Goal: Task Accomplishment & Management: Manage account settings

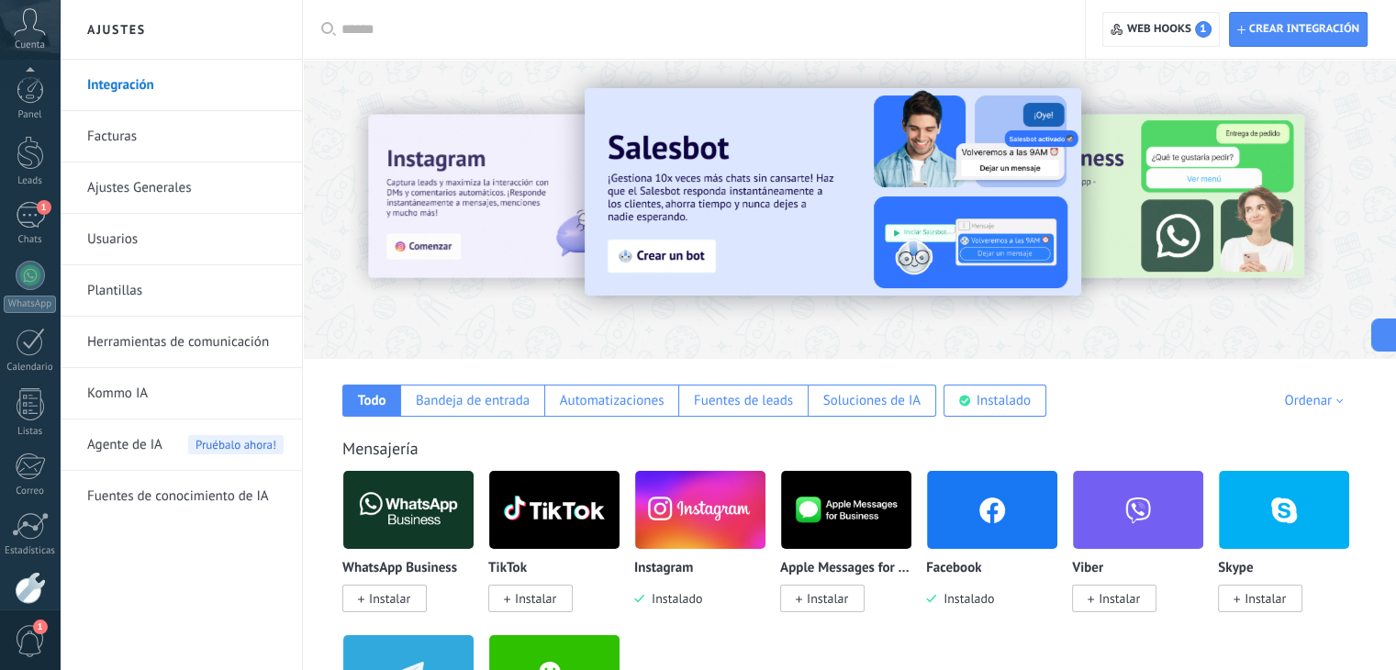
scroll to position [93, 0]
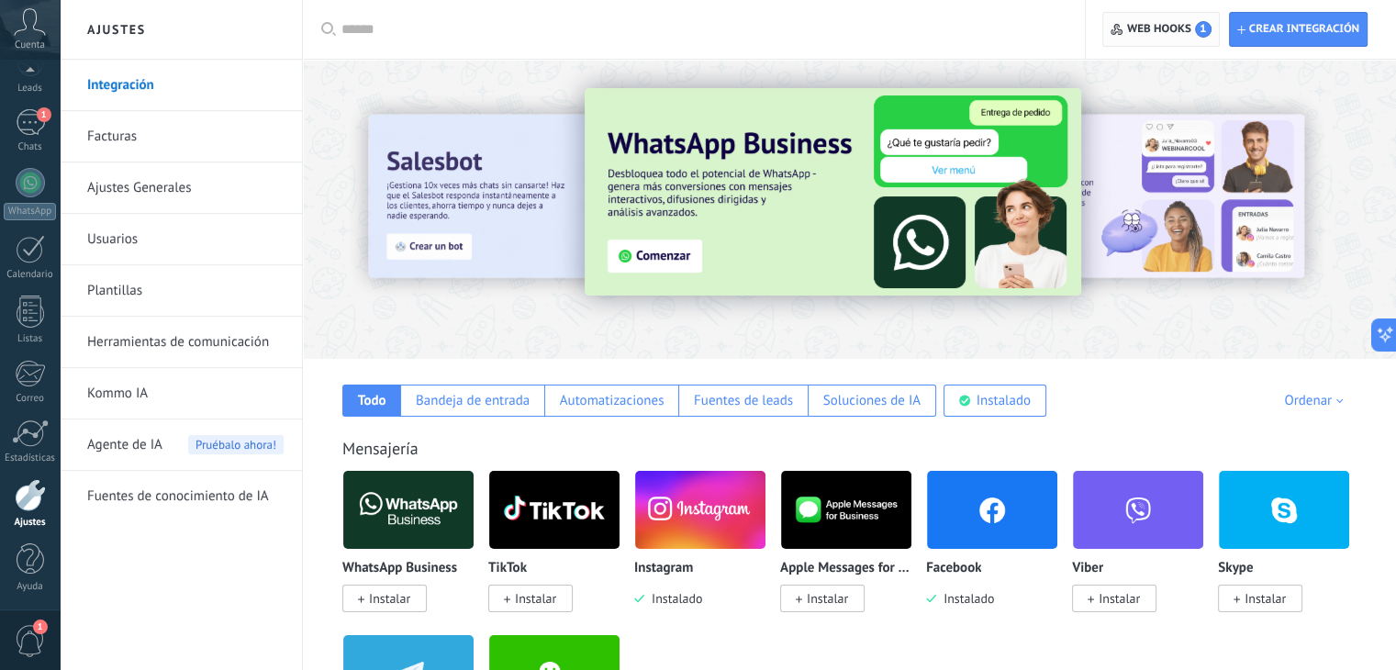
click at [1142, 28] on span "Web hooks 1" at bounding box center [1169, 29] width 84 height 17
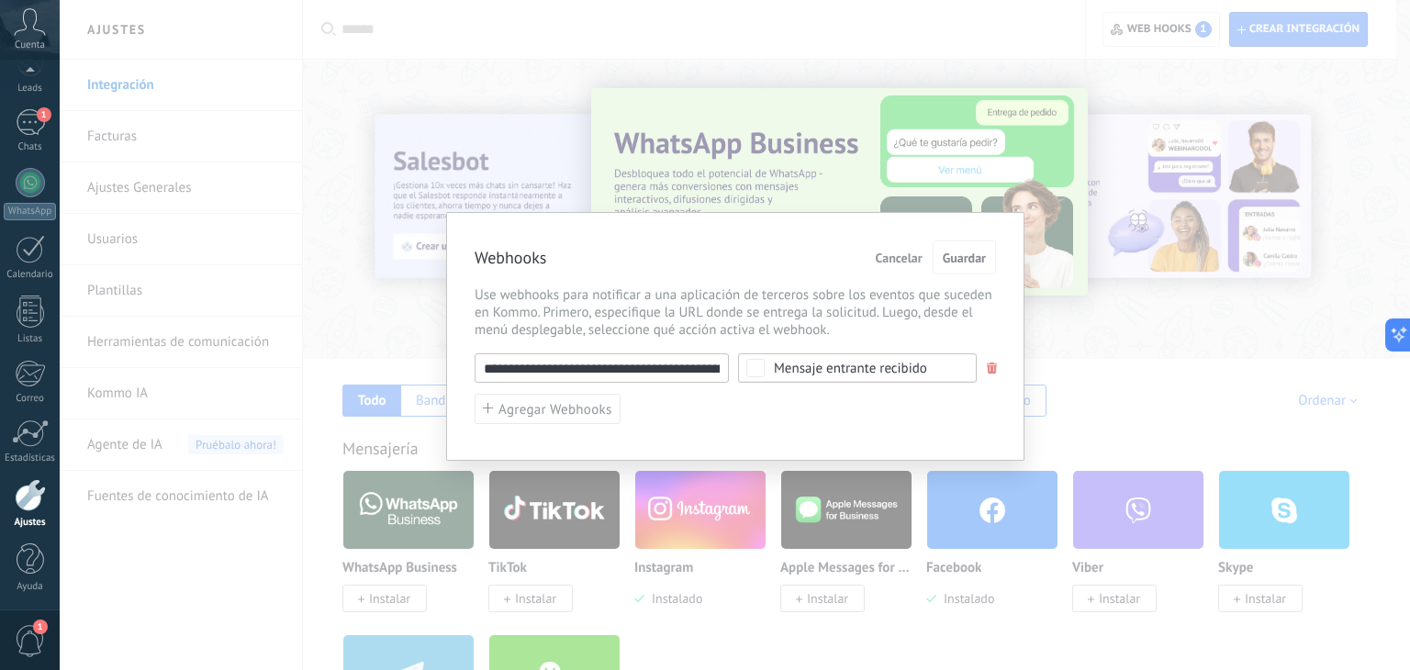
click at [984, 362] on span at bounding box center [991, 368] width 14 height 12
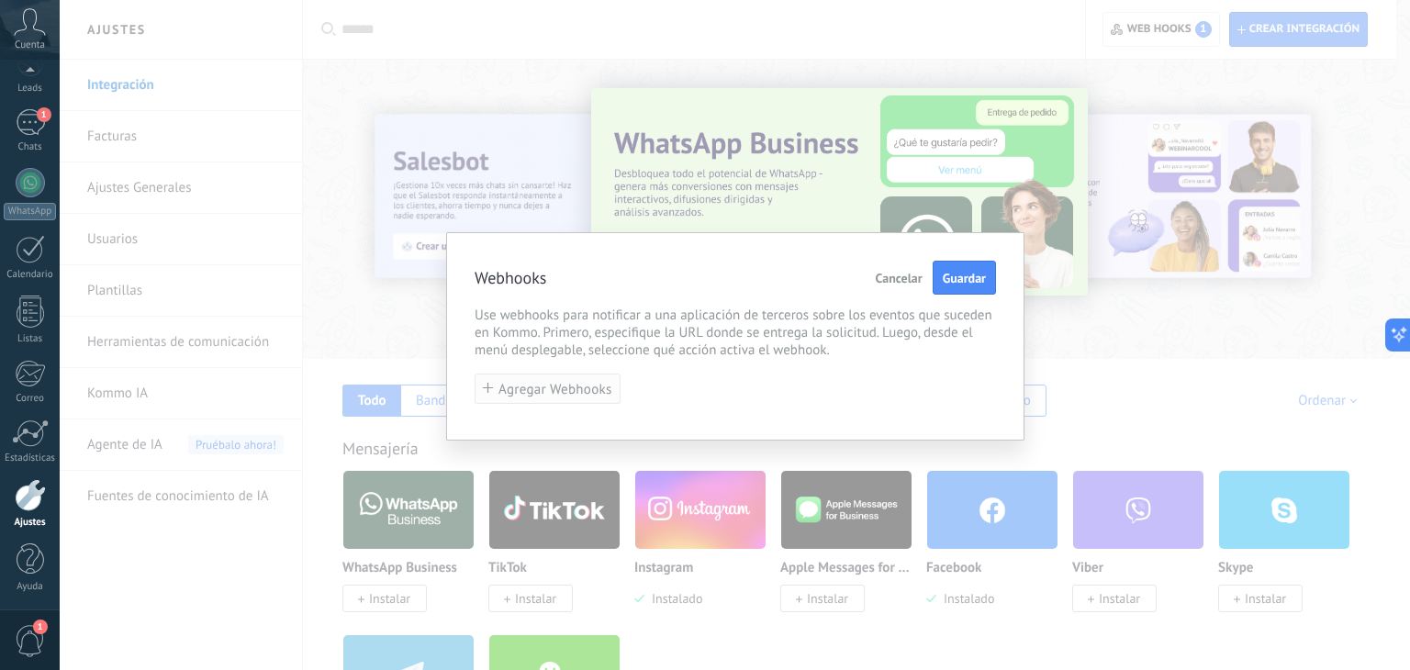
click at [587, 387] on span "Agregar Webhooks" at bounding box center [555, 390] width 114 height 14
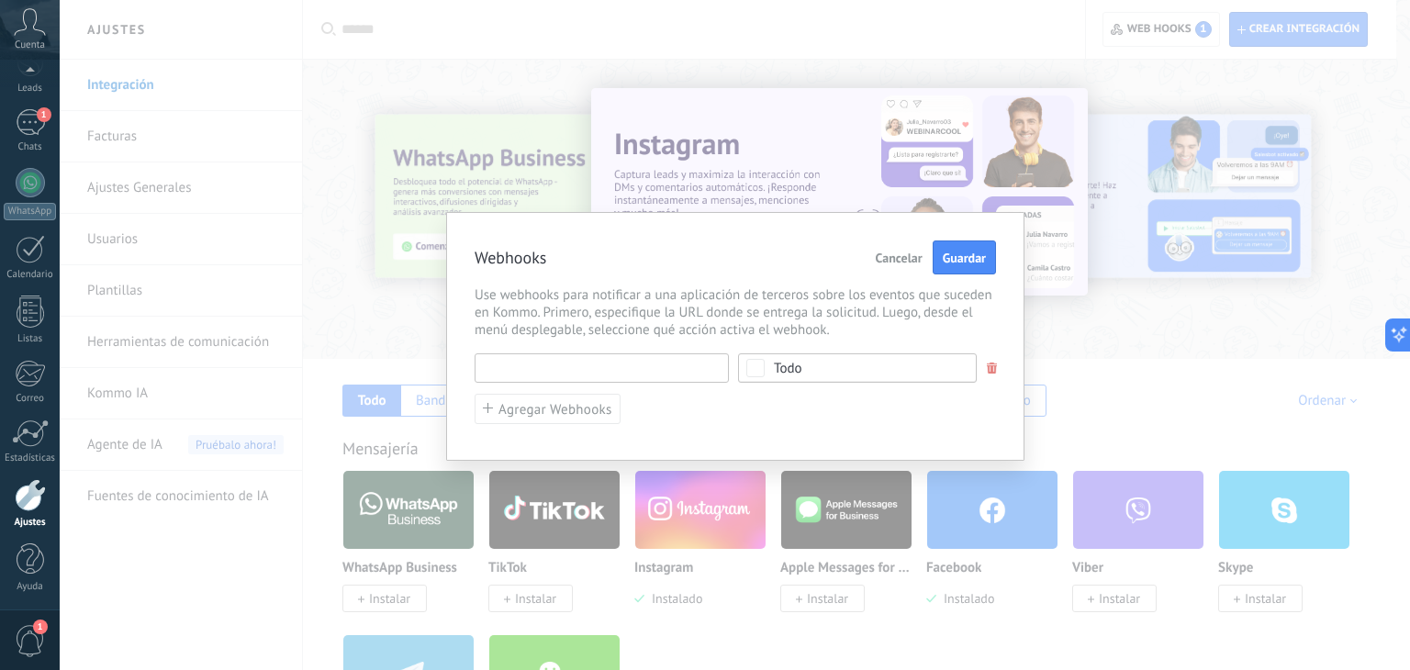
click at [583, 380] on input "text" at bounding box center [601, 367] width 254 height 29
paste input "**********"
type input "**********"
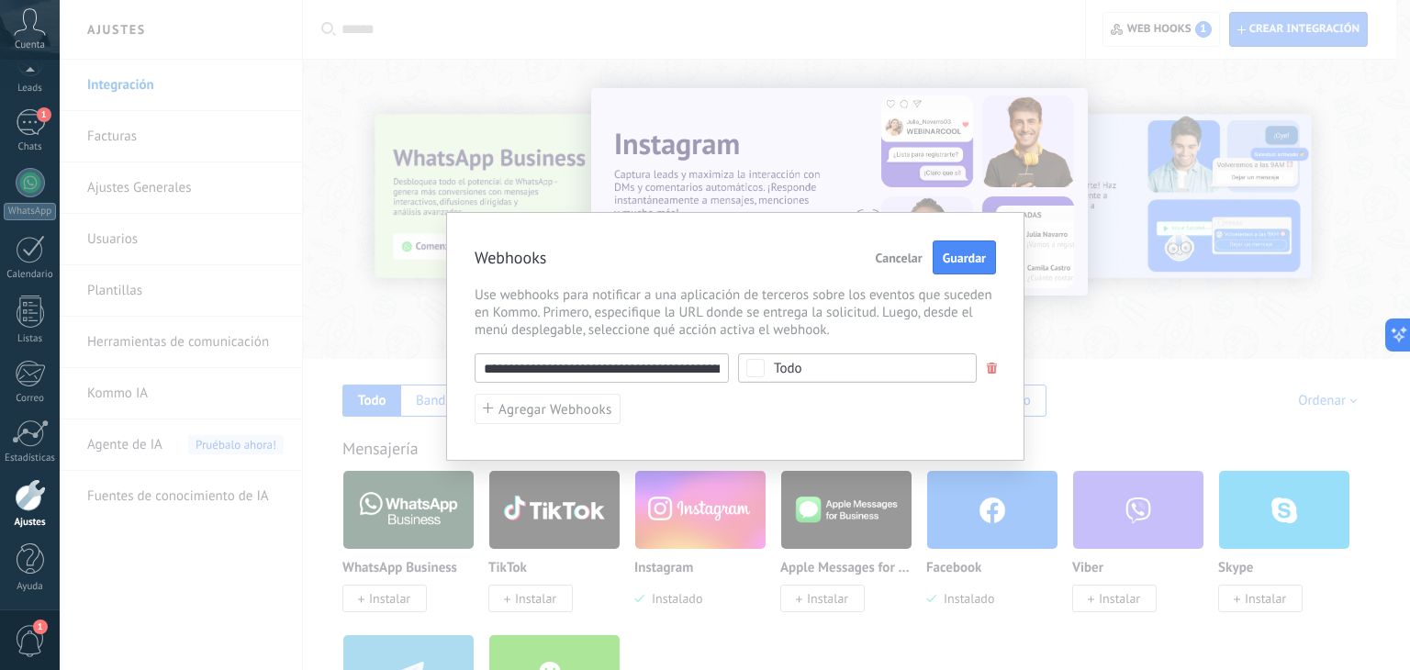
click at [804, 371] on span "Todo" at bounding box center [863, 369] width 179 height 14
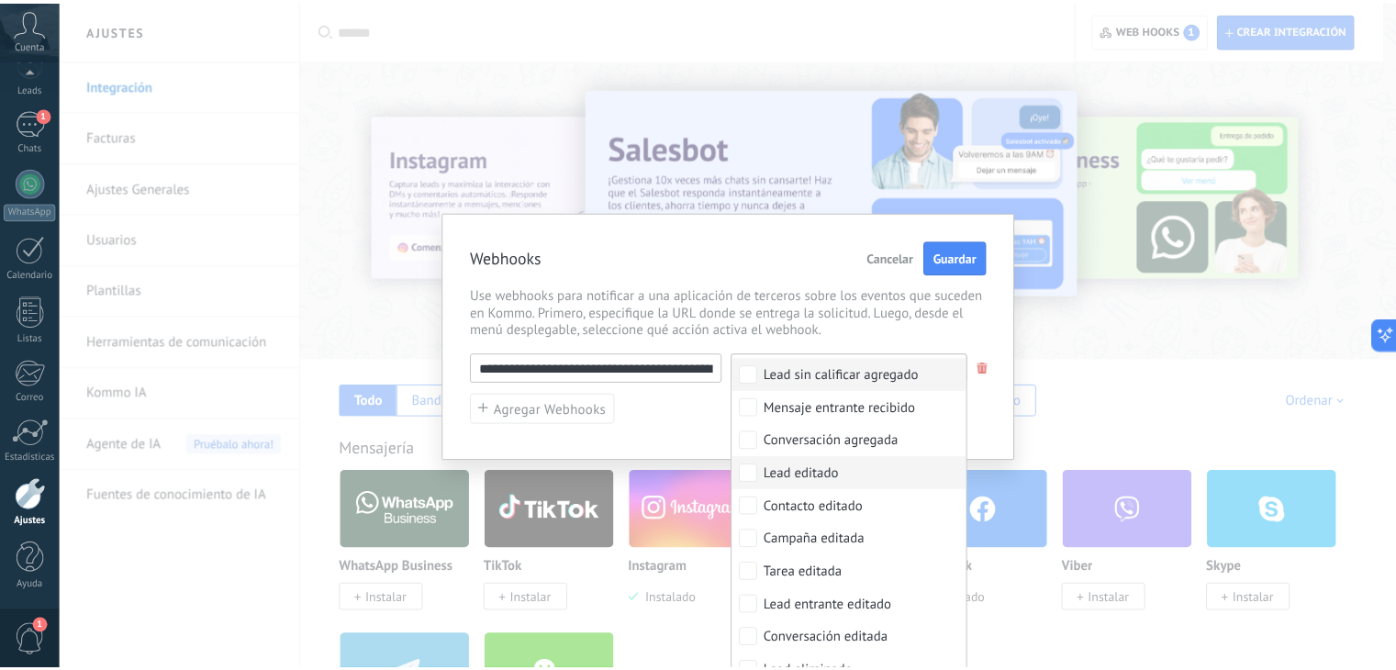
scroll to position [158, 0]
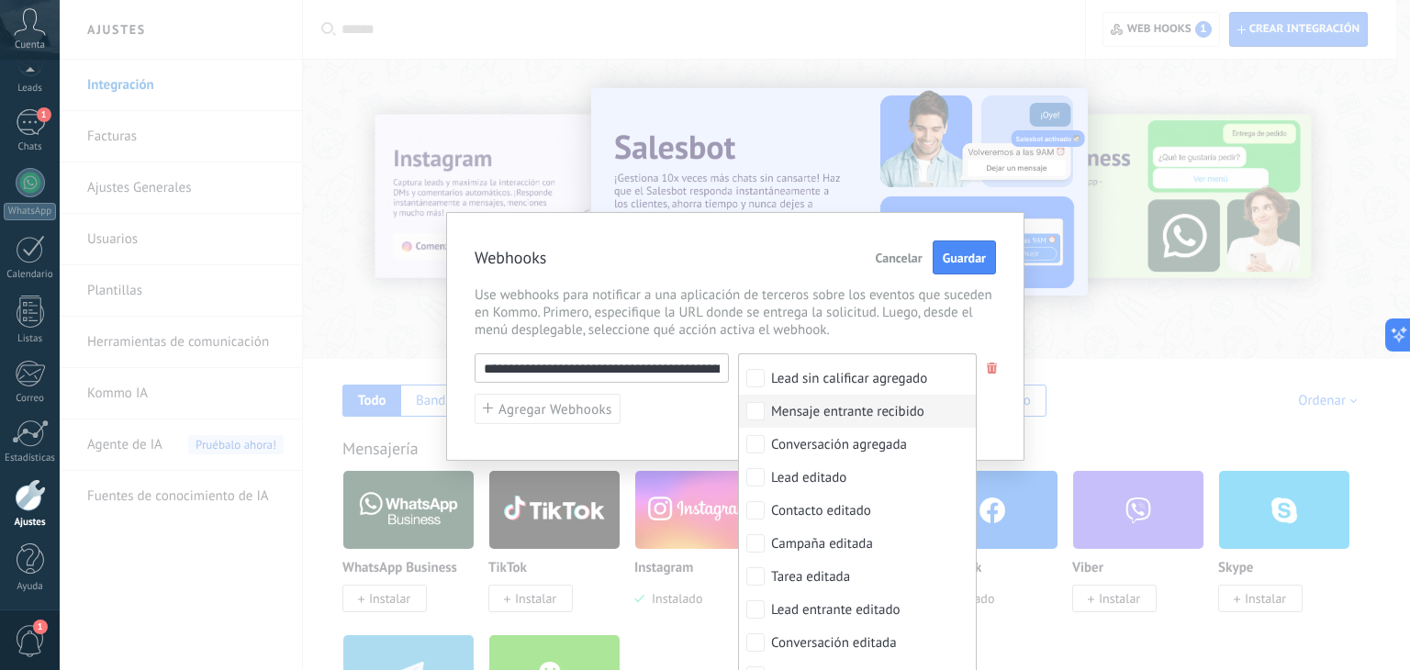
click at [822, 412] on div "Mensaje entrante recibido" at bounding box center [847, 412] width 153 height 18
click at [771, 247] on div "Webhooks Cancelar Guardar" at bounding box center [734, 258] width 521 height 36
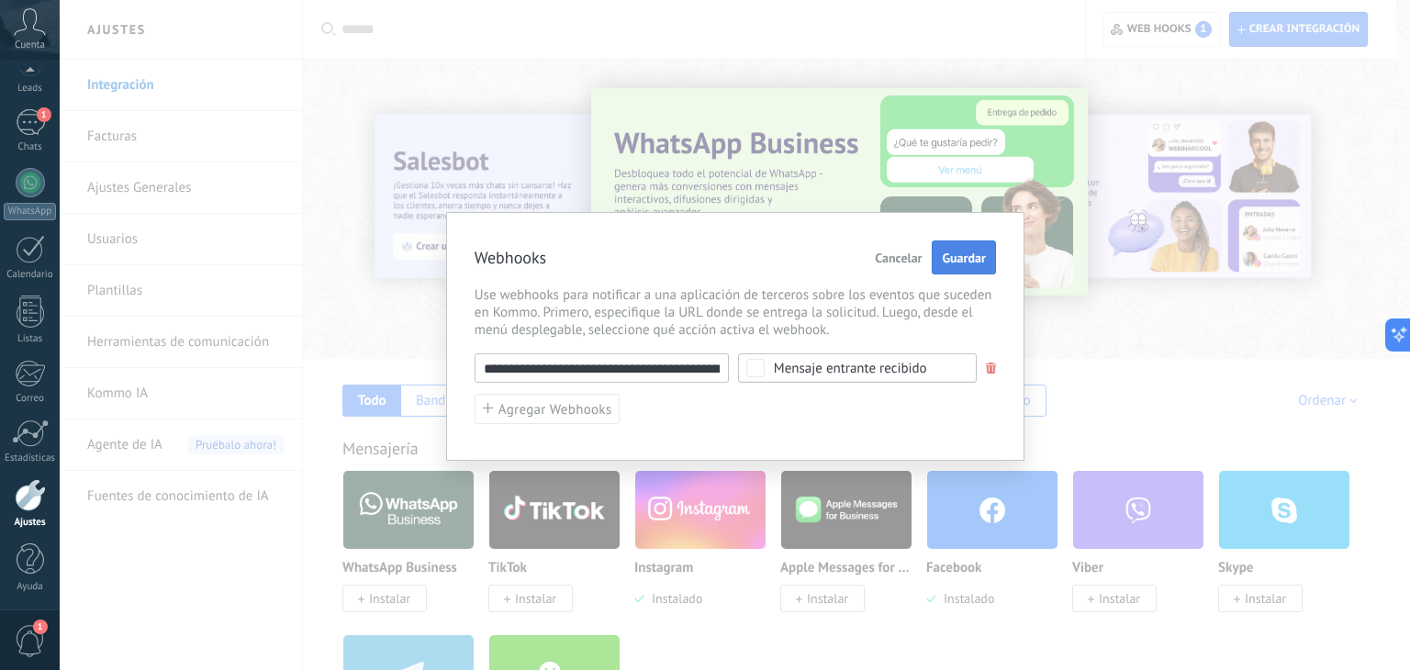
click at [955, 251] on span "Guardar" at bounding box center [963, 257] width 43 height 13
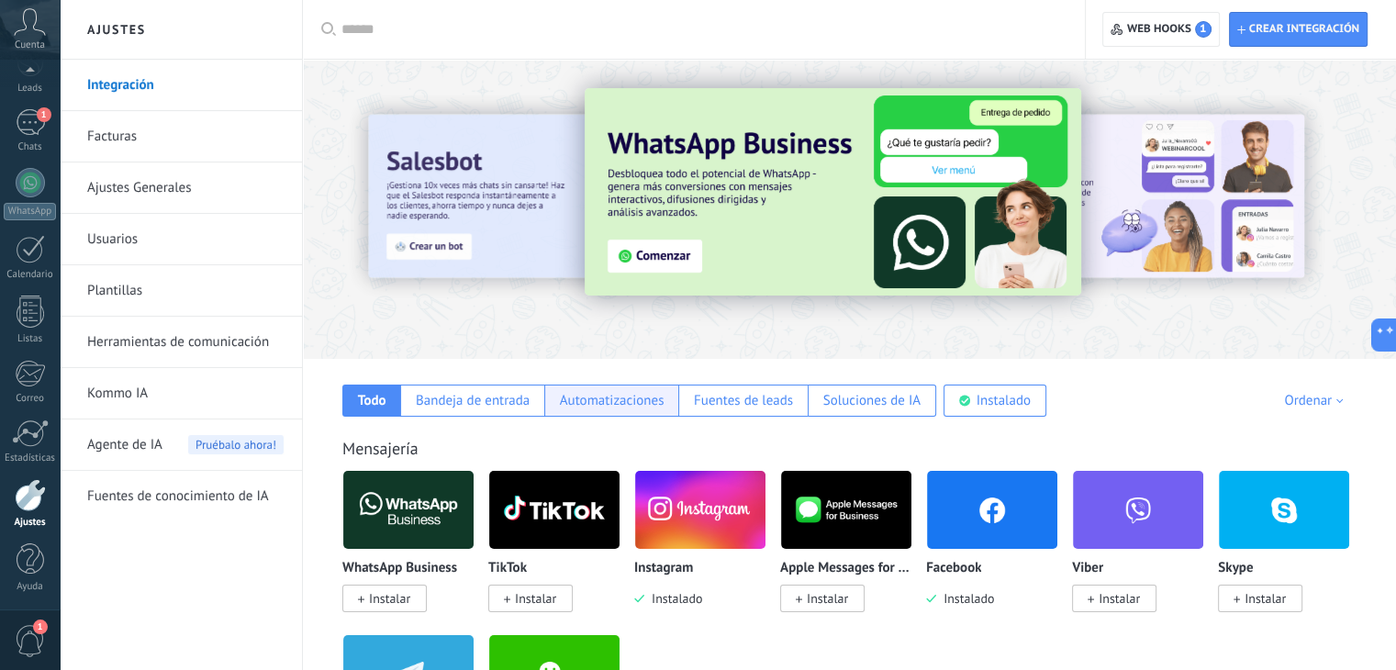
click at [606, 407] on div "Automatizaciones" at bounding box center [612, 400] width 105 height 17
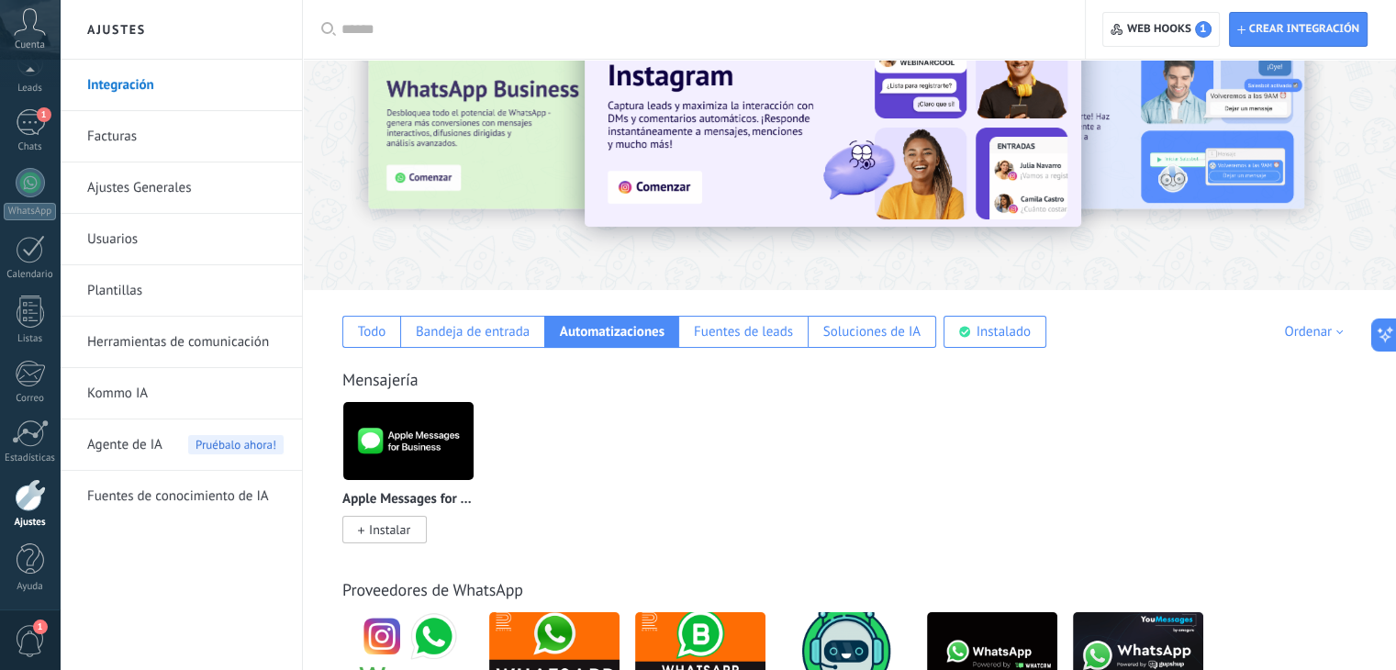
scroll to position [64, 0]
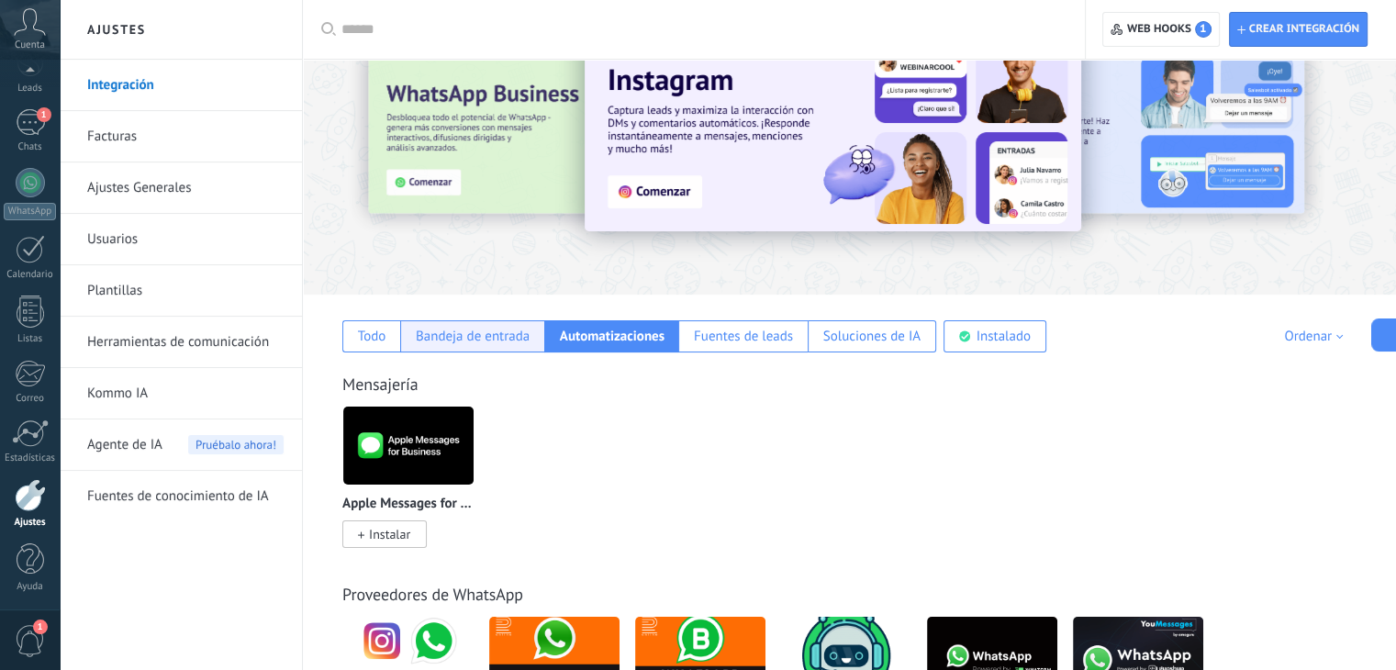
click at [447, 341] on div "Bandeja de entrada" at bounding box center [473, 336] width 114 height 17
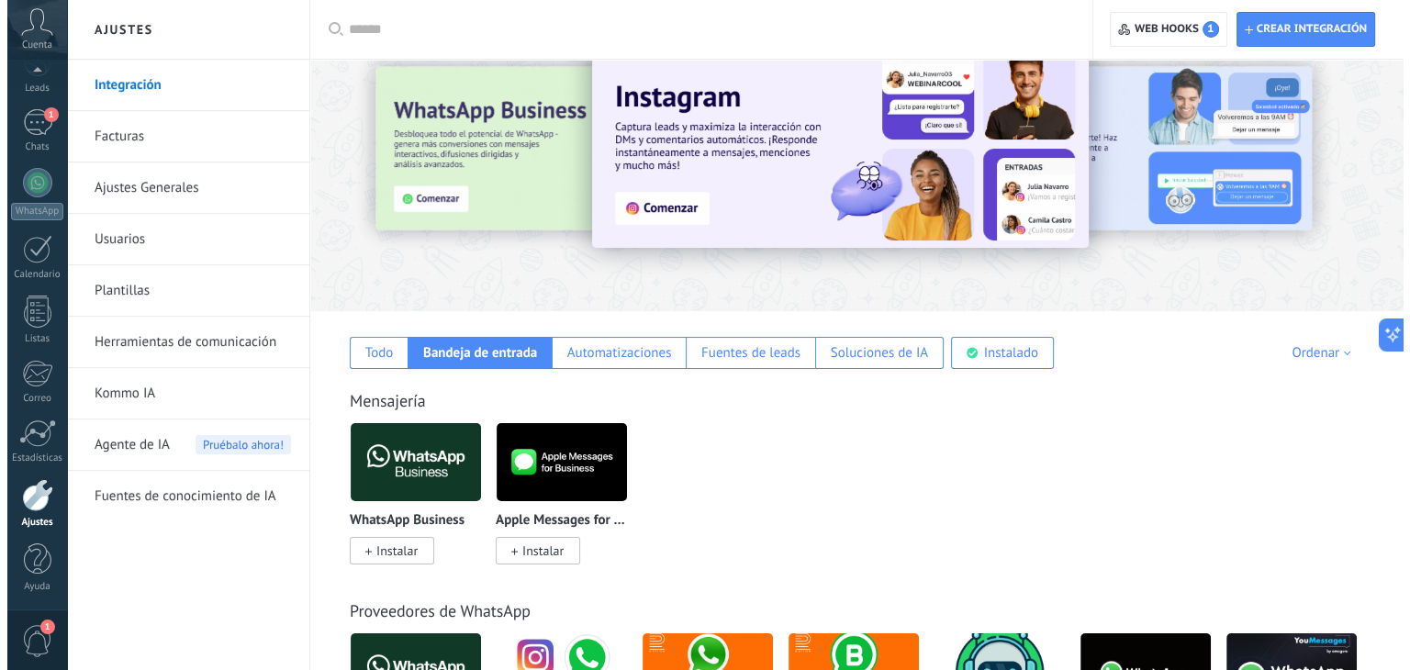
scroll to position [0, 0]
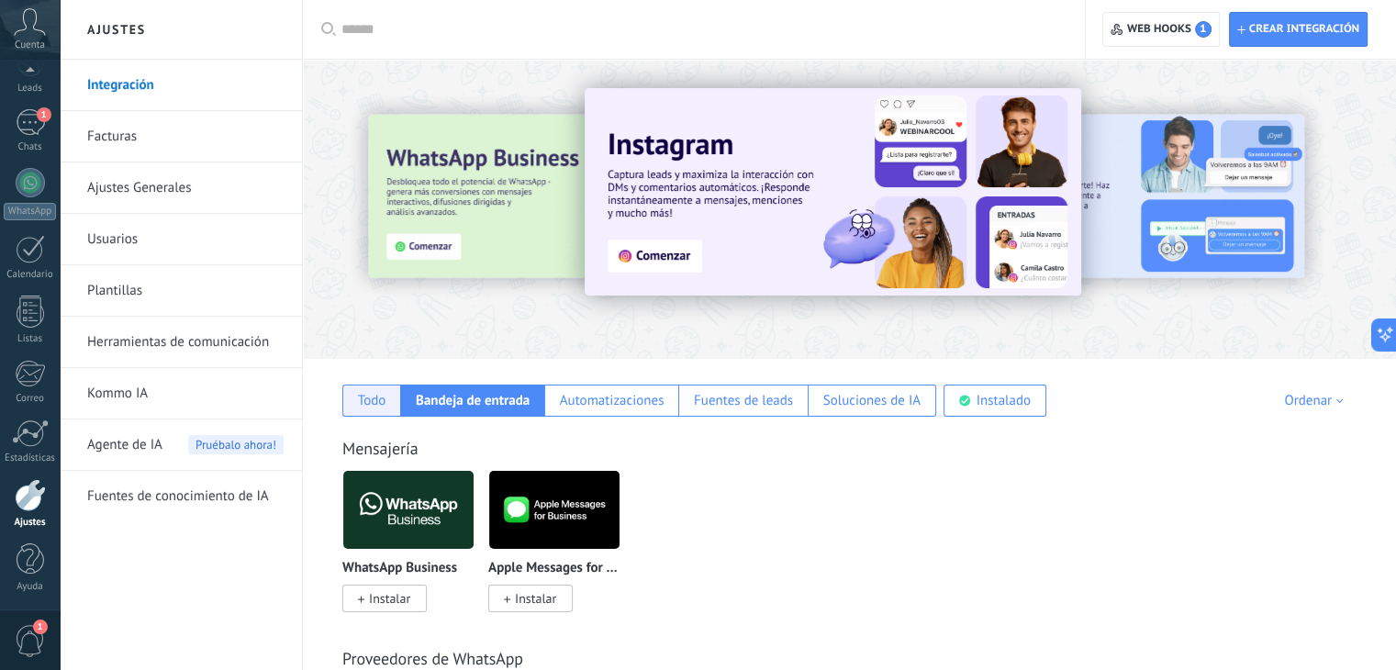
click at [378, 390] on div "Todo" at bounding box center [371, 401] width 58 height 32
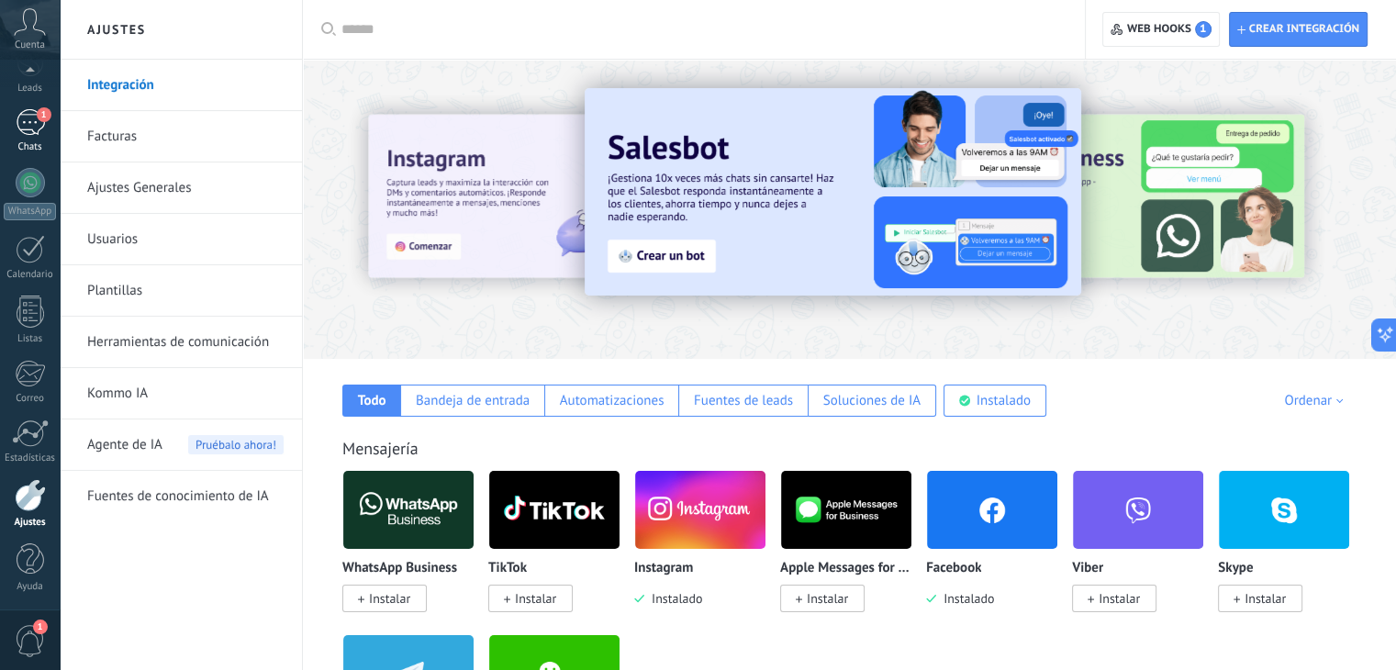
click at [30, 136] on link "1 Chats" at bounding box center [30, 131] width 60 height 44
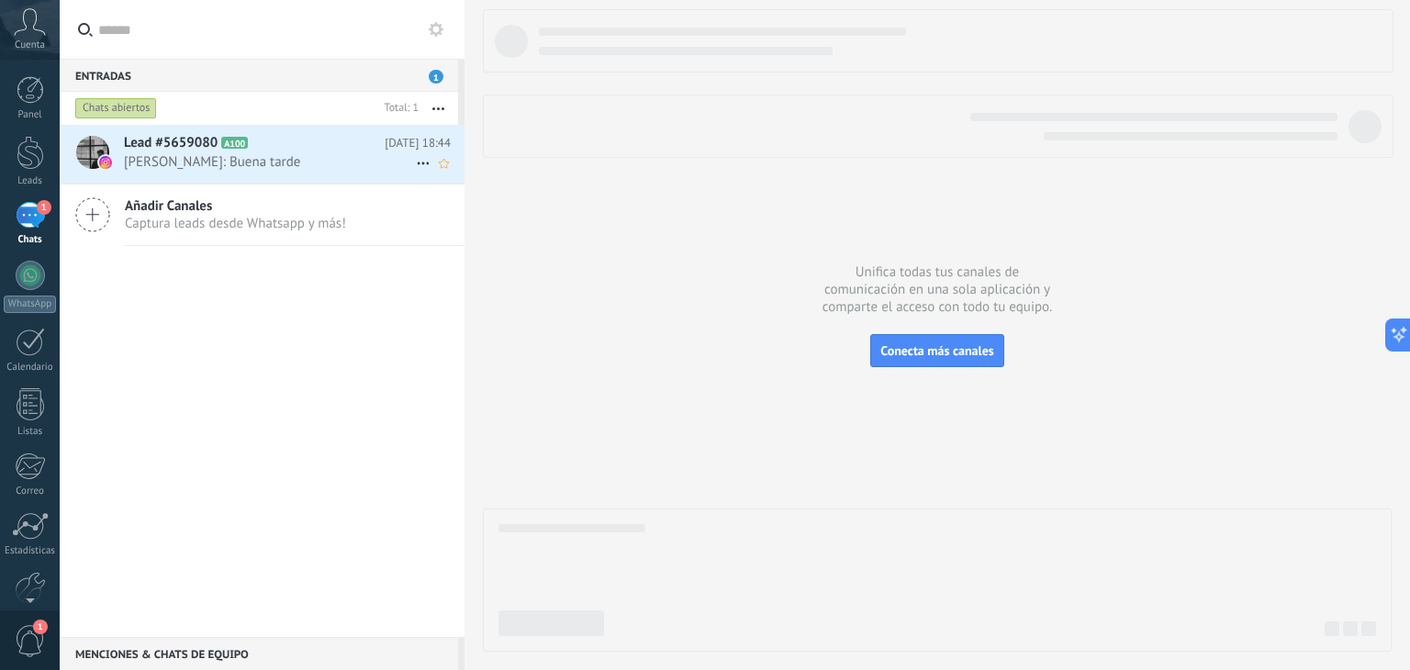
click at [418, 166] on icon at bounding box center [423, 163] width 22 height 22
click at [277, 307] on div at bounding box center [705, 335] width 1410 height 670
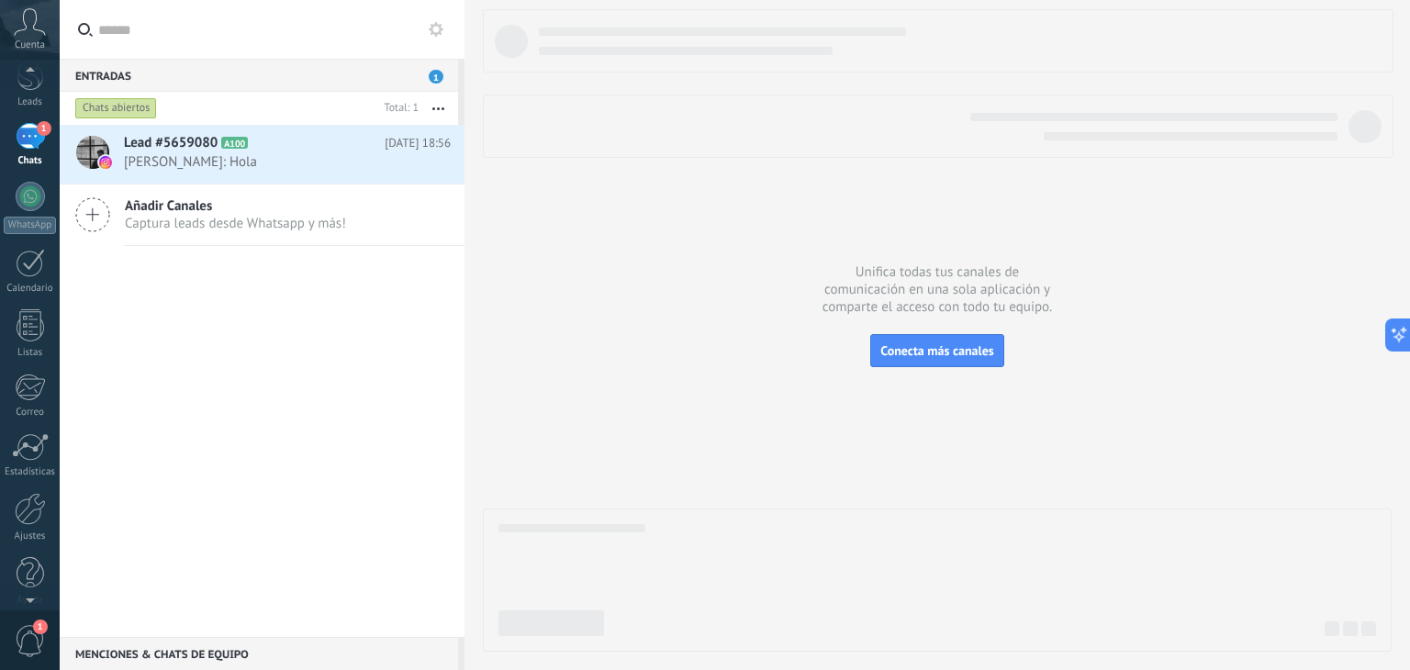
click at [30, 586] on div at bounding box center [30, 597] width 60 height 28
click at [31, 488] on div at bounding box center [30, 496] width 31 height 32
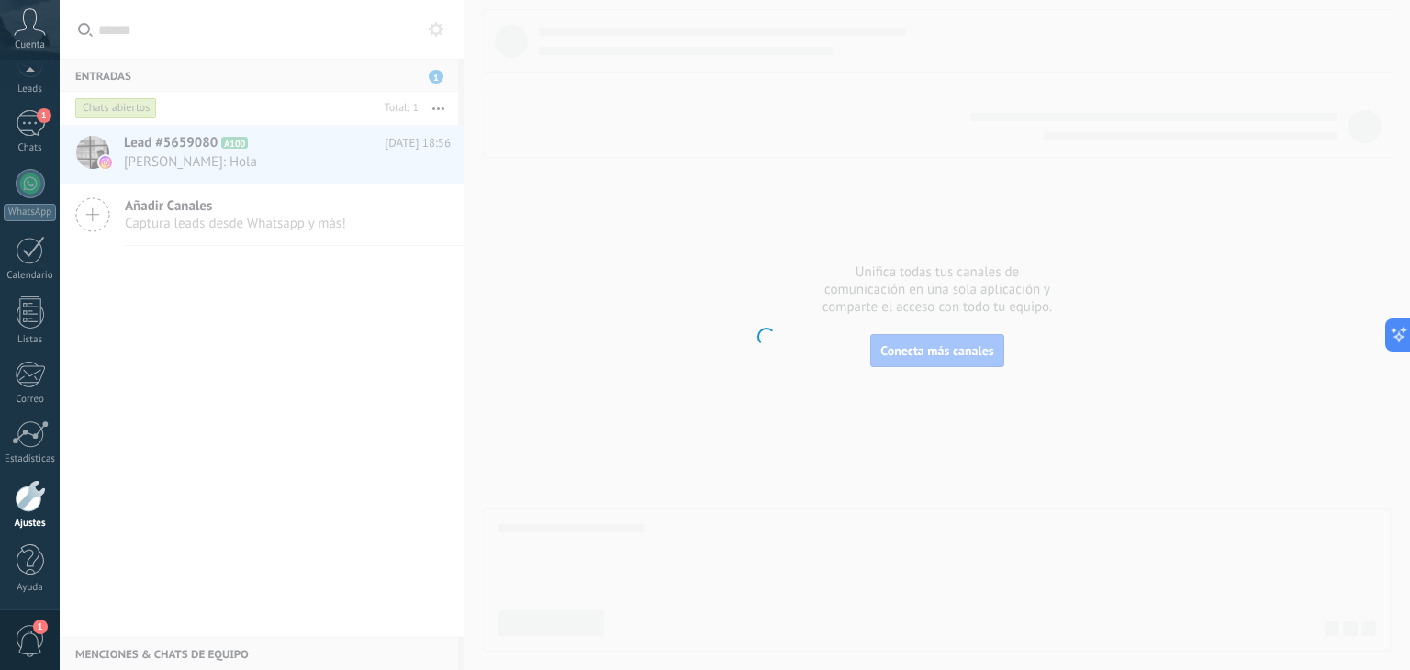
scroll to position [93, 0]
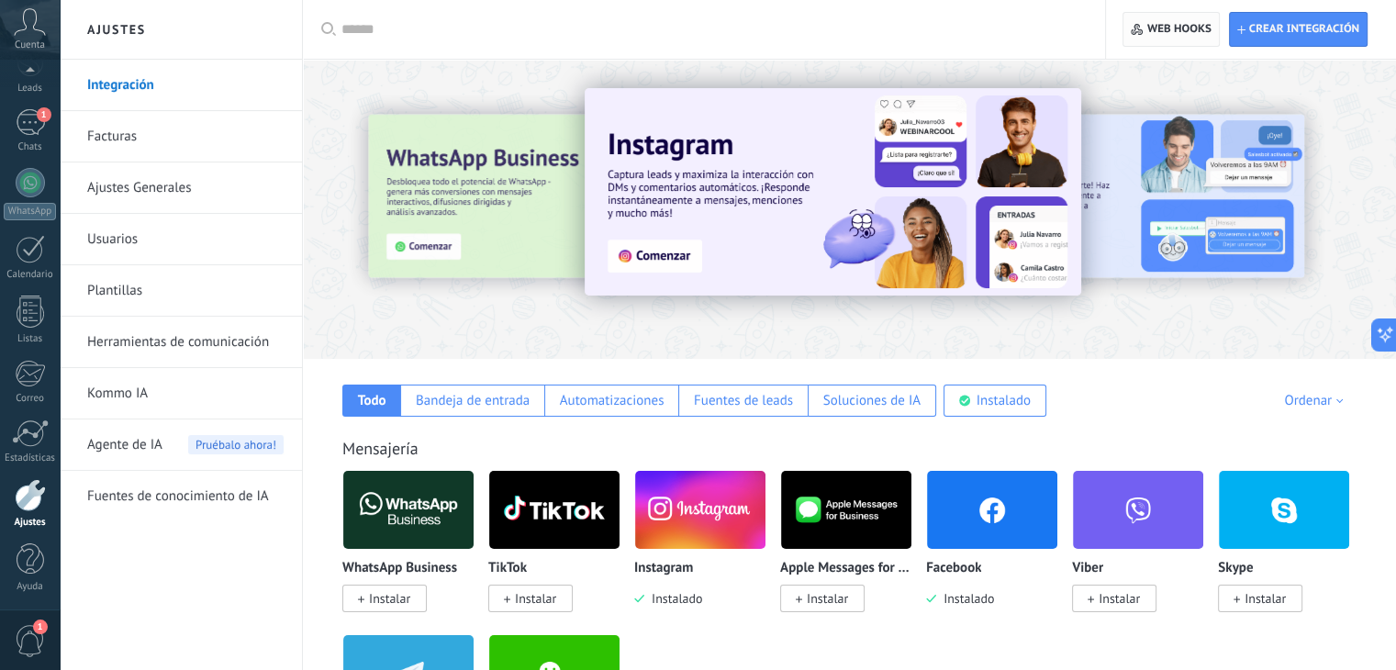
click at [1161, 37] on span "Web hooks 0" at bounding box center [1171, 29] width 80 height 33
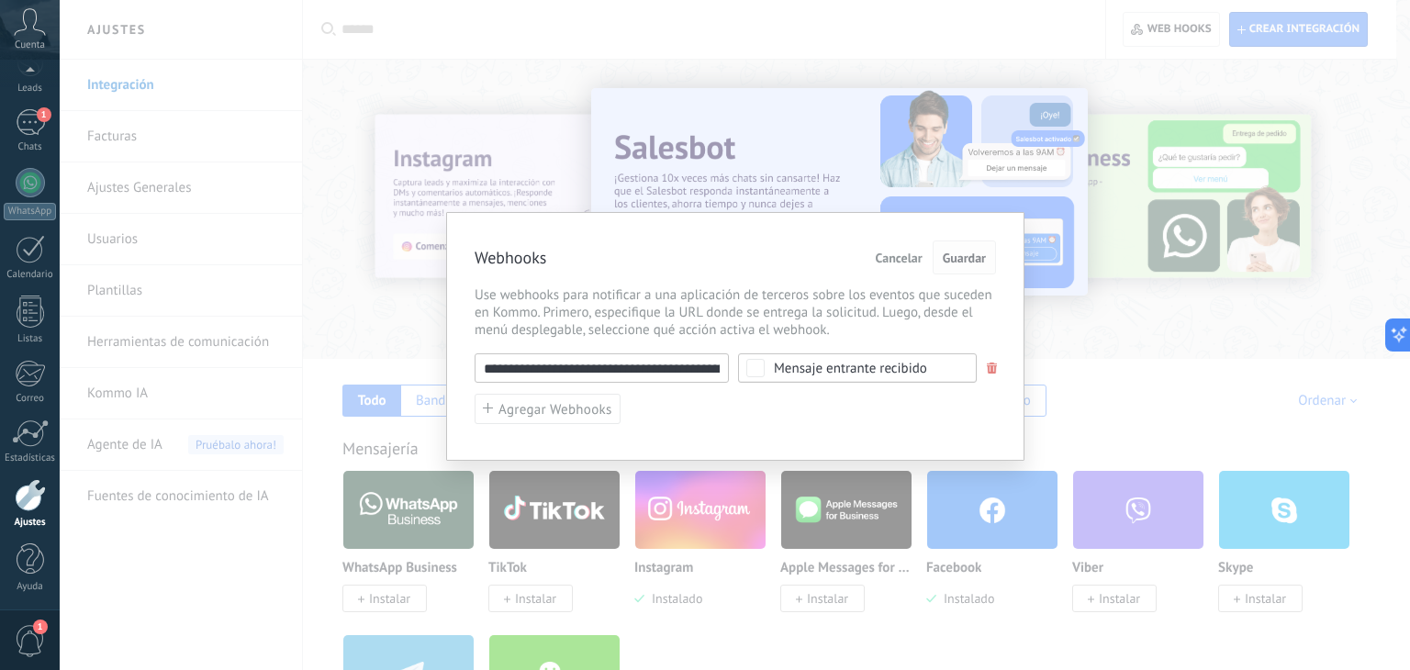
click at [959, 252] on span "Guardar" at bounding box center [963, 257] width 43 height 13
click at [633, 369] on input "**********" at bounding box center [601, 367] width 254 height 29
drag, startPoint x: 633, startPoint y: 369, endPoint x: 810, endPoint y: 363, distance: 177.2
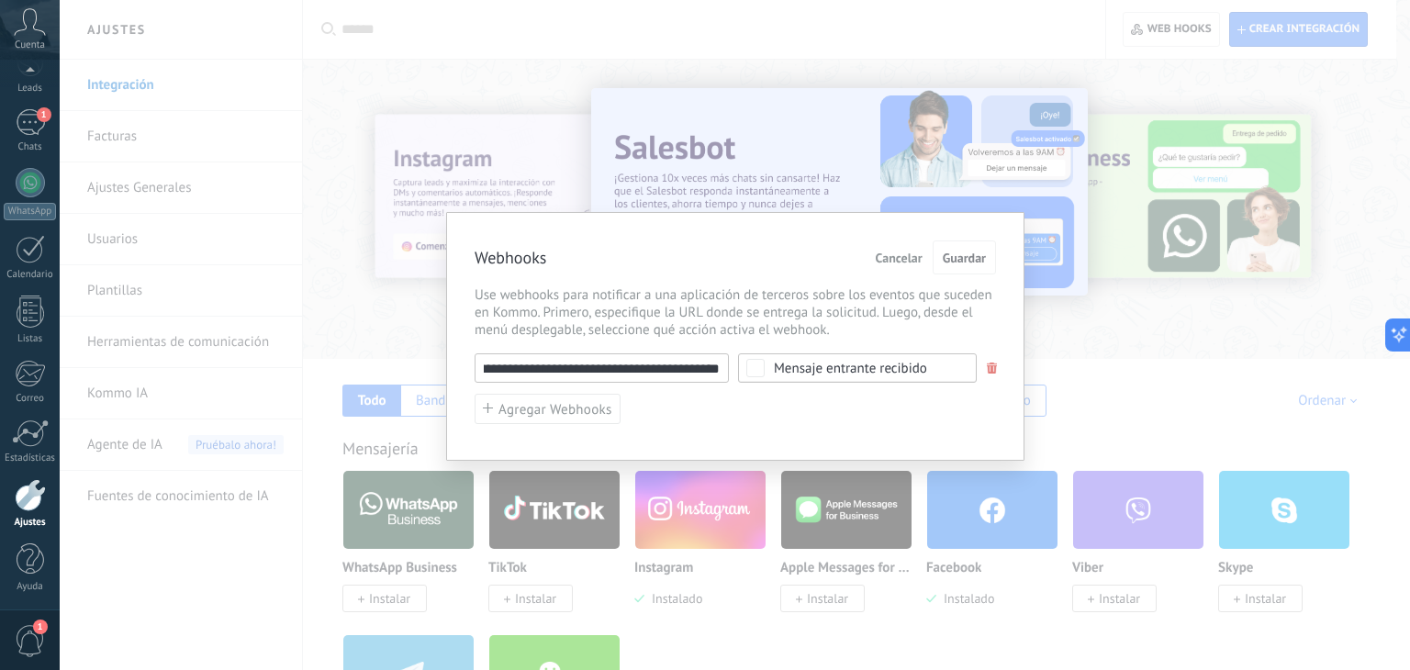
click at [810, 363] on div "**********" at bounding box center [734, 367] width 521 height 29
click at [831, 368] on div "Mensaje entrante recibido" at bounding box center [850, 369] width 153 height 14
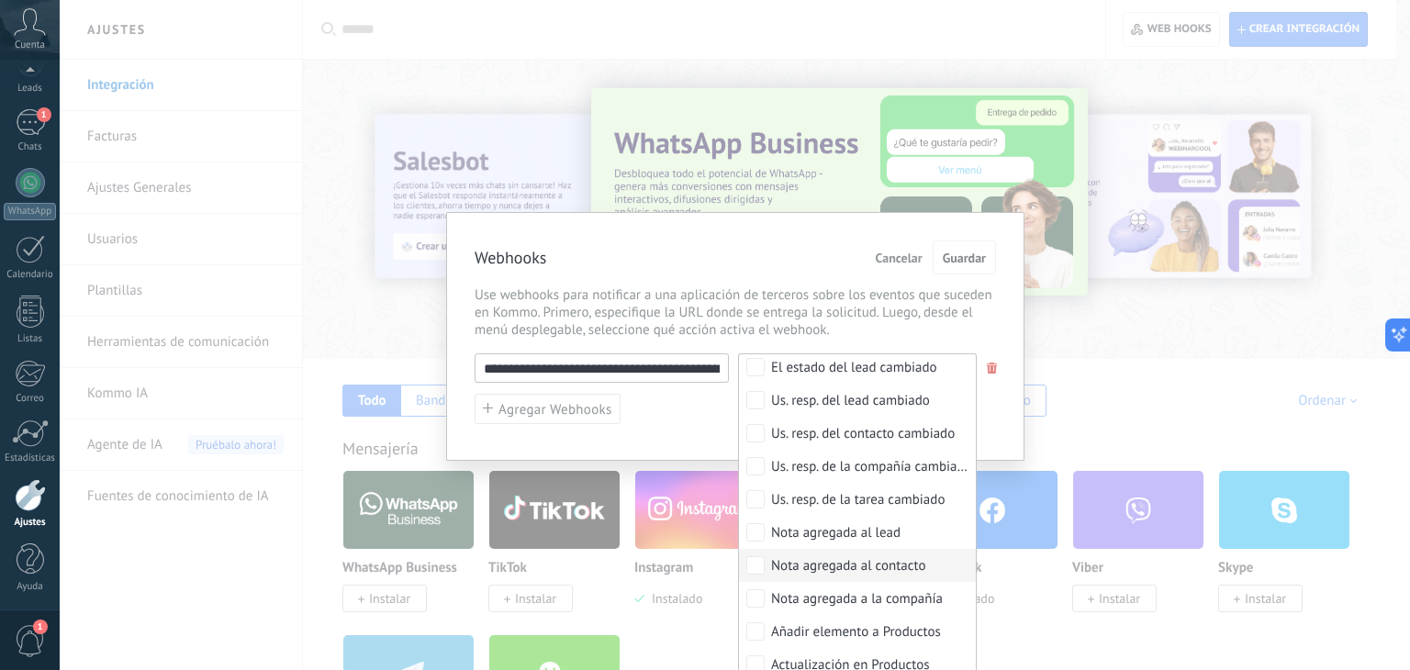
scroll to position [765, 0]
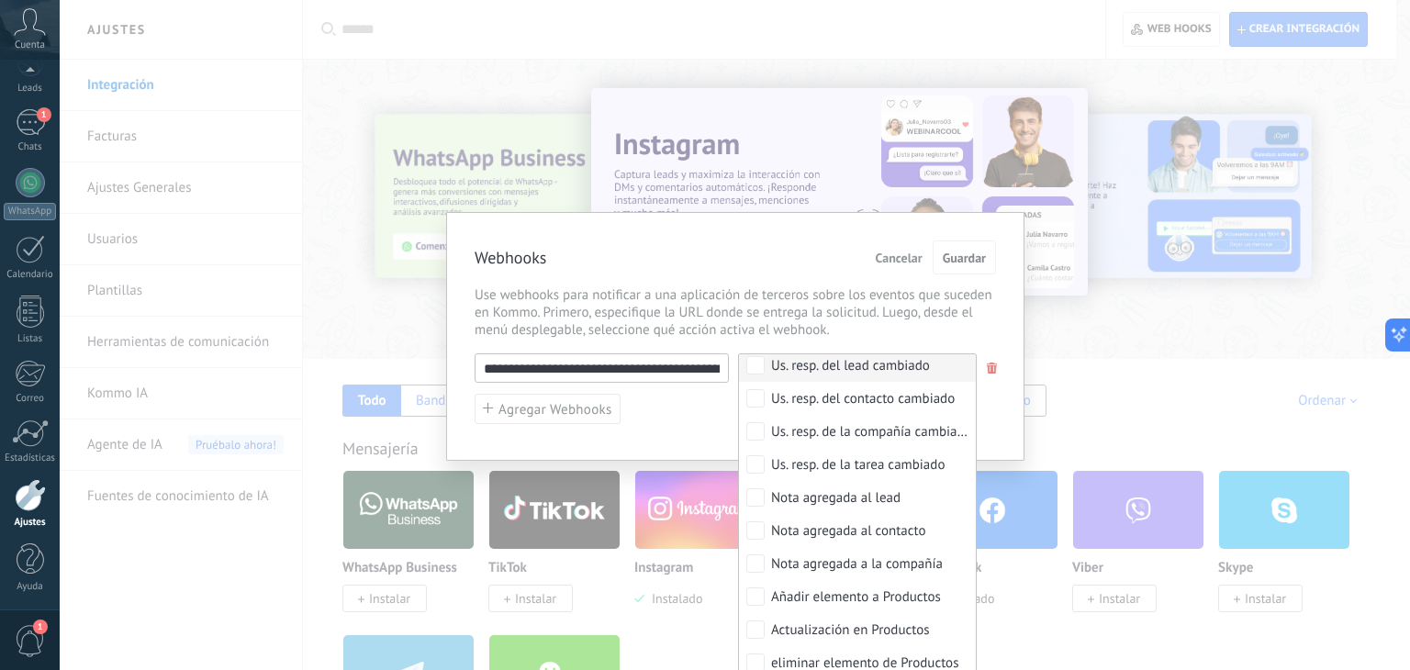
click at [754, 245] on div "Webhooks Cancelar Guardar" at bounding box center [734, 258] width 521 height 36
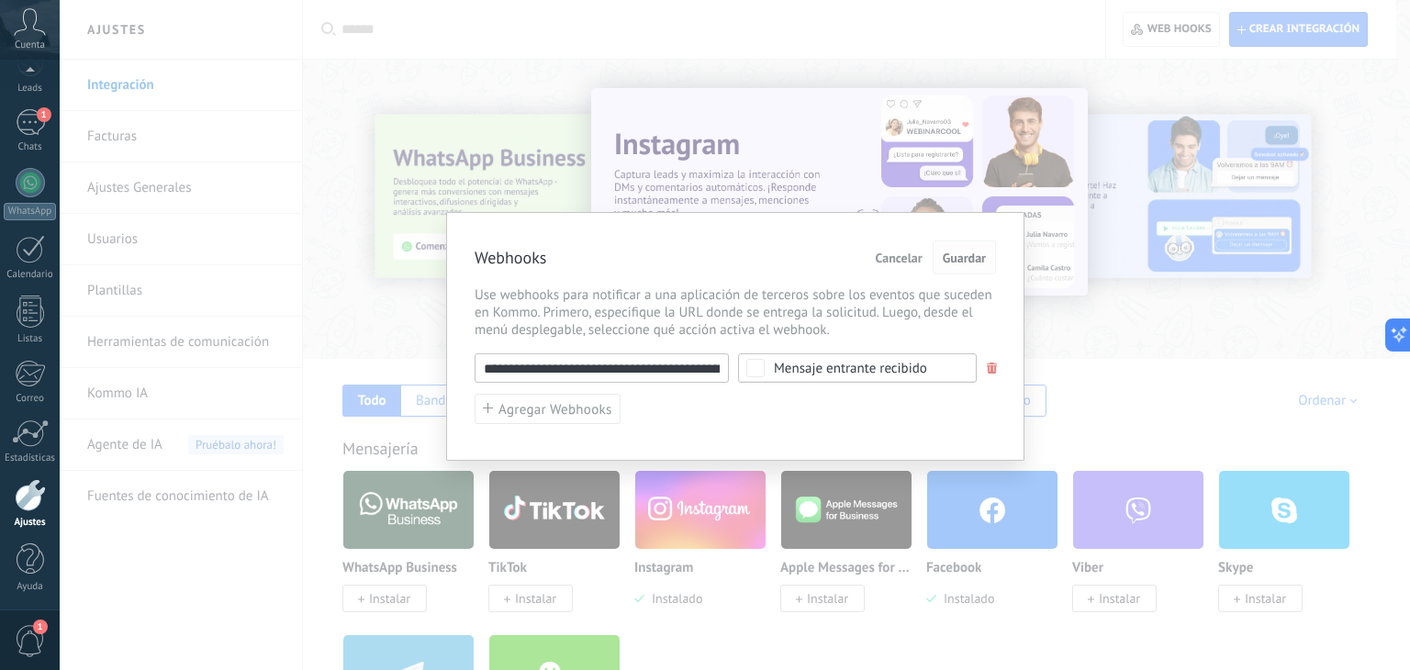
click at [962, 260] on span "Guardar" at bounding box center [963, 257] width 43 height 13
click at [902, 255] on span "Cancelar" at bounding box center [898, 257] width 47 height 13
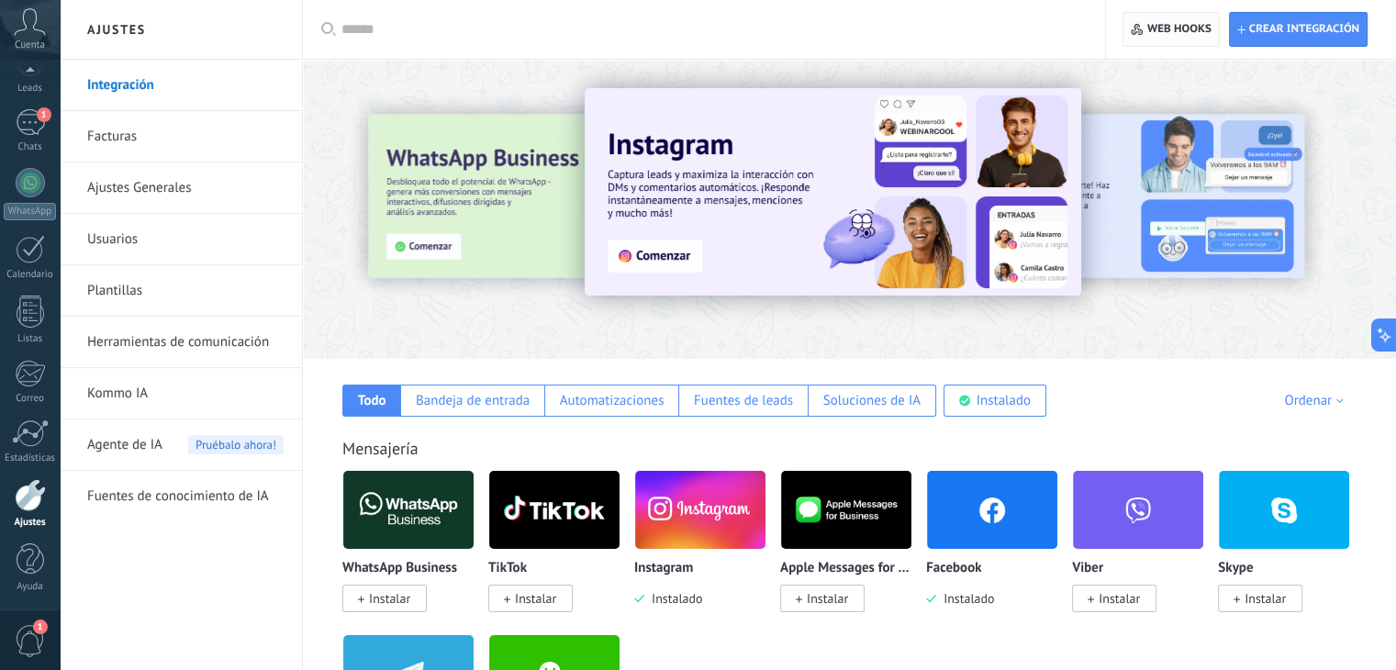
click at [1153, 29] on span "Web hooks 0" at bounding box center [1179, 29] width 64 height 15
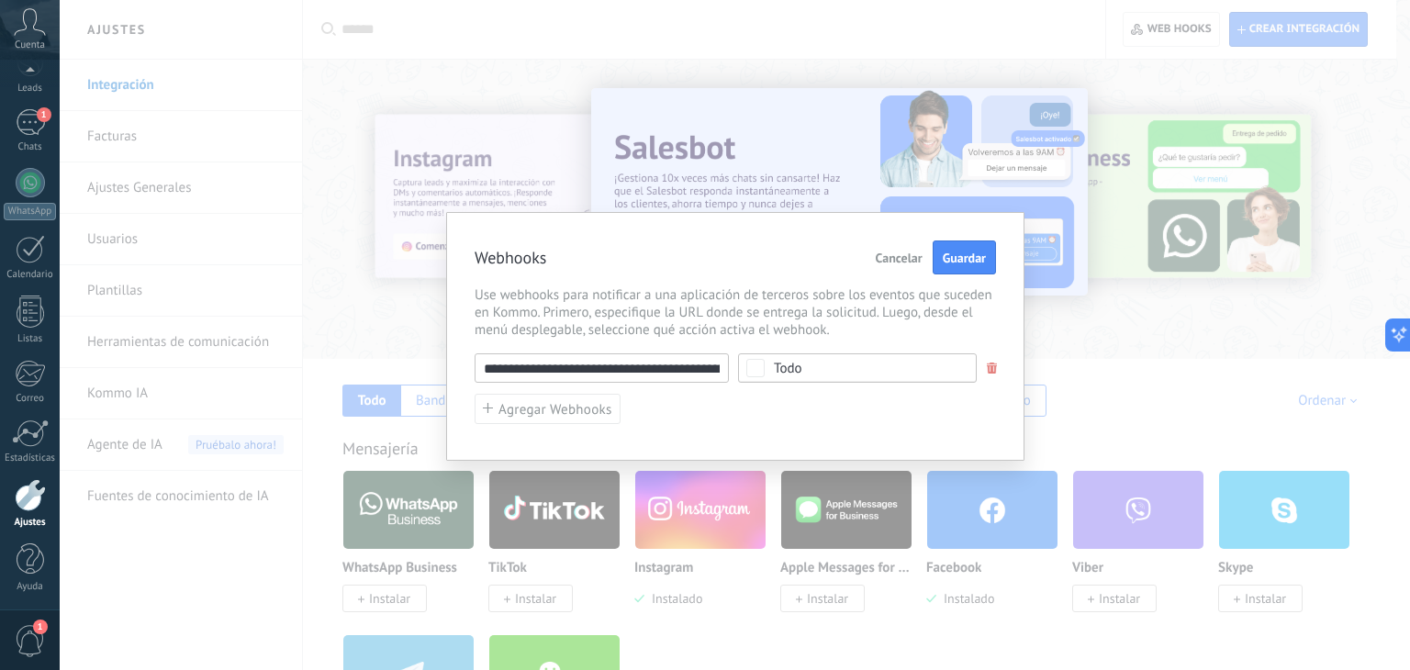
click at [789, 367] on div "Todo" at bounding box center [788, 369] width 28 height 14
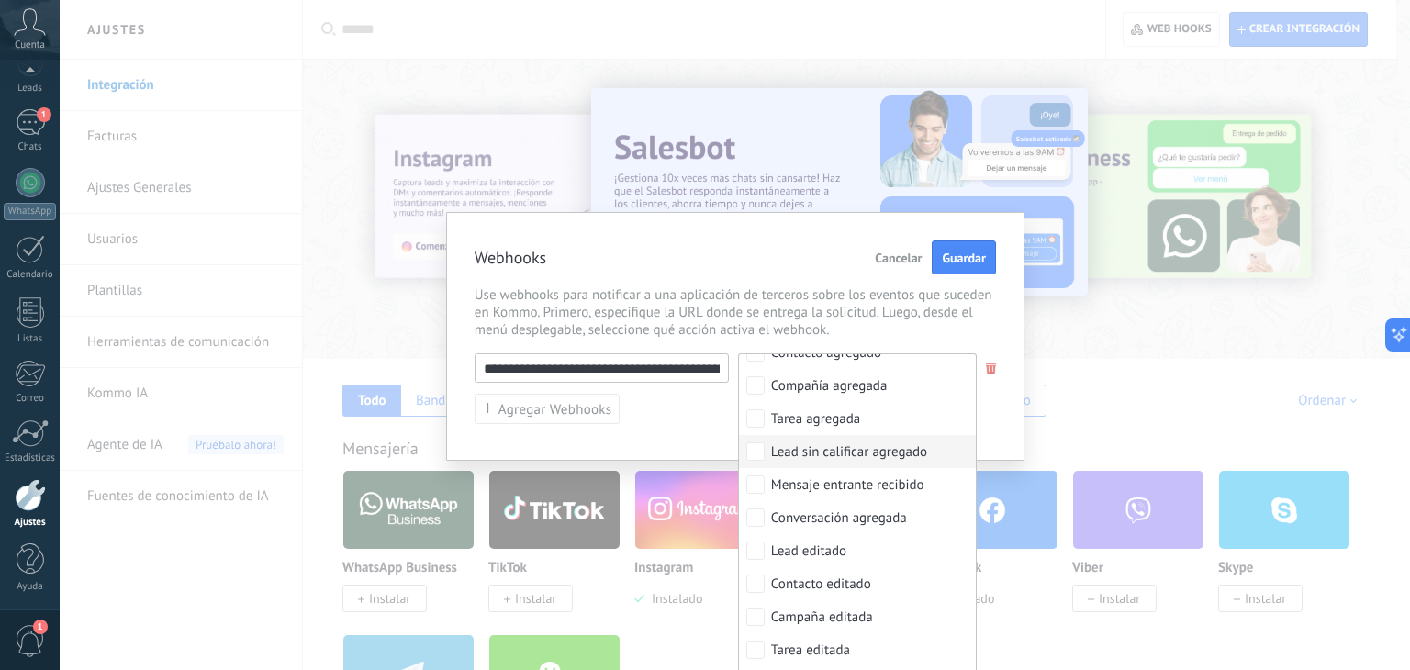
scroll to position [87, 0]
click at [835, 484] on div "Mensaje entrante recibido" at bounding box center [847, 483] width 153 height 18
click at [817, 449] on div "Lead sin calificar agregado" at bounding box center [849, 449] width 156 height 18
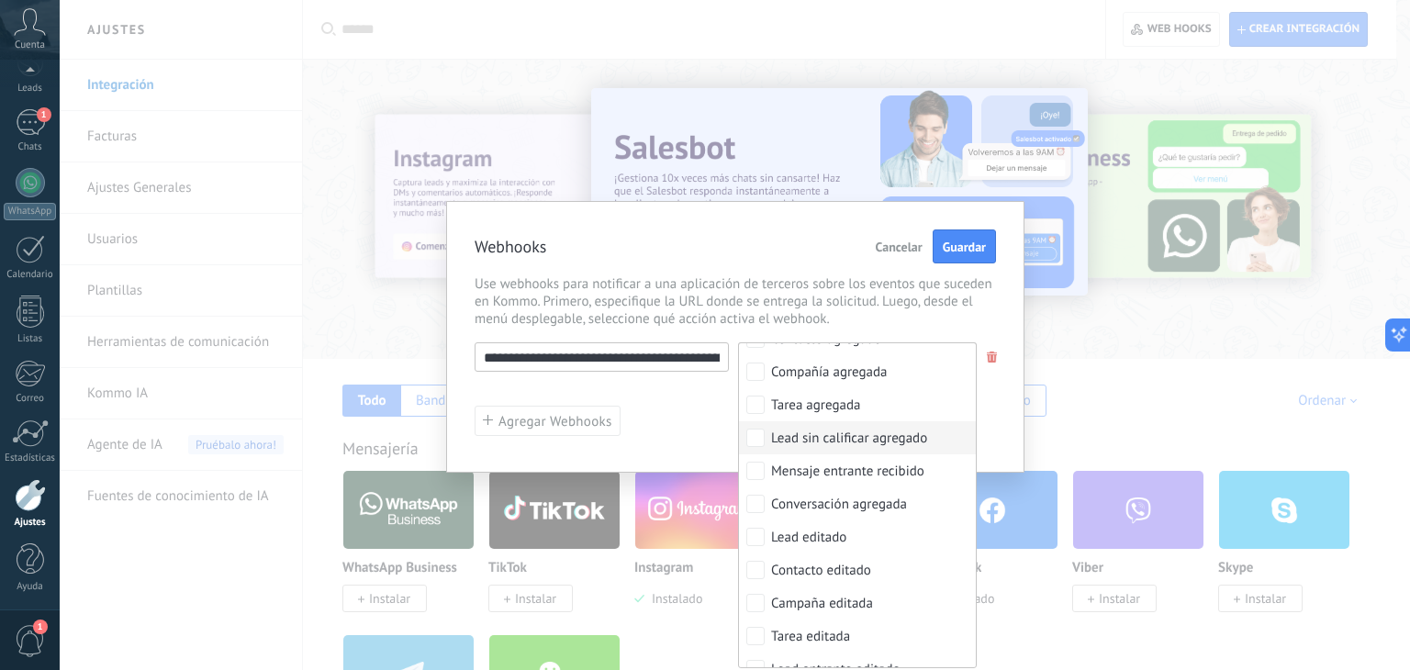
click at [808, 437] on div "Lead sin calificar agregado" at bounding box center [849, 438] width 156 height 18
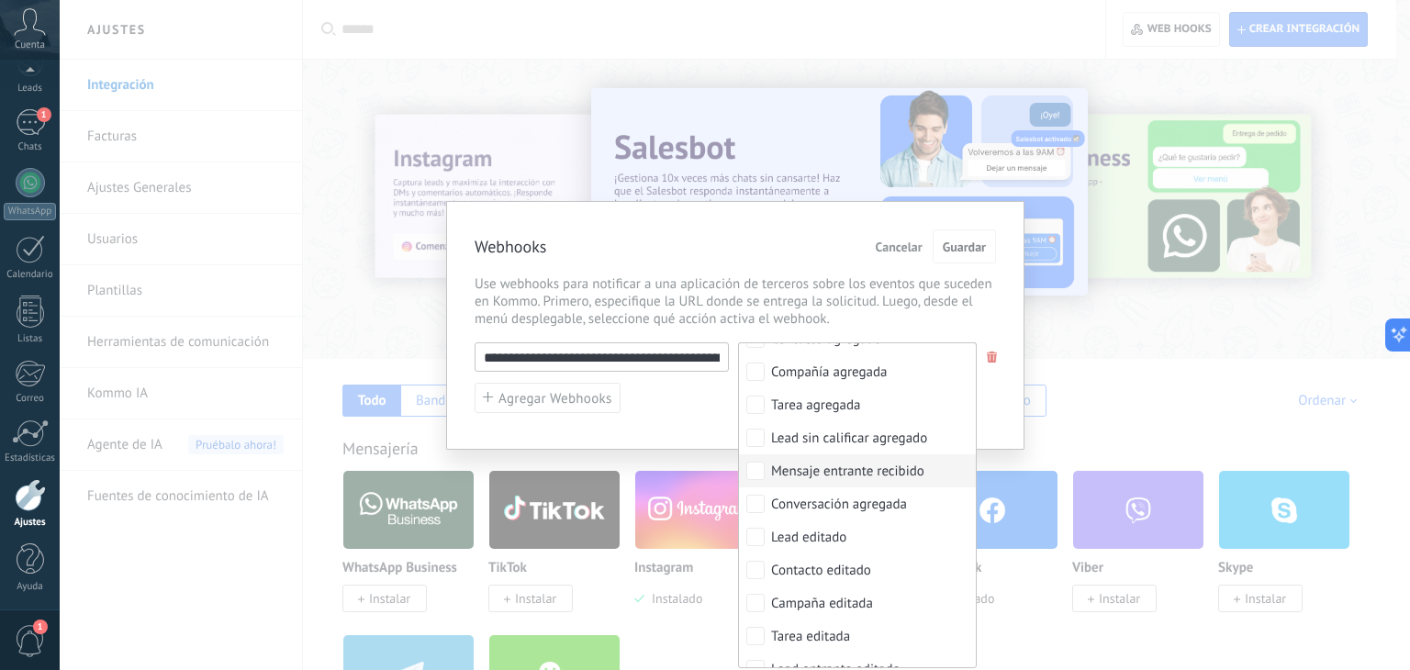
click at [816, 465] on div "Mensaje entrante recibido" at bounding box center [847, 472] width 153 height 18
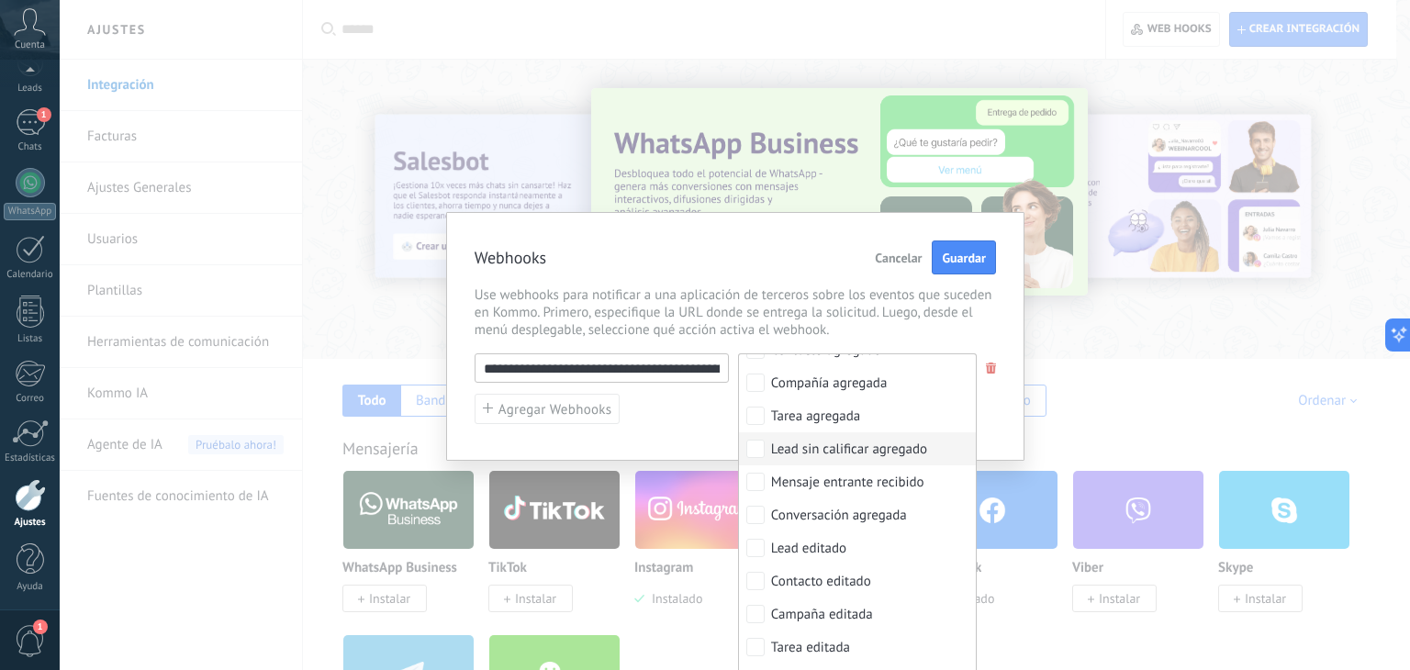
click at [821, 452] on div "Lead sin calificar agregado" at bounding box center [849, 449] width 156 height 18
click at [798, 477] on div "Mensaje entrante recibido" at bounding box center [847, 483] width 153 height 18
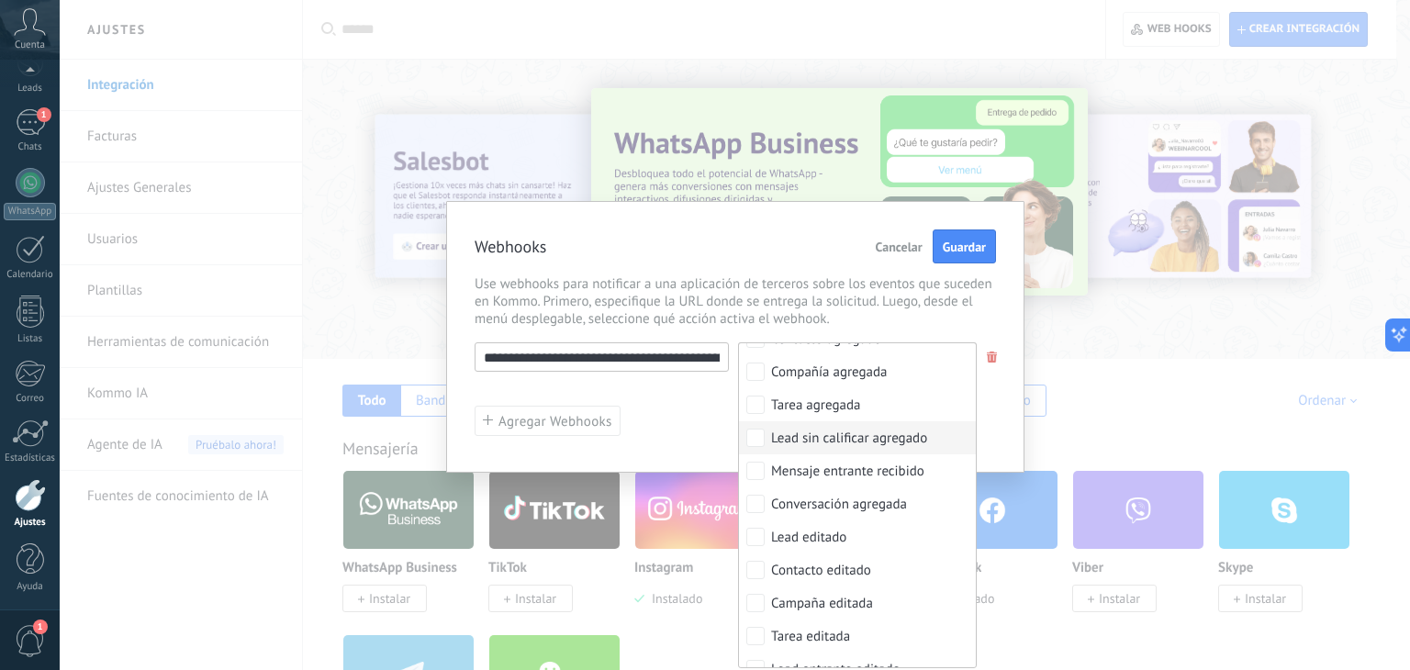
click at [808, 438] on div "Lead sin calificar agregado" at bounding box center [849, 438] width 156 height 18
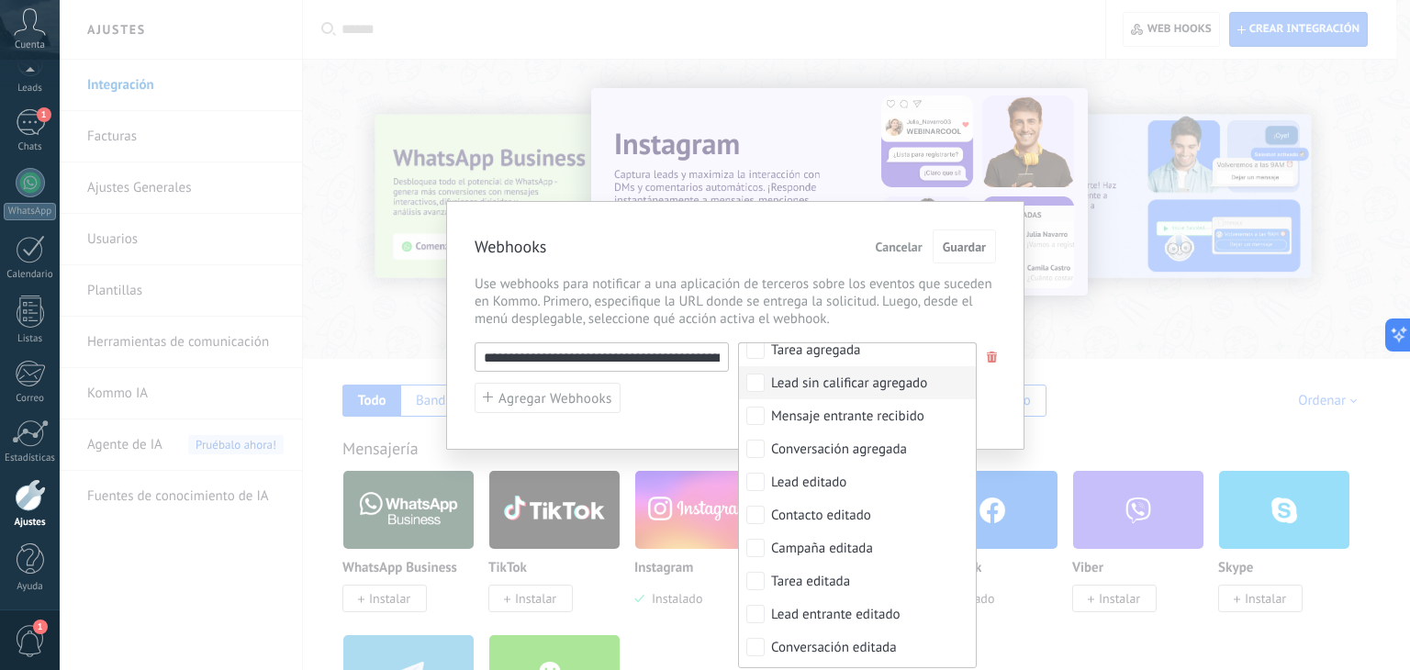
scroll to position [129, 0]
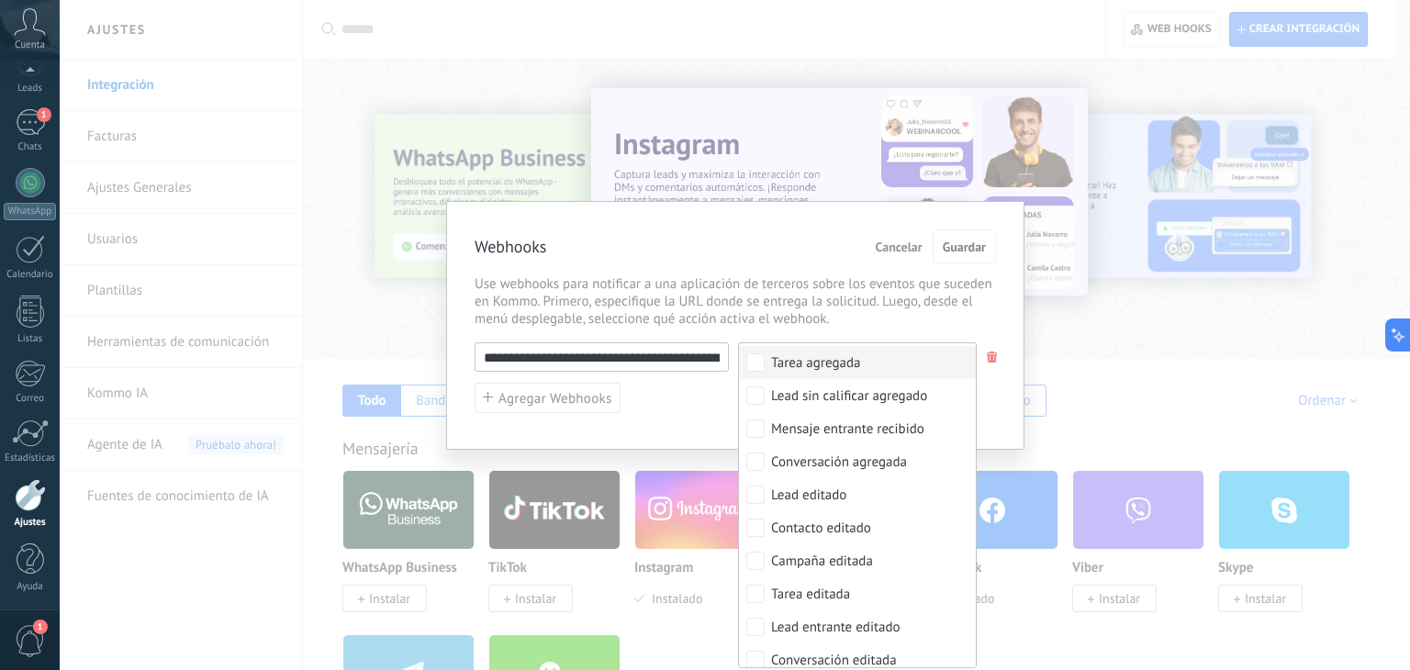
click at [801, 253] on div "Webhooks Cancelar Guardar" at bounding box center [734, 247] width 521 height 36
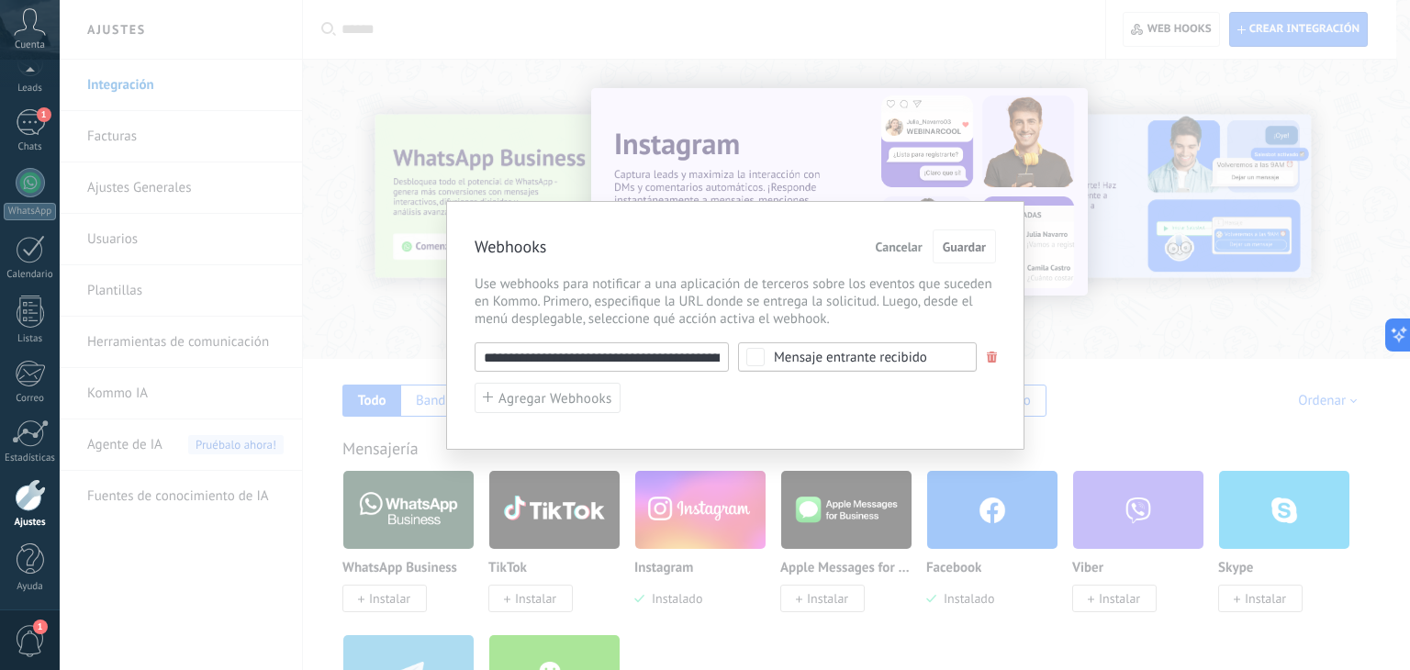
click at [991, 352] on span at bounding box center [991, 357] width 11 height 12
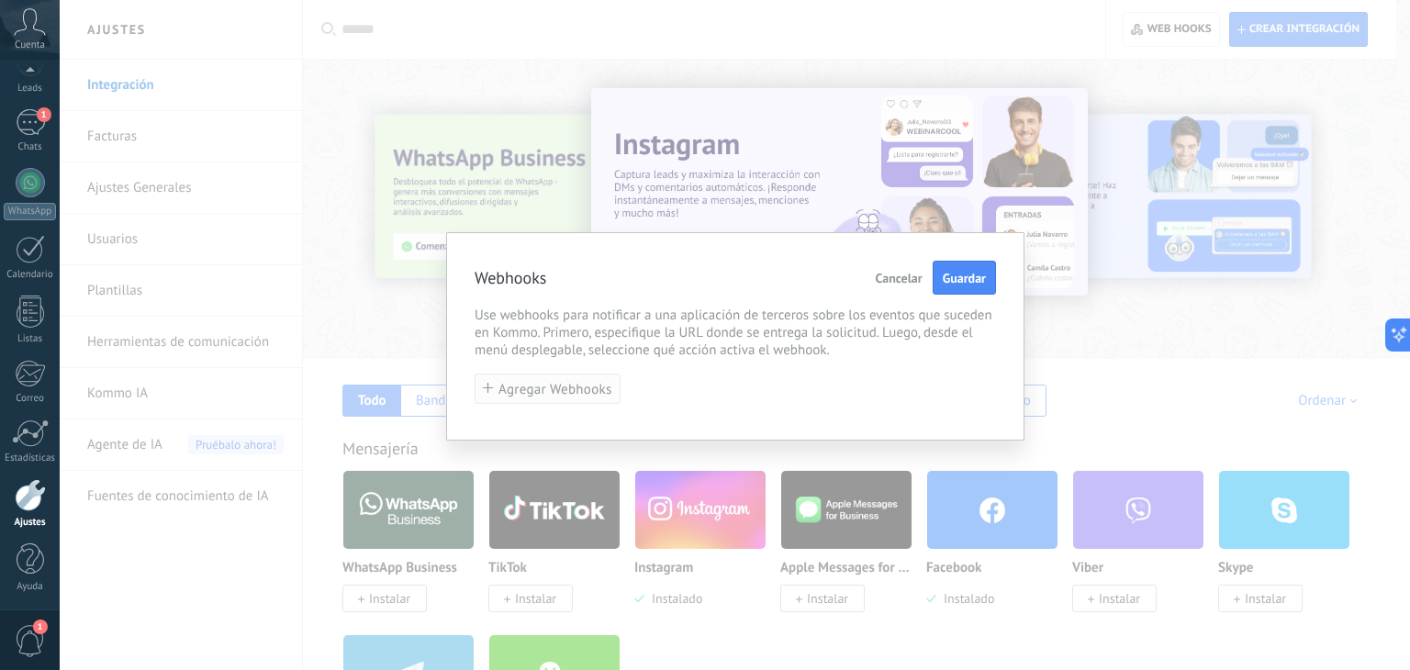
click at [562, 400] on button "Agregar Webhooks" at bounding box center [547, 388] width 146 height 30
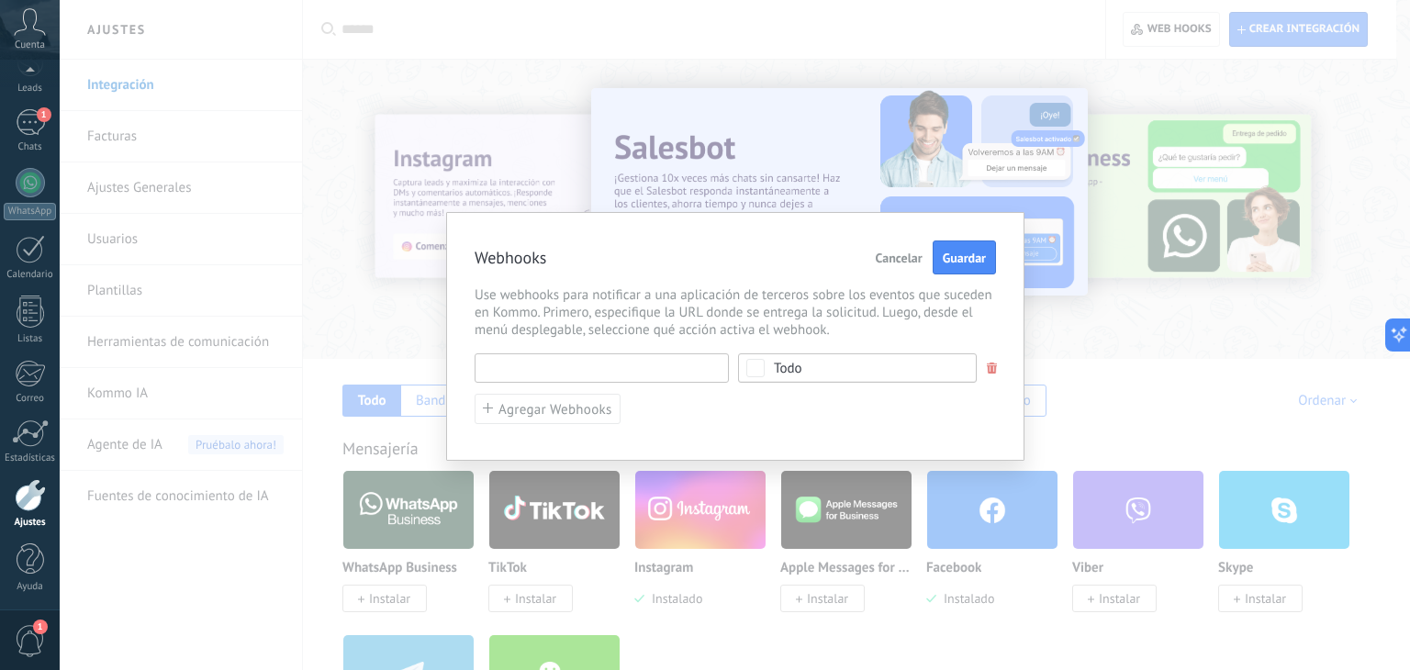
click at [574, 362] on input "text" at bounding box center [601, 367] width 254 height 29
paste input "**********"
type input "**********"
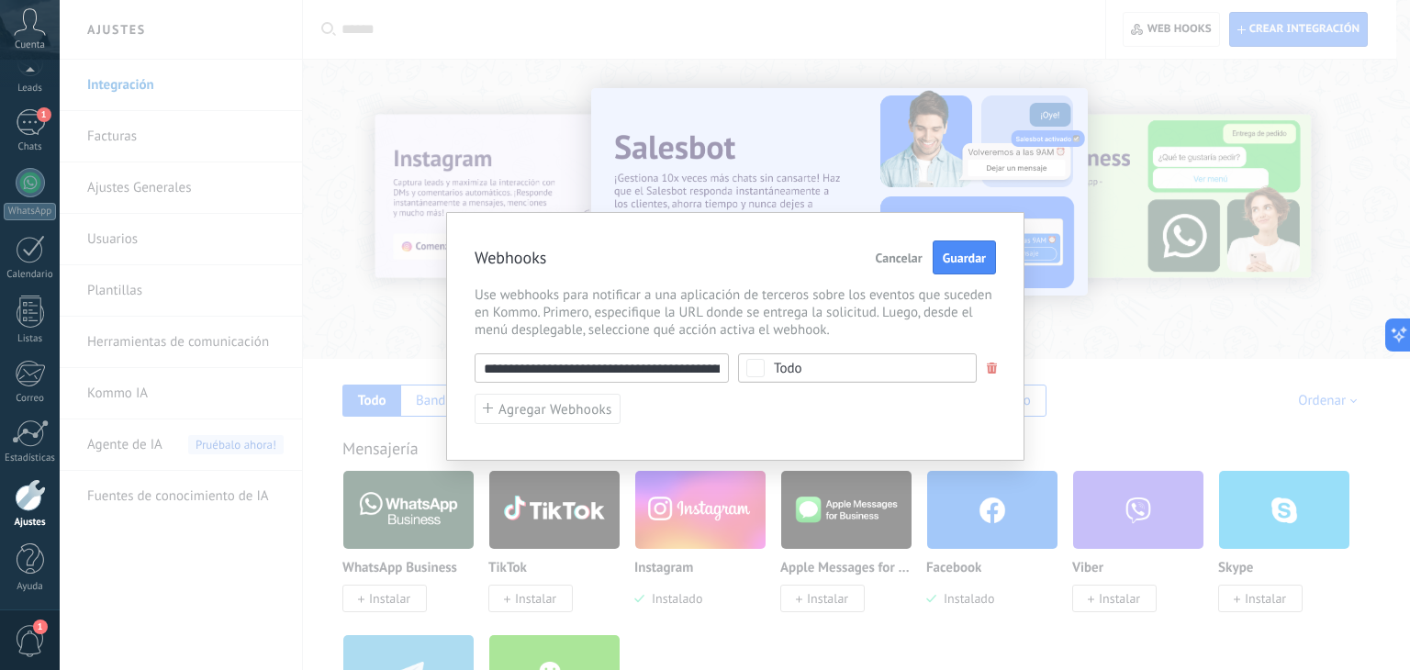
click at [815, 372] on span "Todo" at bounding box center [863, 369] width 179 height 14
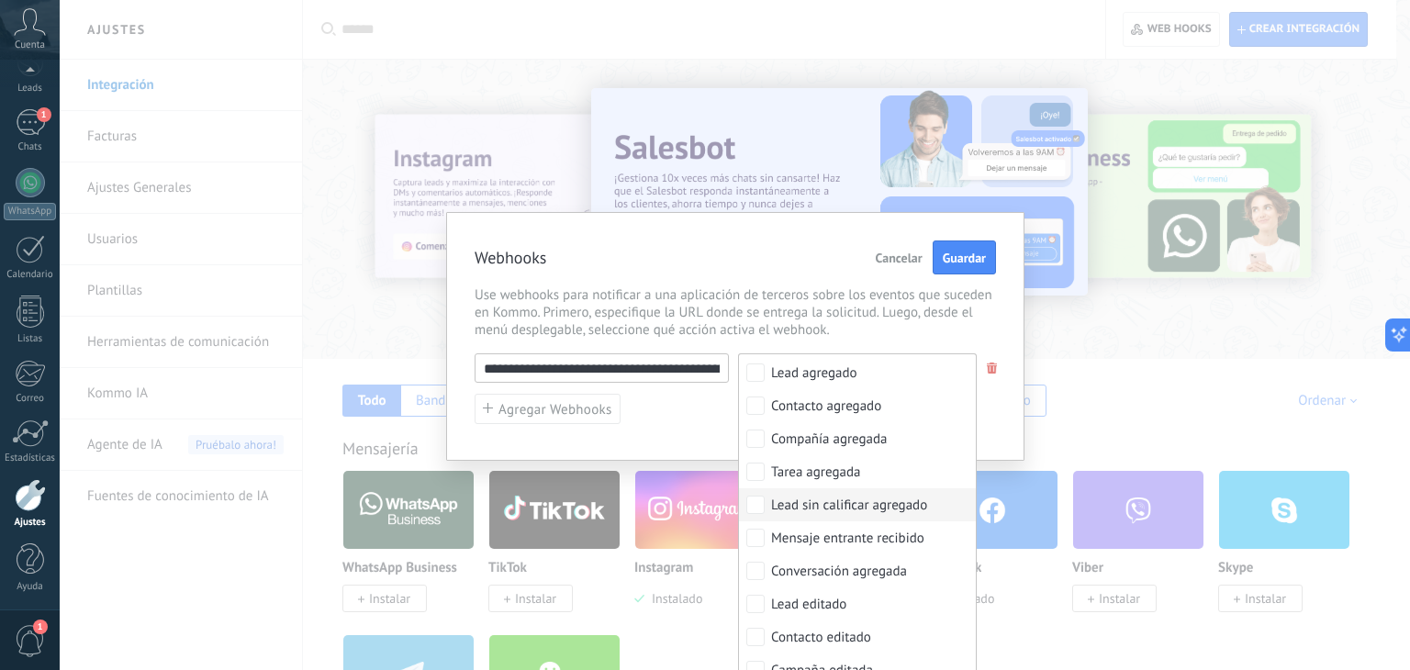
scroll to position [33, 0]
click at [867, 535] on div "Mensaje entrante recibido" at bounding box center [847, 537] width 153 height 18
click at [775, 257] on div "Webhooks Cancelar Guardar" at bounding box center [734, 258] width 521 height 36
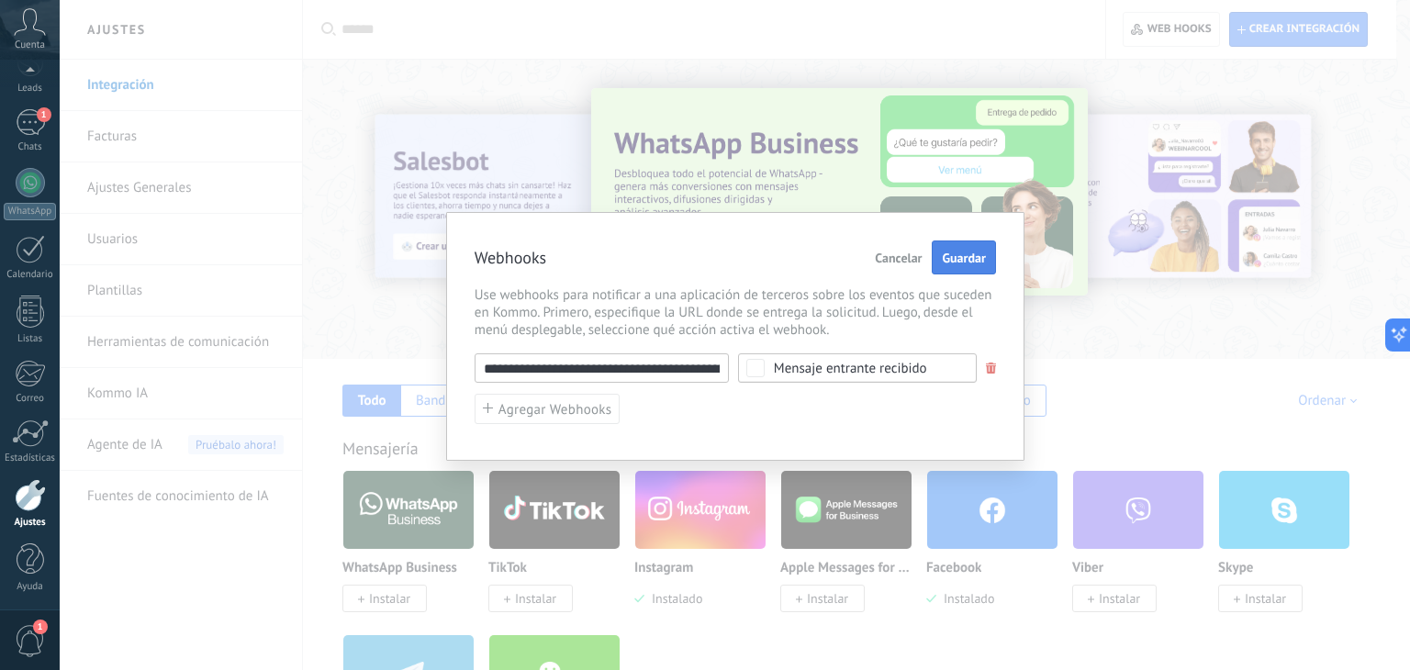
click at [973, 257] on span "Guardar" at bounding box center [963, 257] width 43 height 13
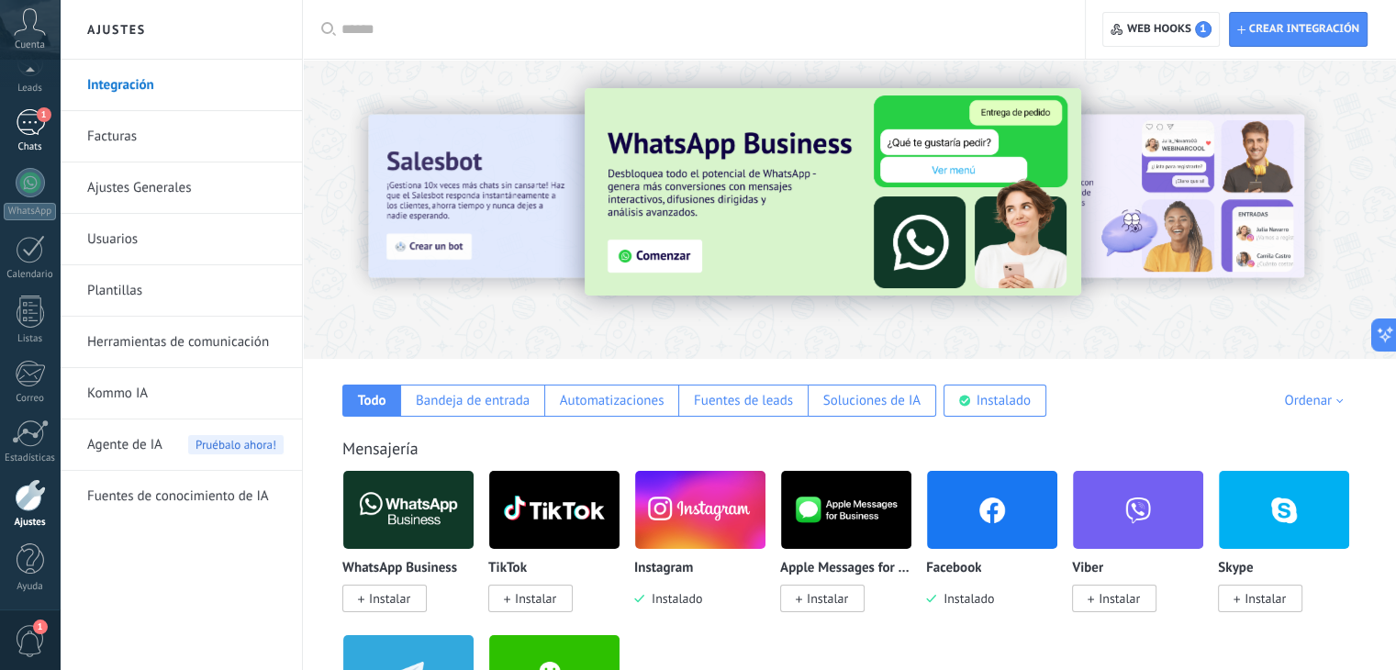
click at [33, 129] on div "1" at bounding box center [30, 122] width 29 height 27
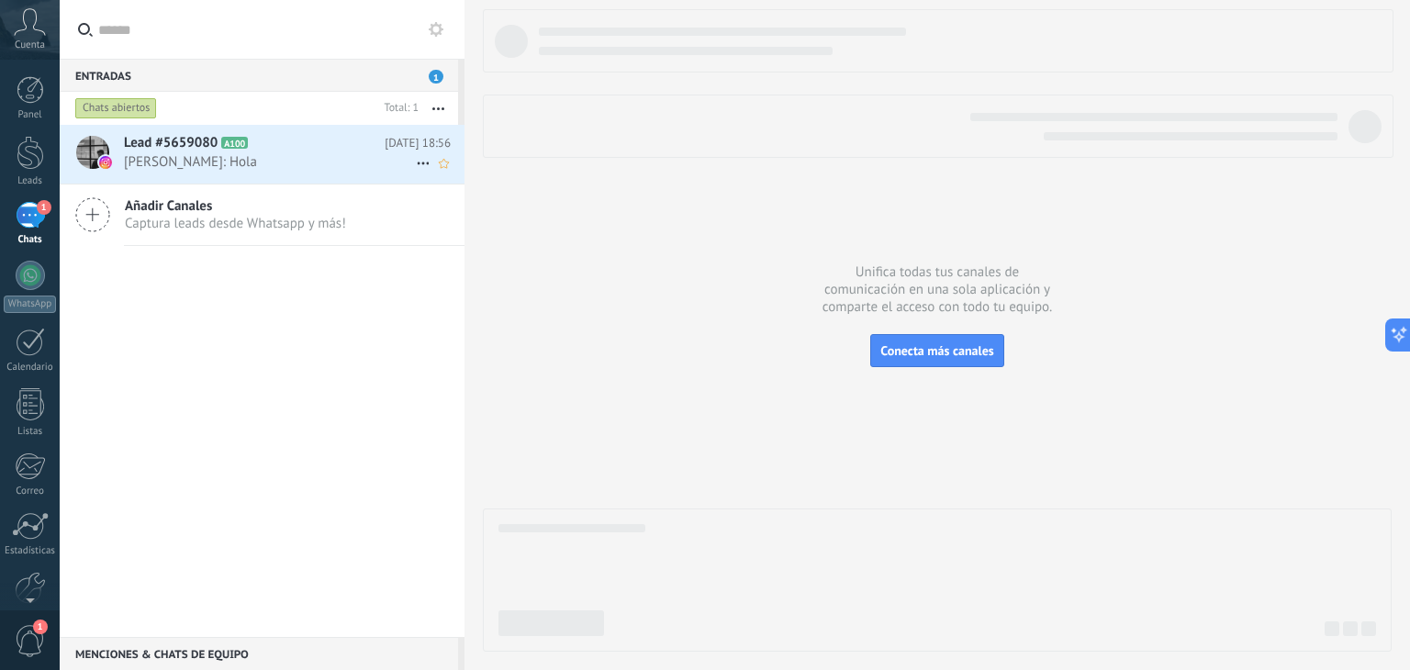
click at [273, 169] on span "[PERSON_NAME]: Hola" at bounding box center [270, 161] width 292 height 17
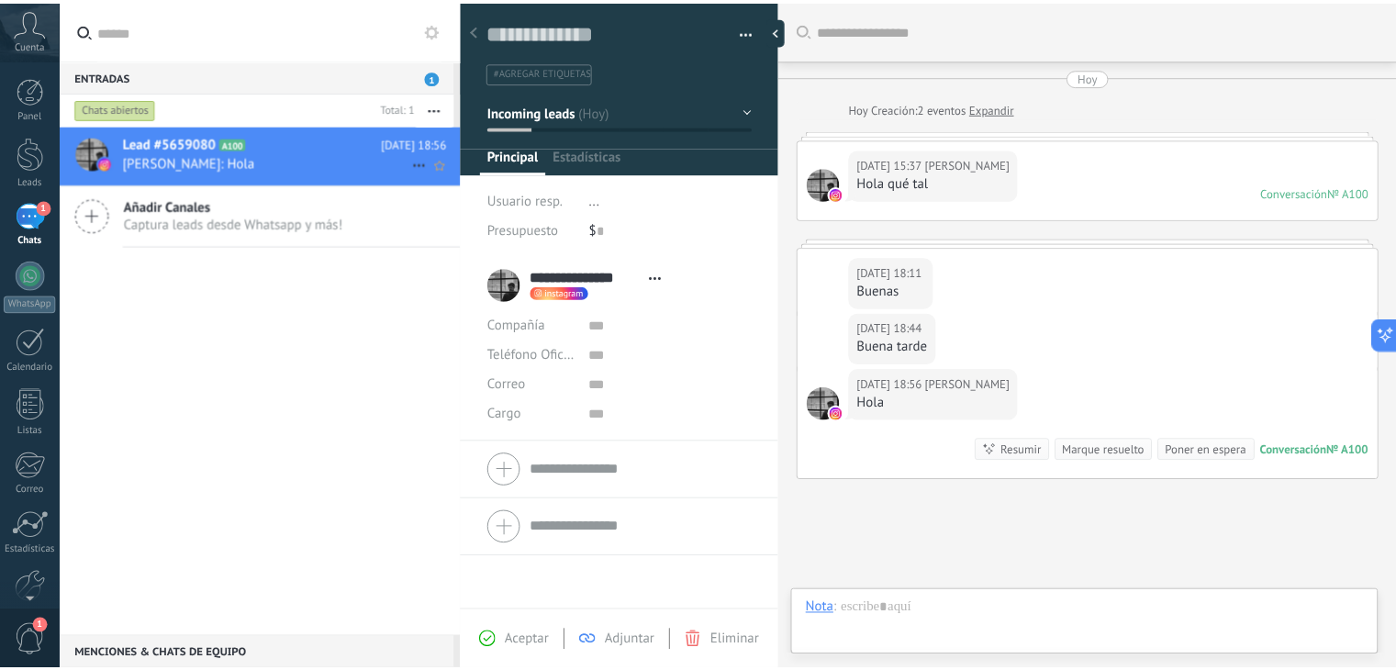
scroll to position [88, 0]
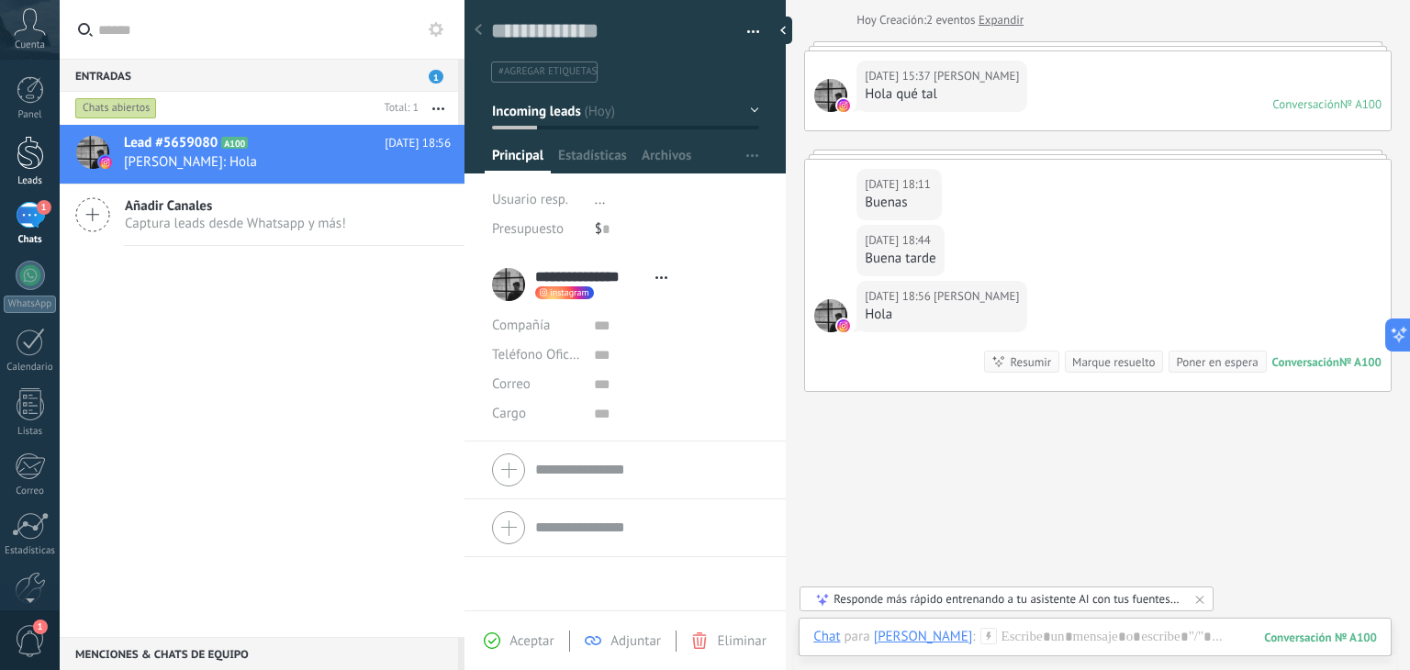
click at [31, 166] on div at bounding box center [31, 153] width 28 height 34
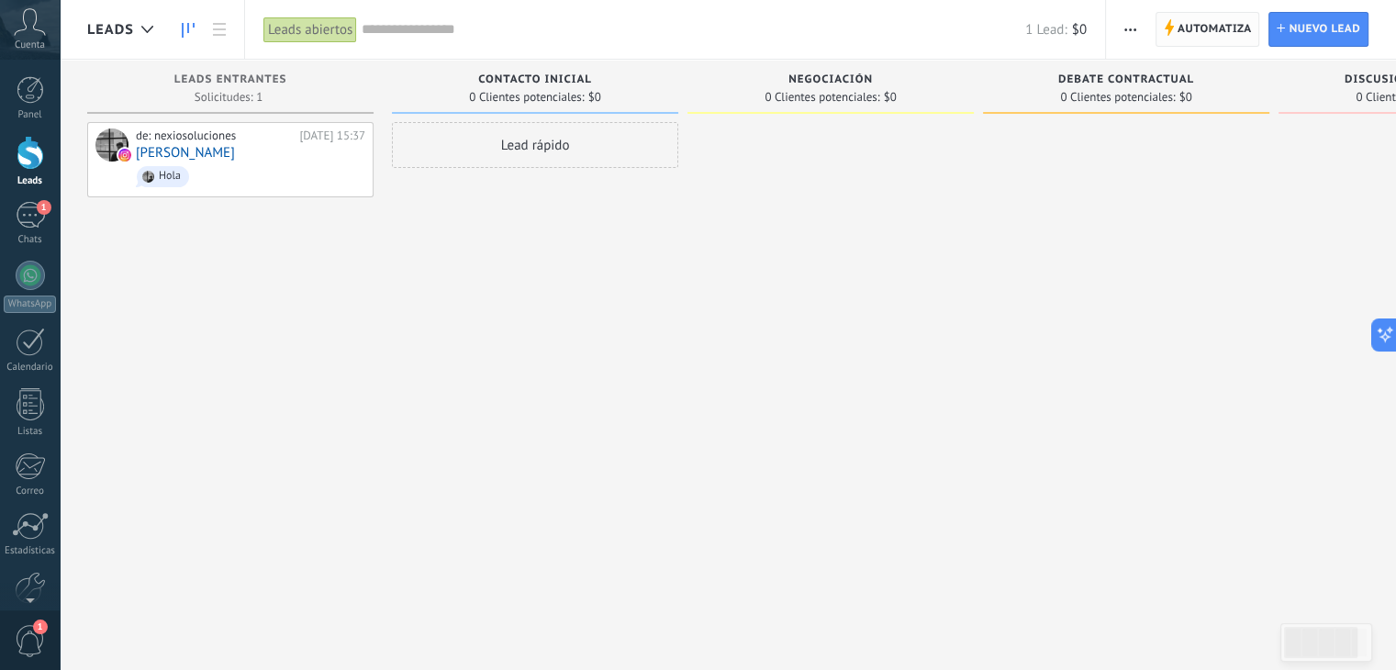
click at [1221, 19] on span "Automatiza" at bounding box center [1214, 29] width 74 height 33
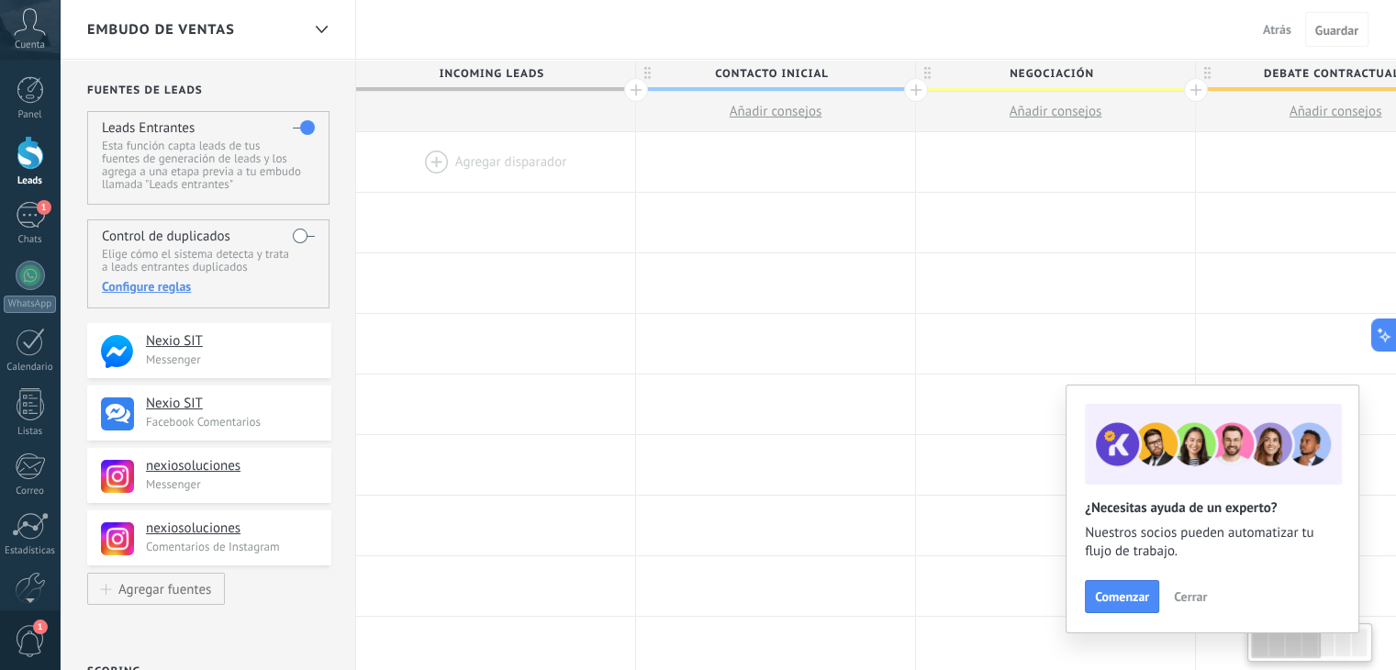
click at [431, 153] on div at bounding box center [495, 162] width 279 height 60
drag, startPoint x: 431, startPoint y: 153, endPoint x: 511, endPoint y: 139, distance: 81.0
click at [511, 139] on div at bounding box center [495, 162] width 279 height 60
click at [507, 147] on div at bounding box center [495, 162] width 279 height 60
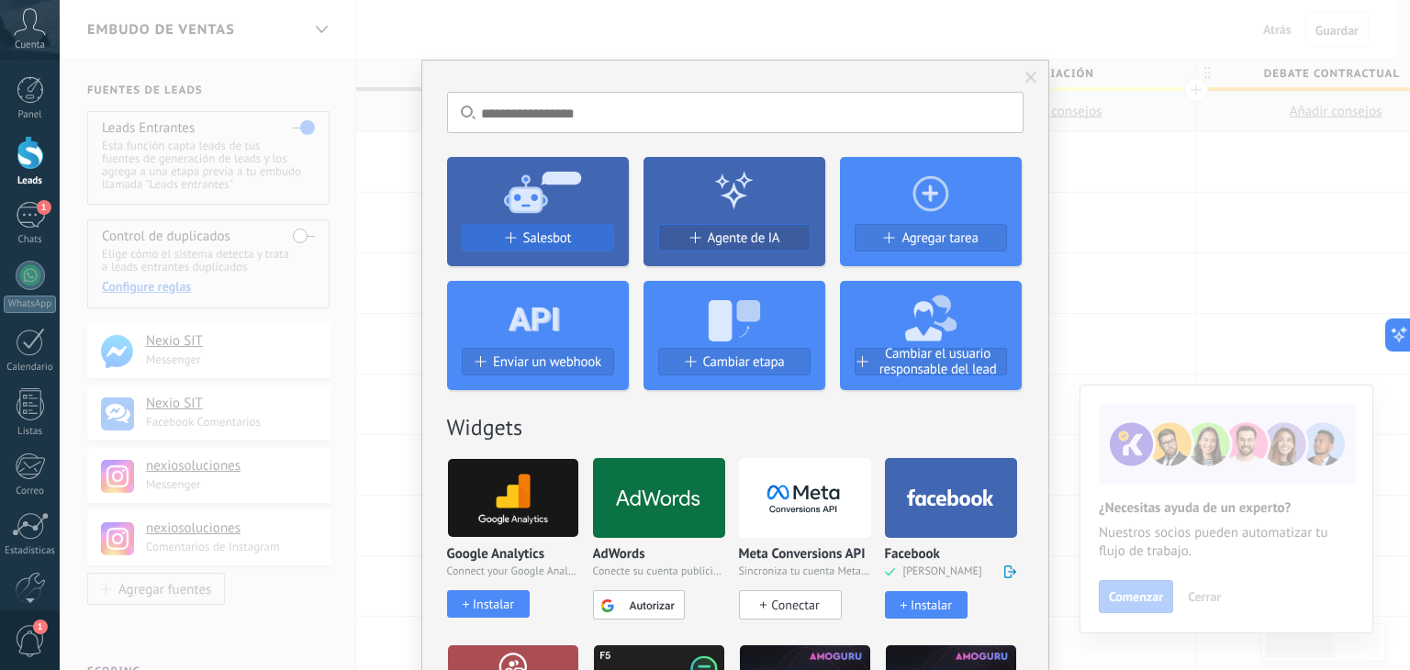
click at [540, 240] on span "Salesbot" at bounding box center [547, 238] width 49 height 16
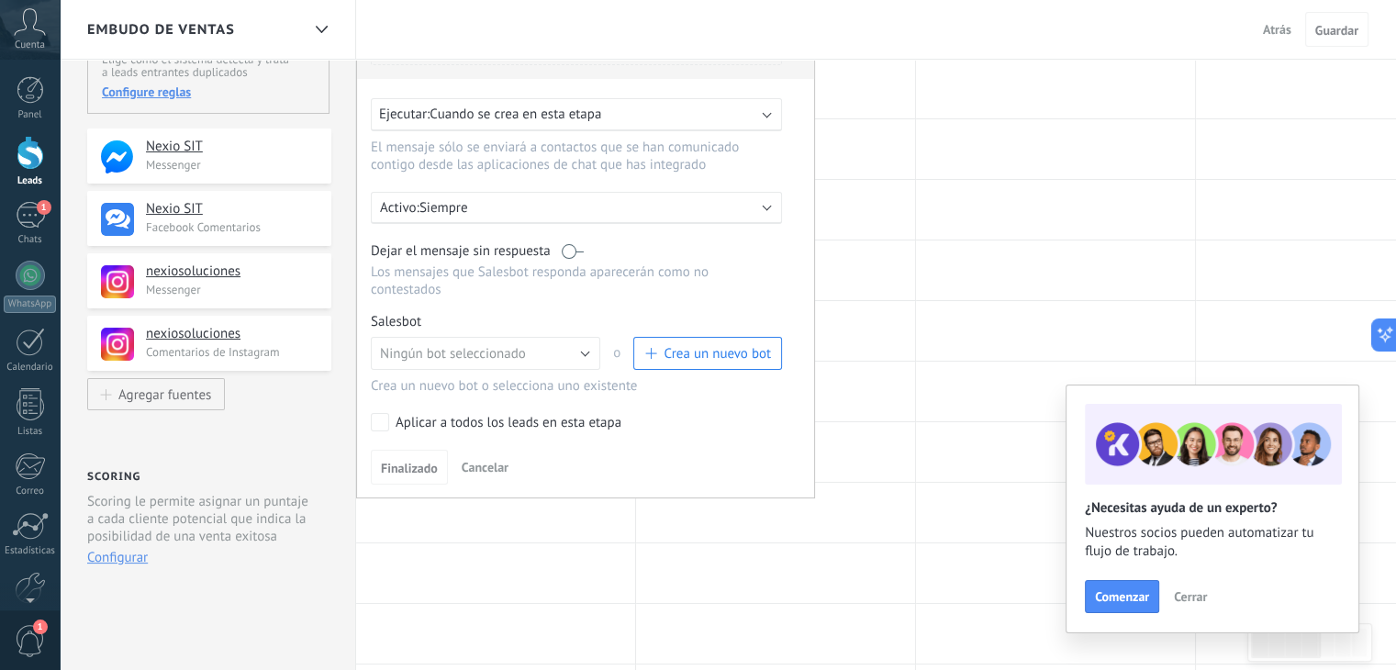
scroll to position [195, 0]
click at [576, 337] on button "Ningún bot seleccionado" at bounding box center [485, 353] width 229 height 33
click at [576, 345] on span "Ningún bot seleccionado" at bounding box center [477, 353] width 234 height 17
click at [576, 337] on button "Ningún bot seleccionado" at bounding box center [485, 353] width 229 height 33
click at [517, 345] on span "Ningún bot seleccionado" at bounding box center [477, 353] width 234 height 17
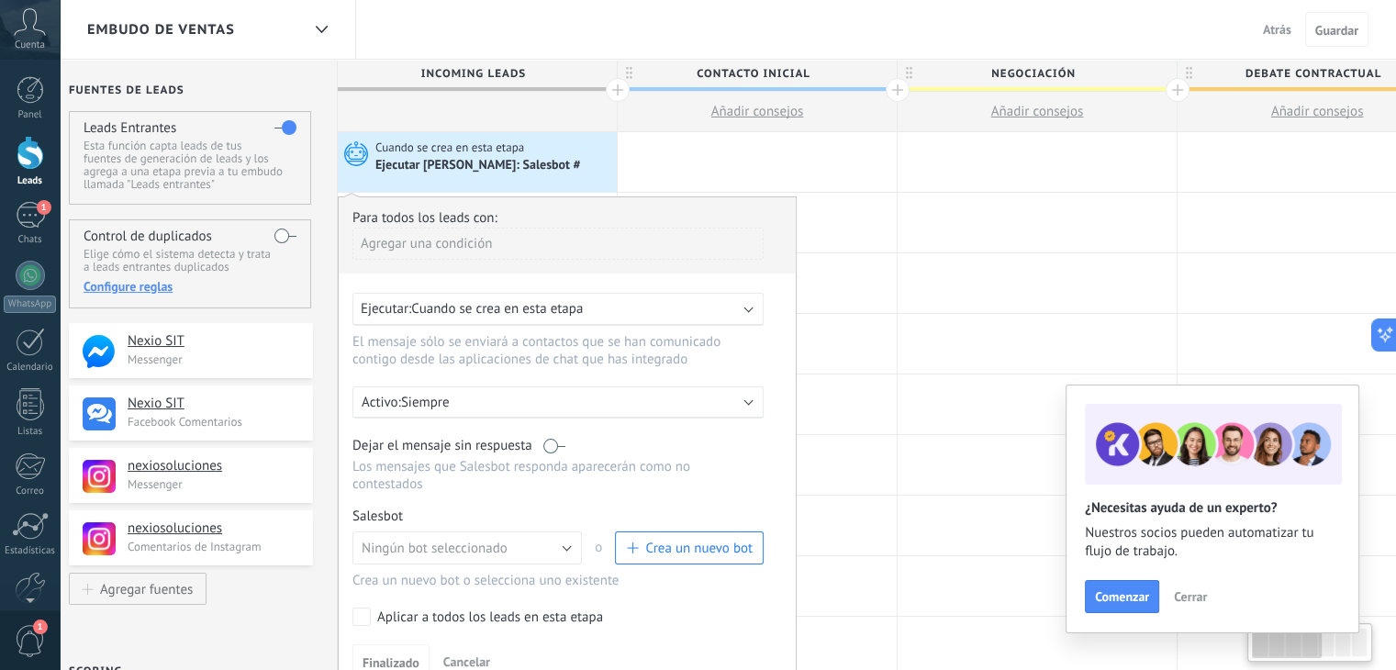
scroll to position [0, 17]
click at [540, 159] on div "Ejecutar [PERSON_NAME]: Salesbot #" at bounding box center [494, 165] width 237 height 18
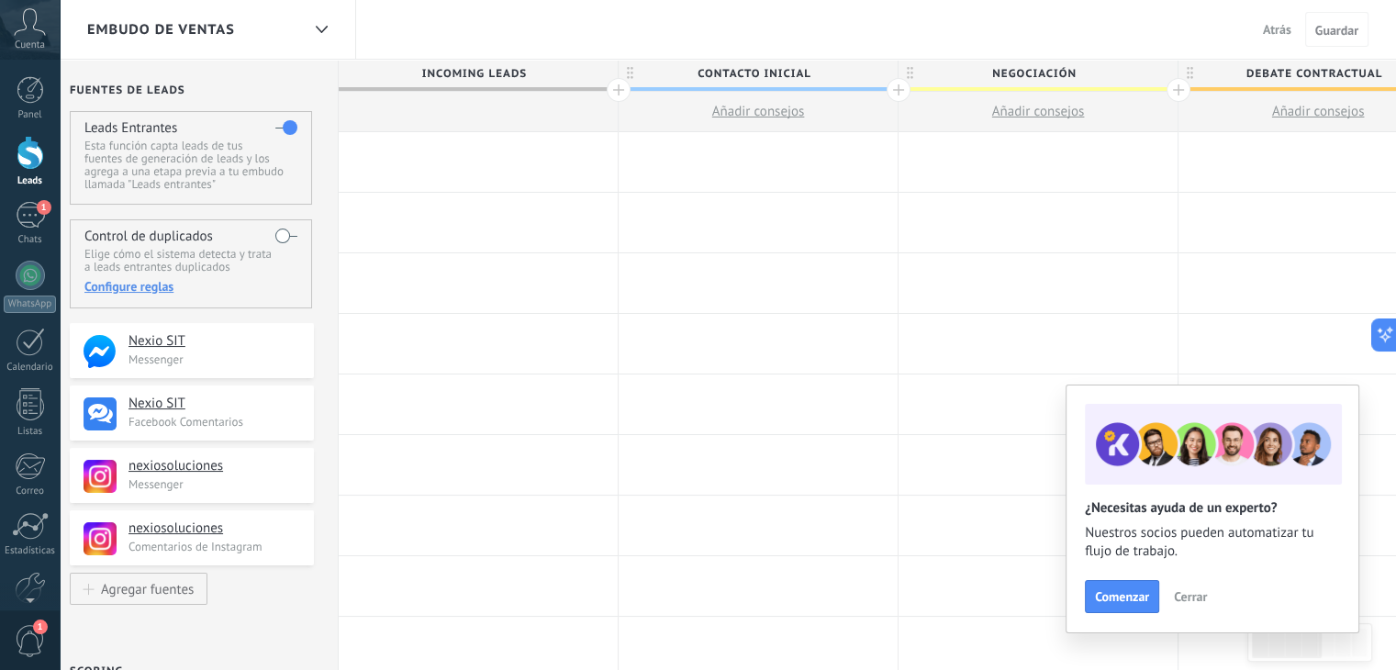
drag, startPoint x: 215, startPoint y: 341, endPoint x: 473, endPoint y: 166, distance: 311.8
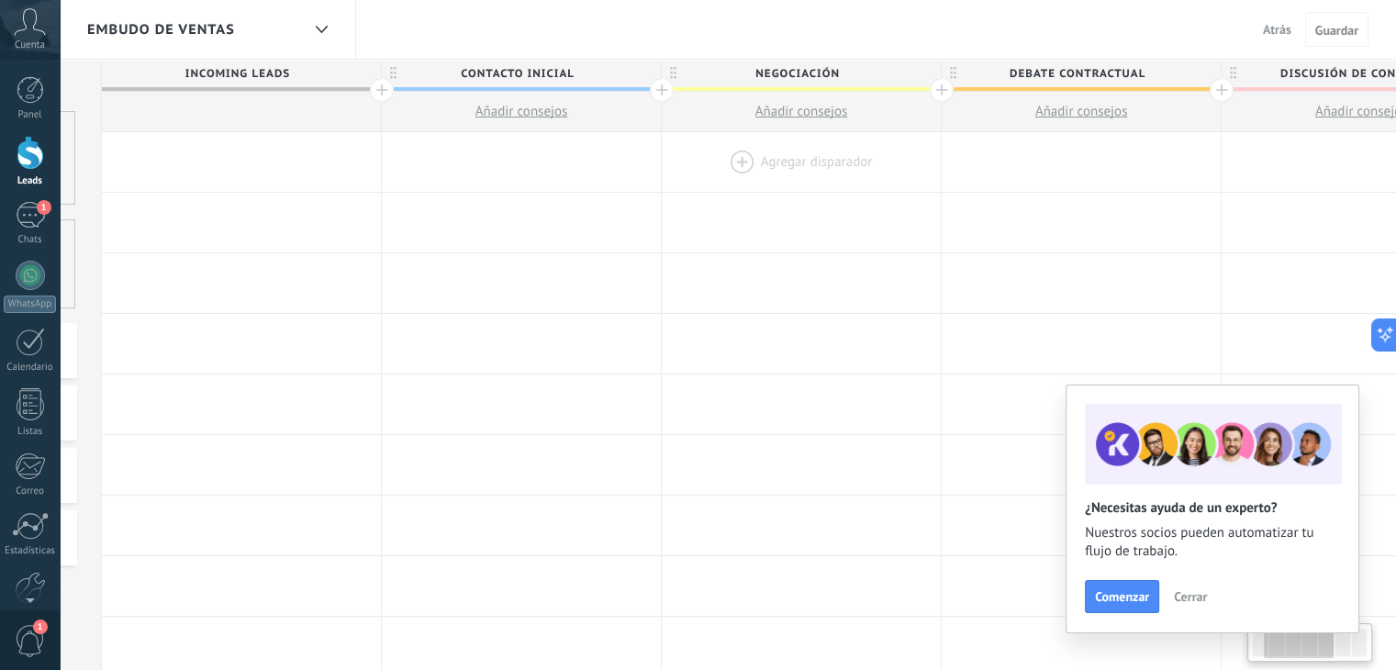
scroll to position [0, 0]
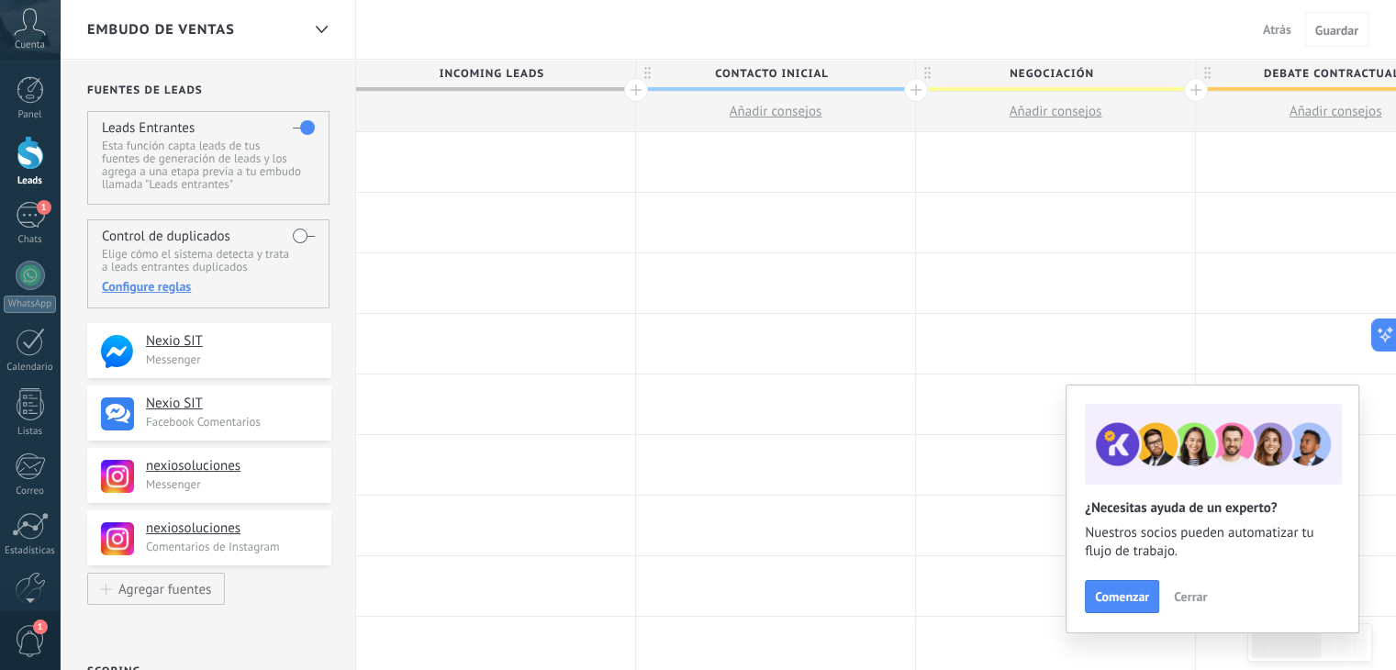
click at [1181, 592] on span "Cerrar" at bounding box center [1190, 596] width 33 height 13
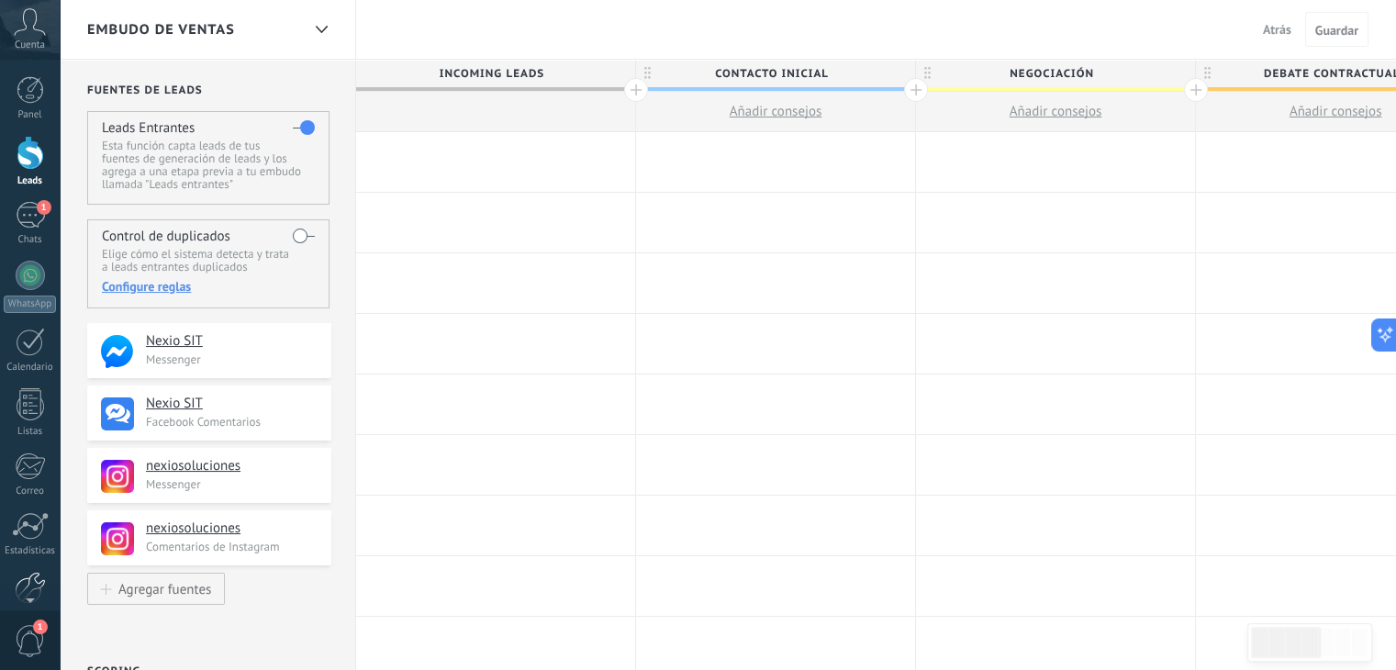
click at [31, 581] on div at bounding box center [30, 588] width 31 height 32
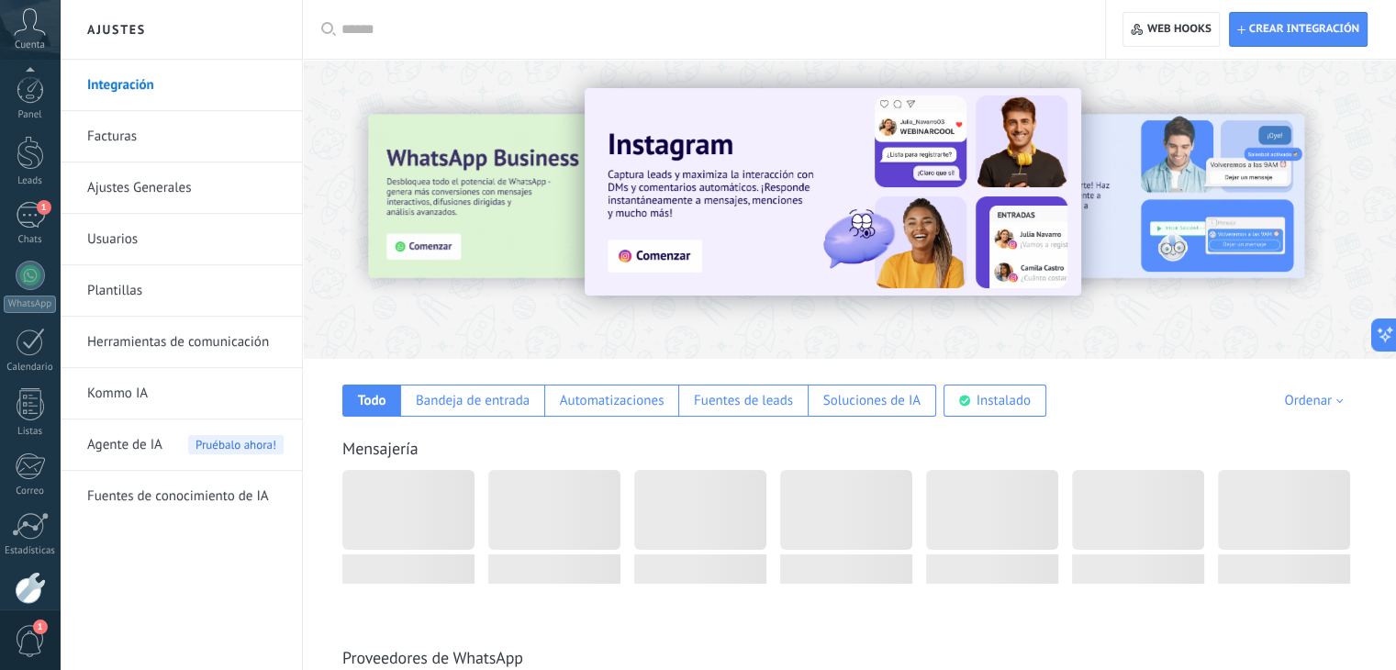
scroll to position [93, 0]
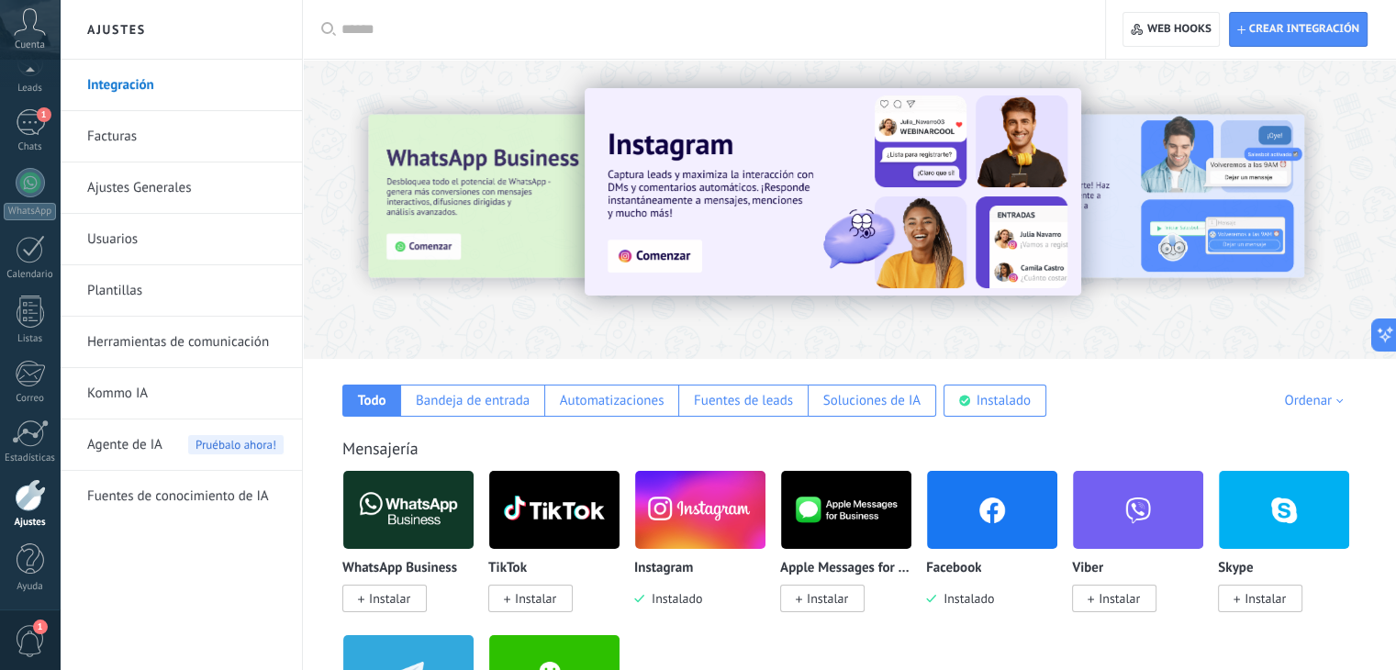
click at [149, 382] on link "Kommo IA" at bounding box center [185, 393] width 196 height 51
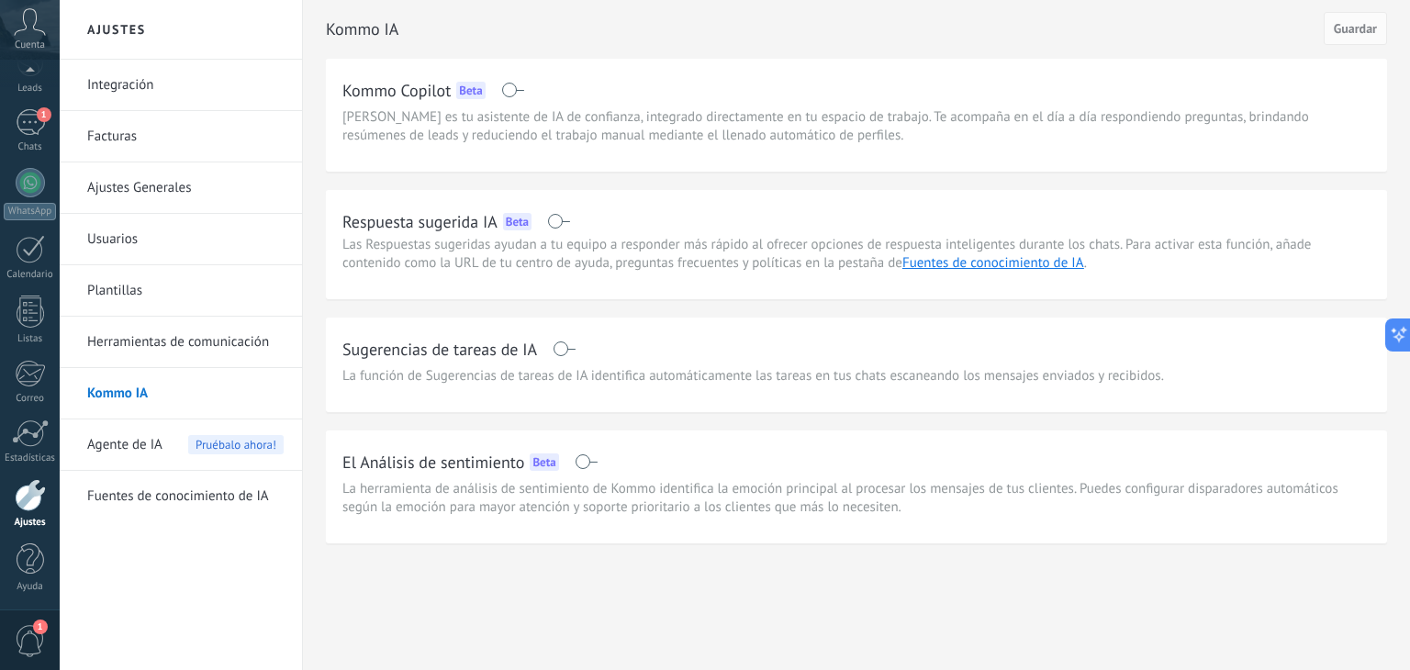
click at [140, 447] on span "Agente de IA" at bounding box center [124, 444] width 75 height 51
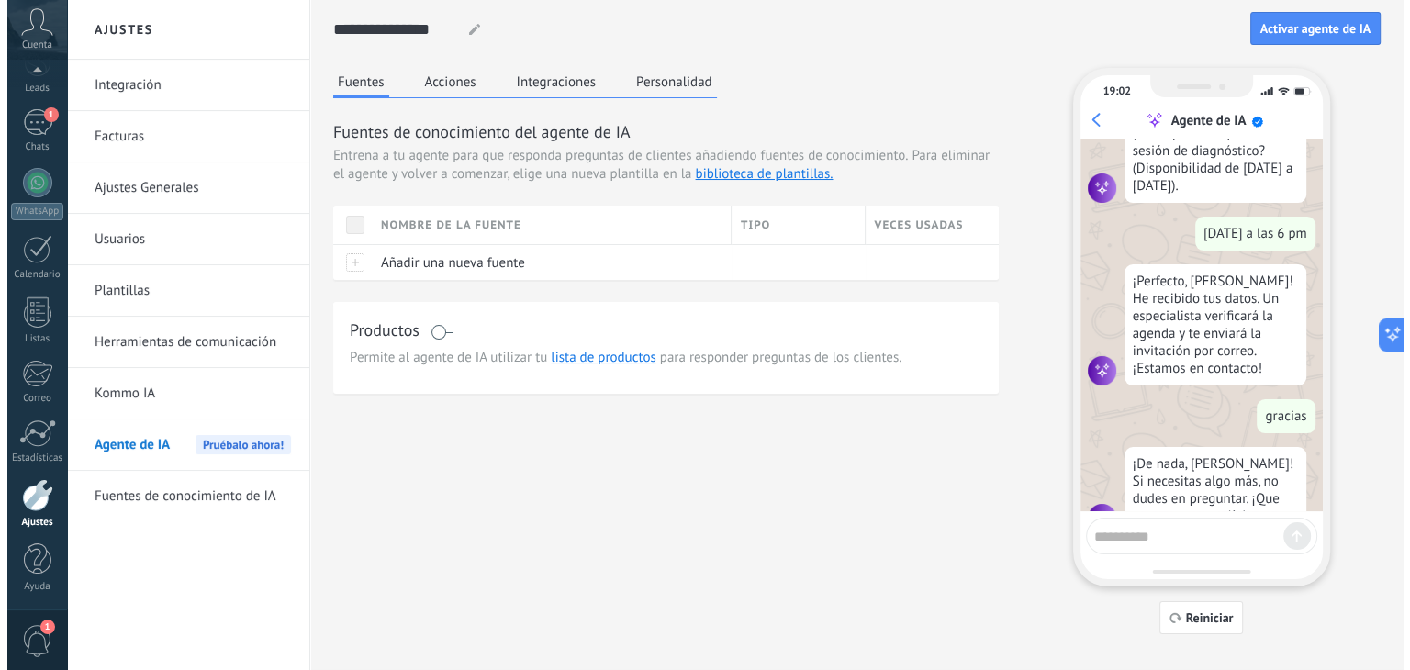
scroll to position [1167, 0]
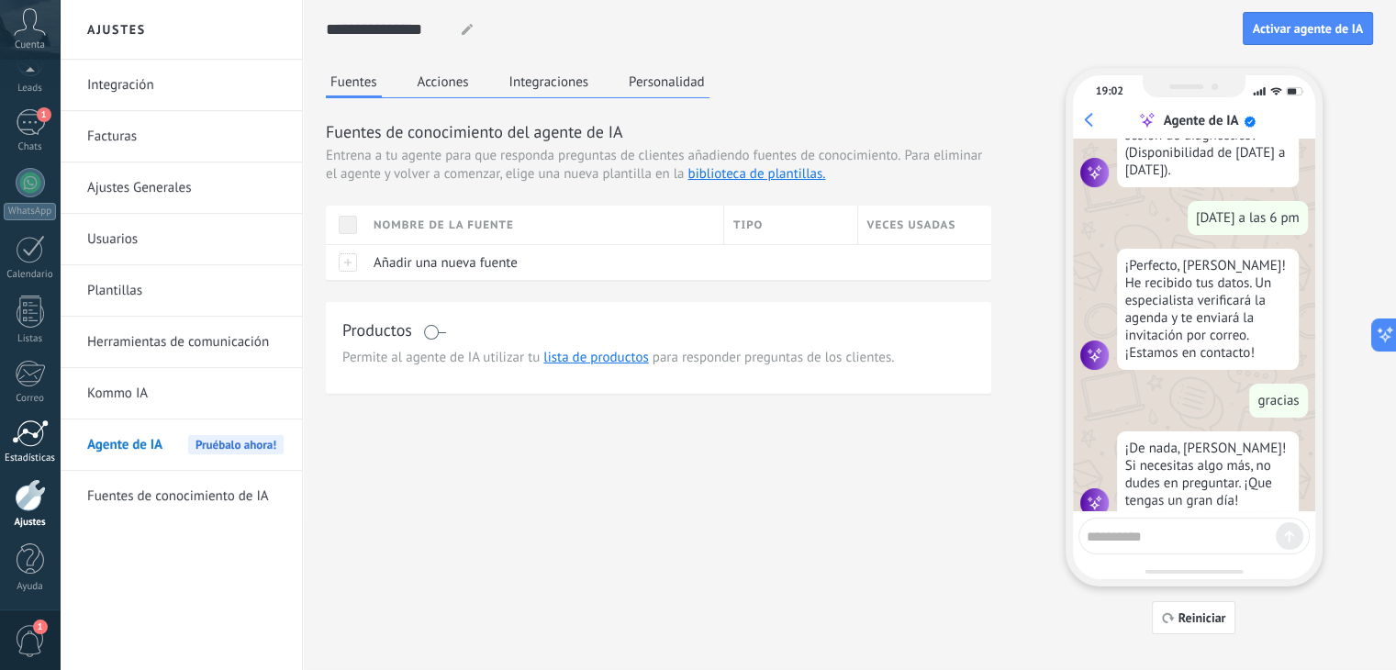
click at [28, 442] on div at bounding box center [30, 433] width 37 height 28
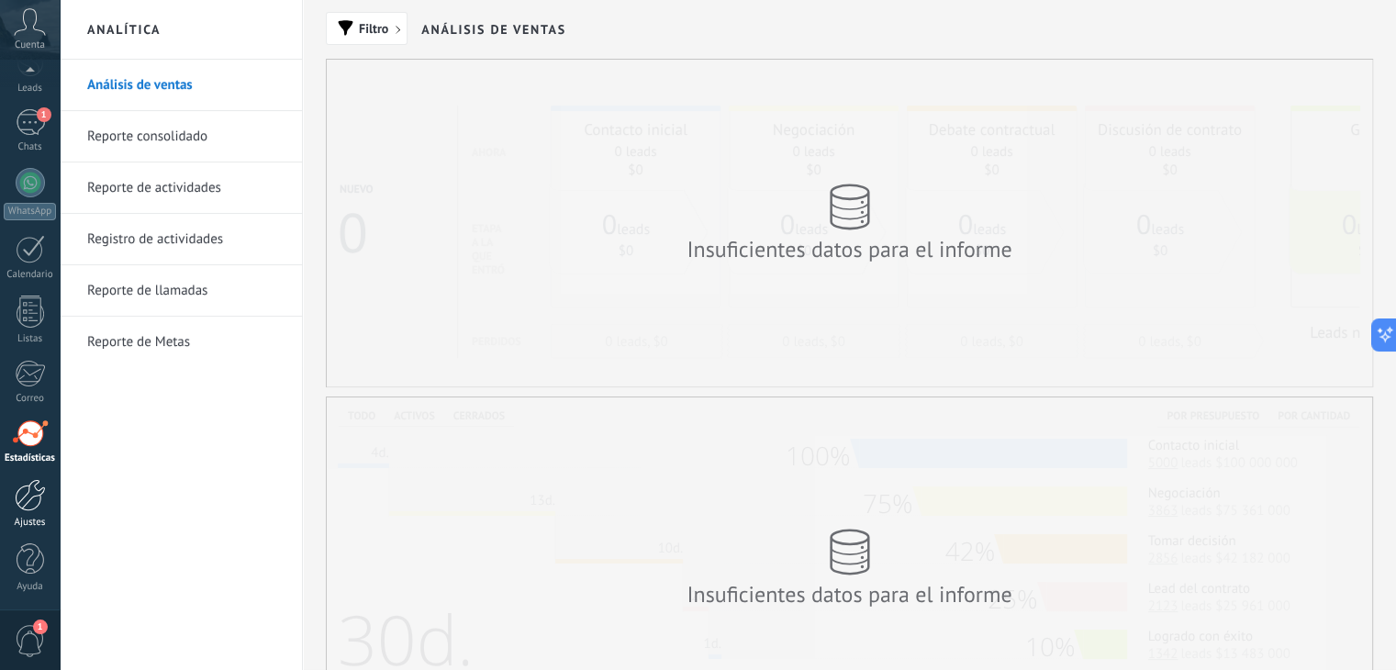
click at [33, 498] on div at bounding box center [30, 495] width 31 height 32
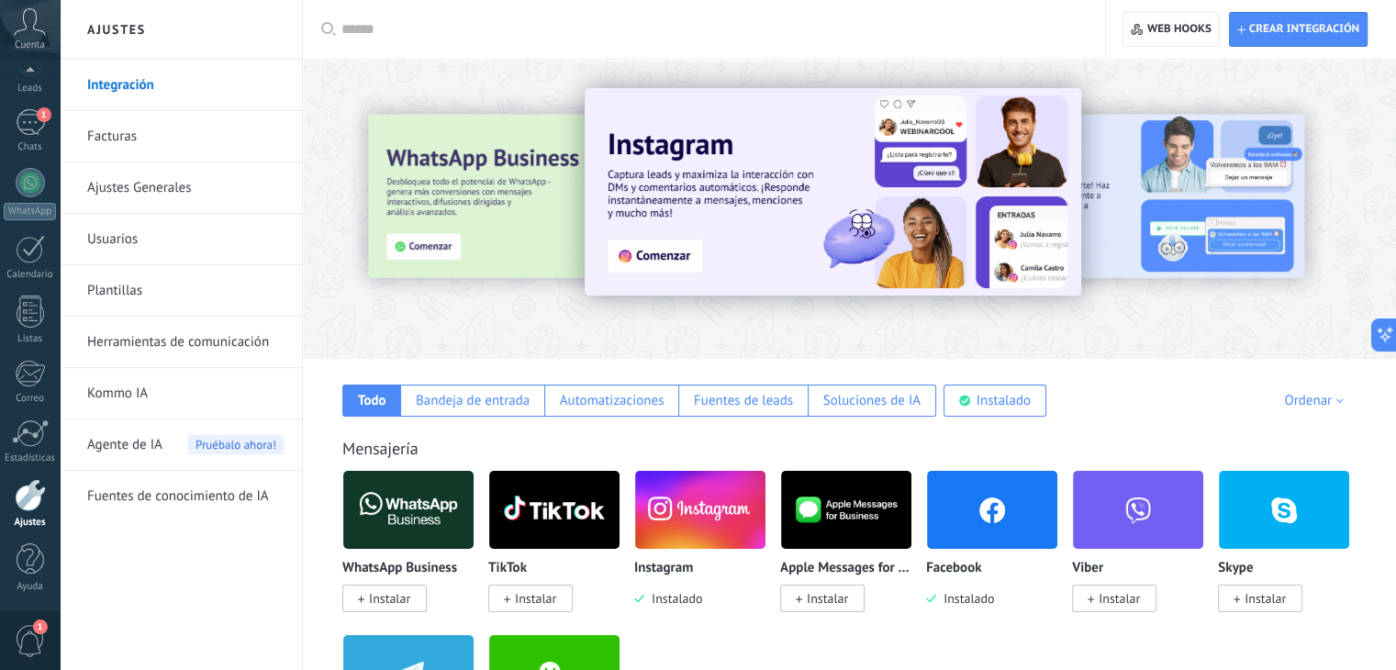
click at [1225, 200] on div at bounding box center [1304, 208] width 413 height 165
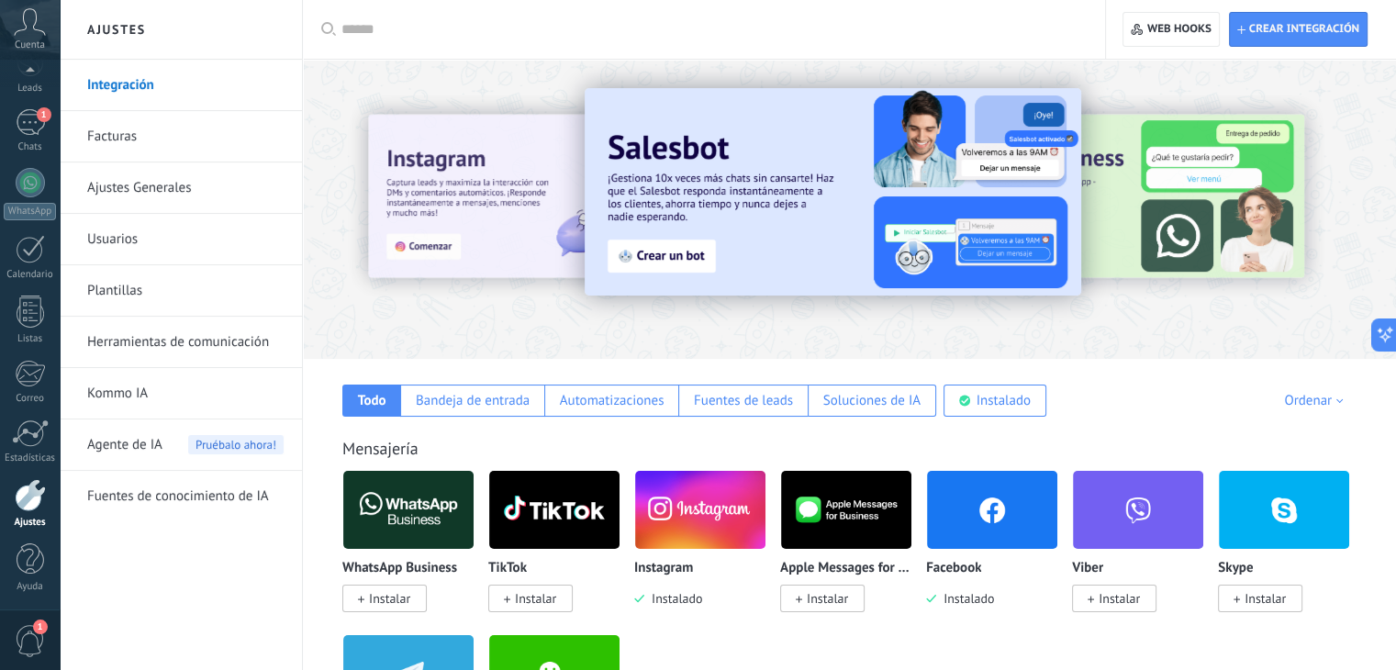
click at [674, 254] on img at bounding box center [833, 191] width 496 height 207
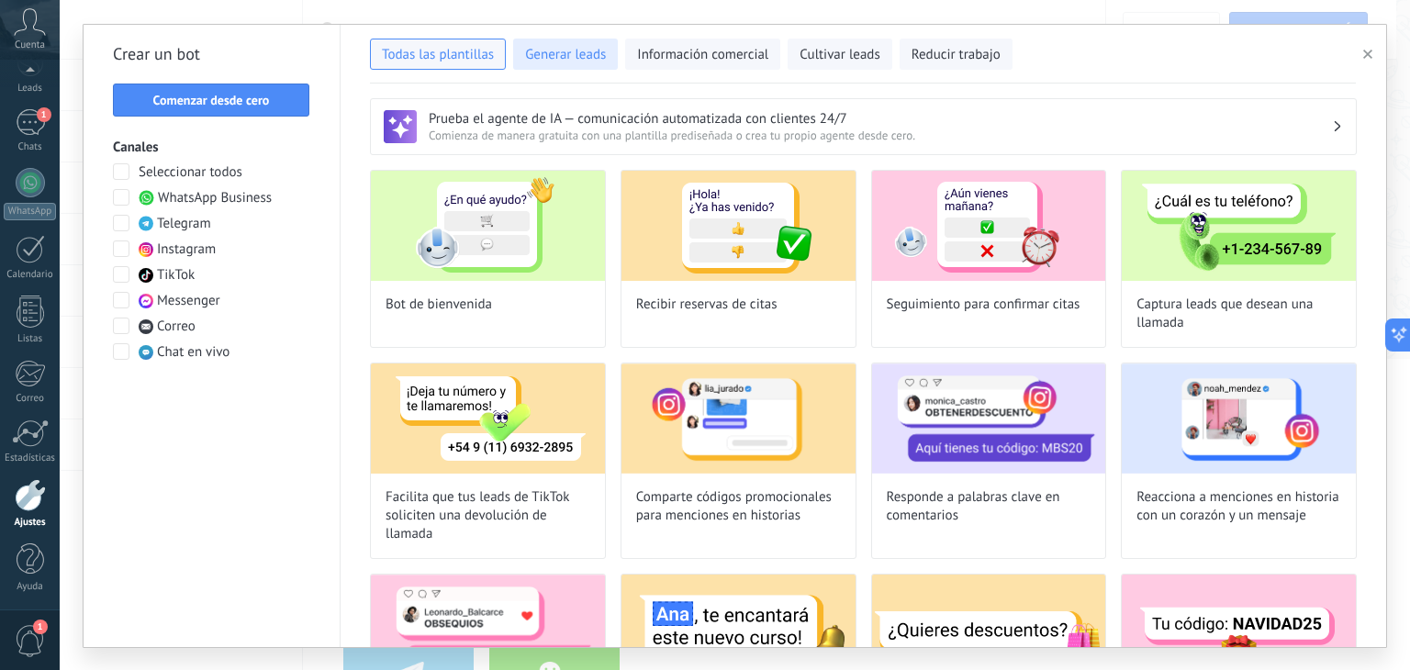
click at [569, 57] on span "Generar leads" at bounding box center [565, 55] width 81 height 18
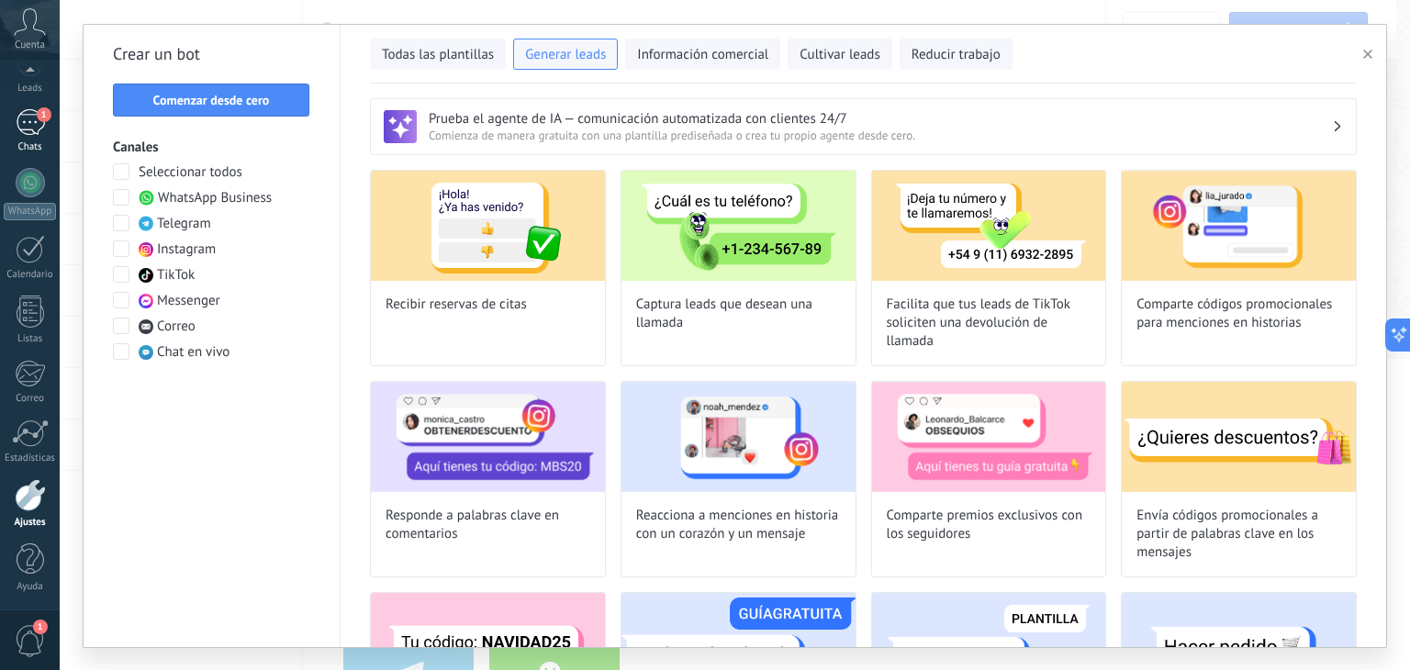
click at [26, 130] on div "1" at bounding box center [30, 122] width 29 height 27
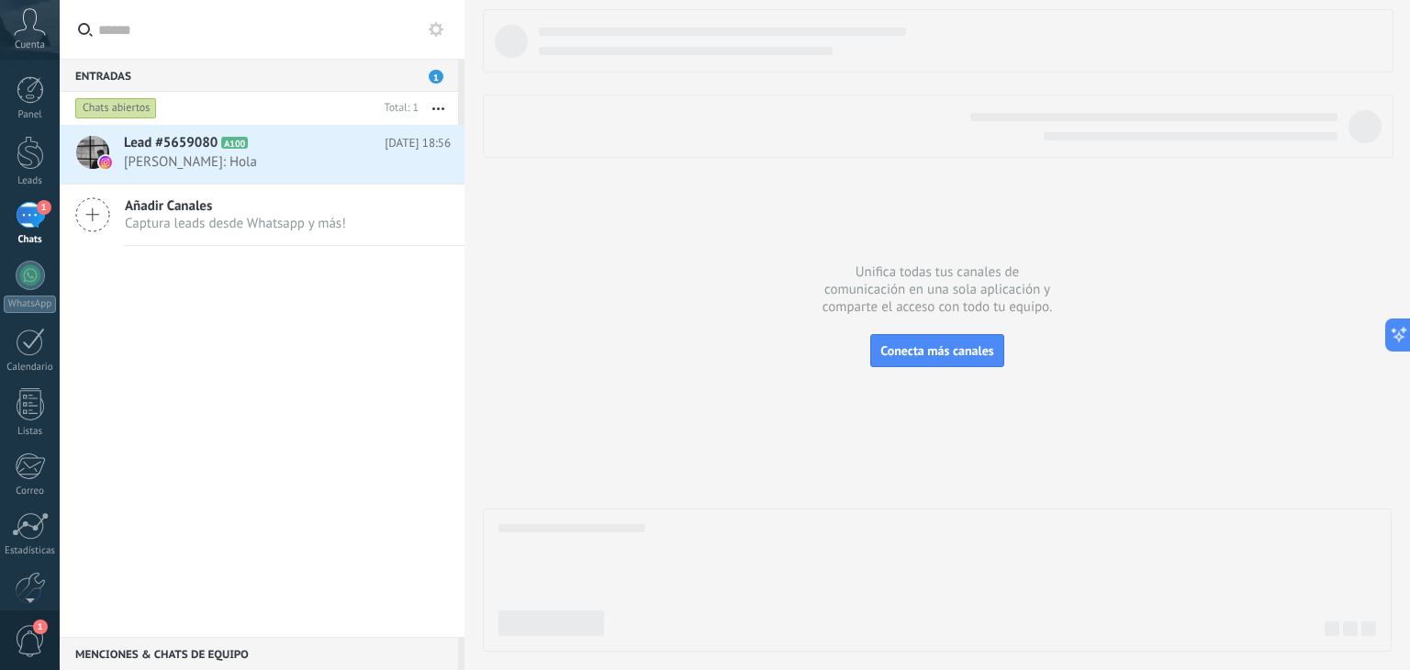
click at [128, 108] on div "Chats abiertos" at bounding box center [116, 108] width 82 height 22
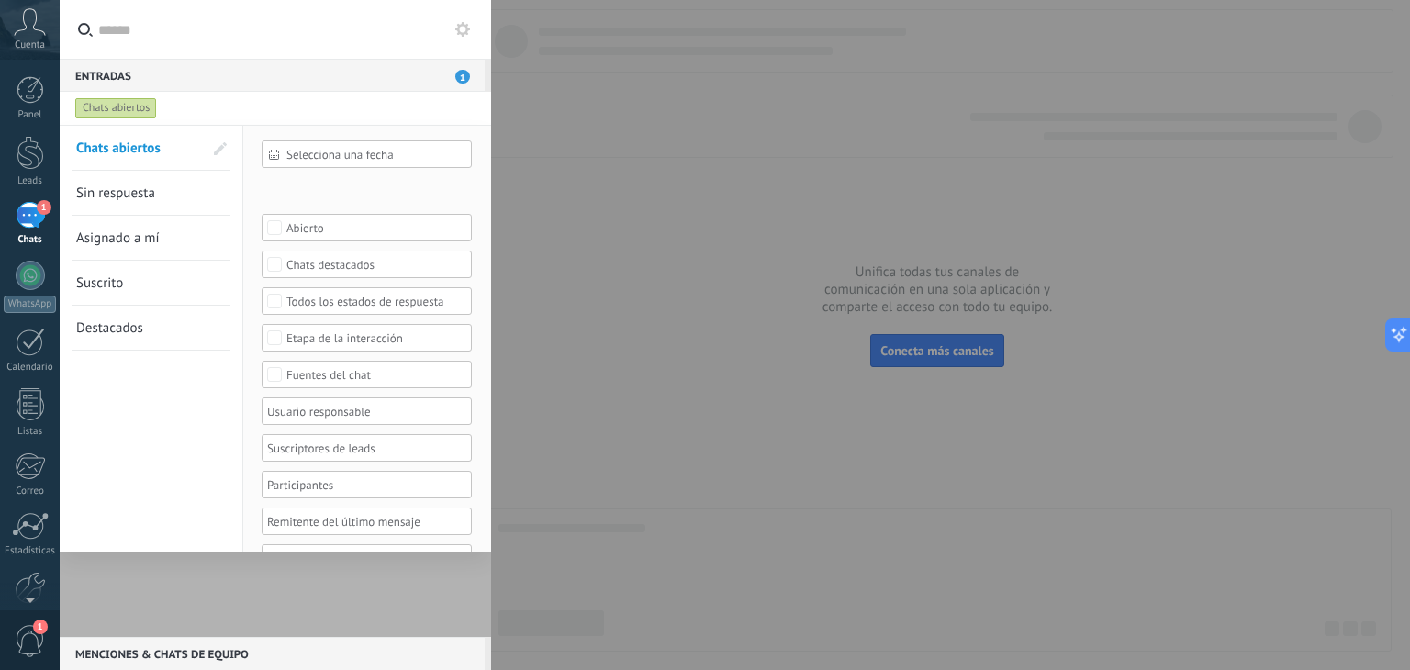
click at [217, 596] on div at bounding box center [275, 381] width 431 height 512
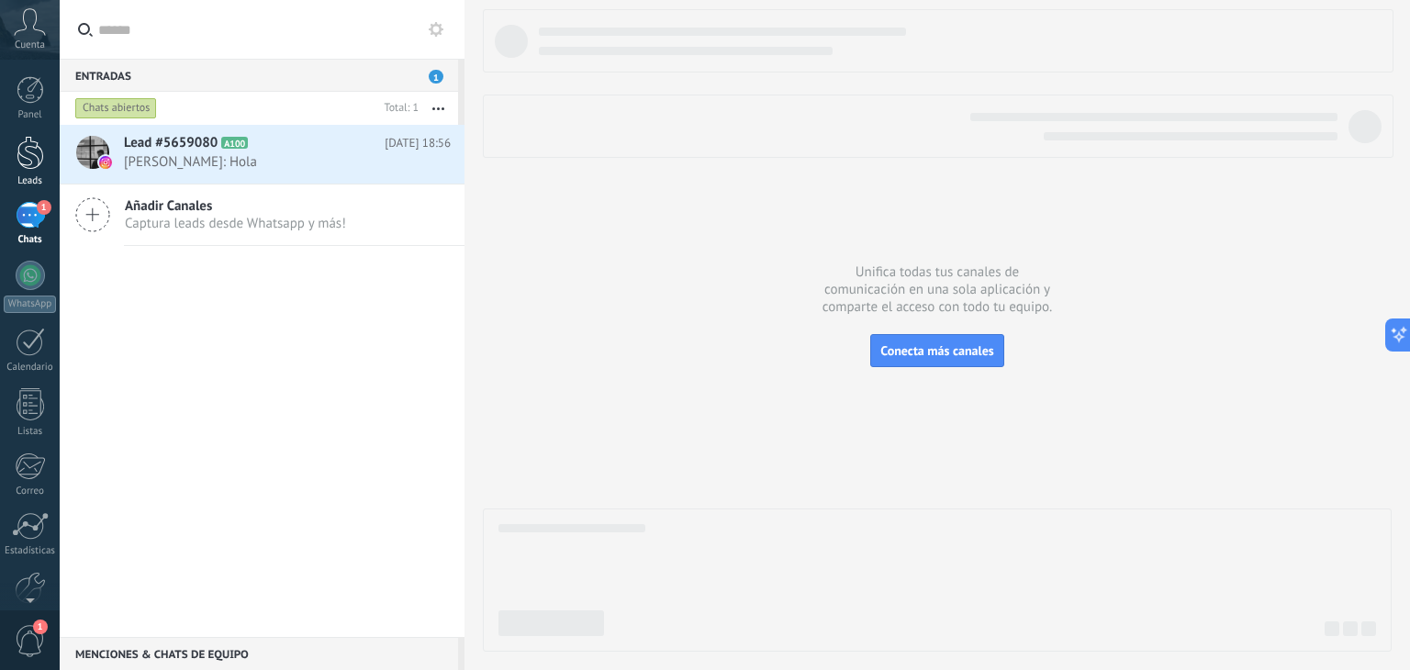
click at [26, 167] on div at bounding box center [31, 153] width 28 height 34
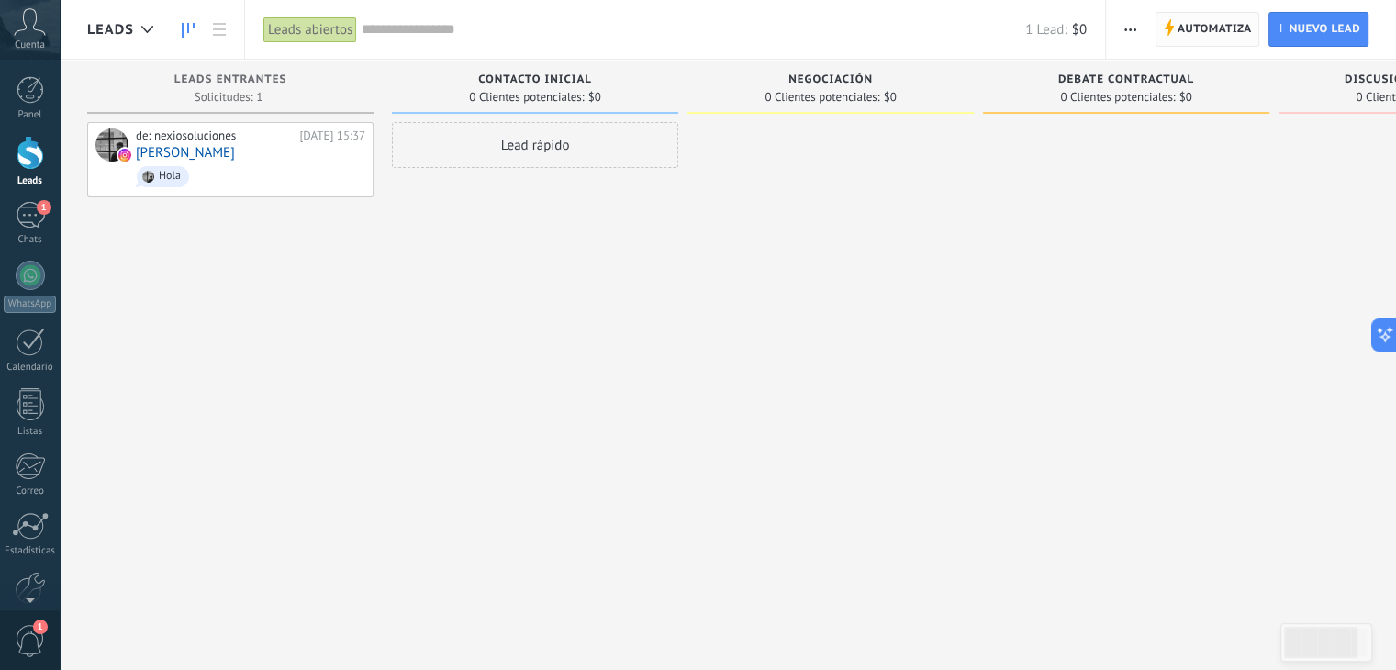
click at [1213, 27] on span "Automatiza" at bounding box center [1214, 29] width 74 height 33
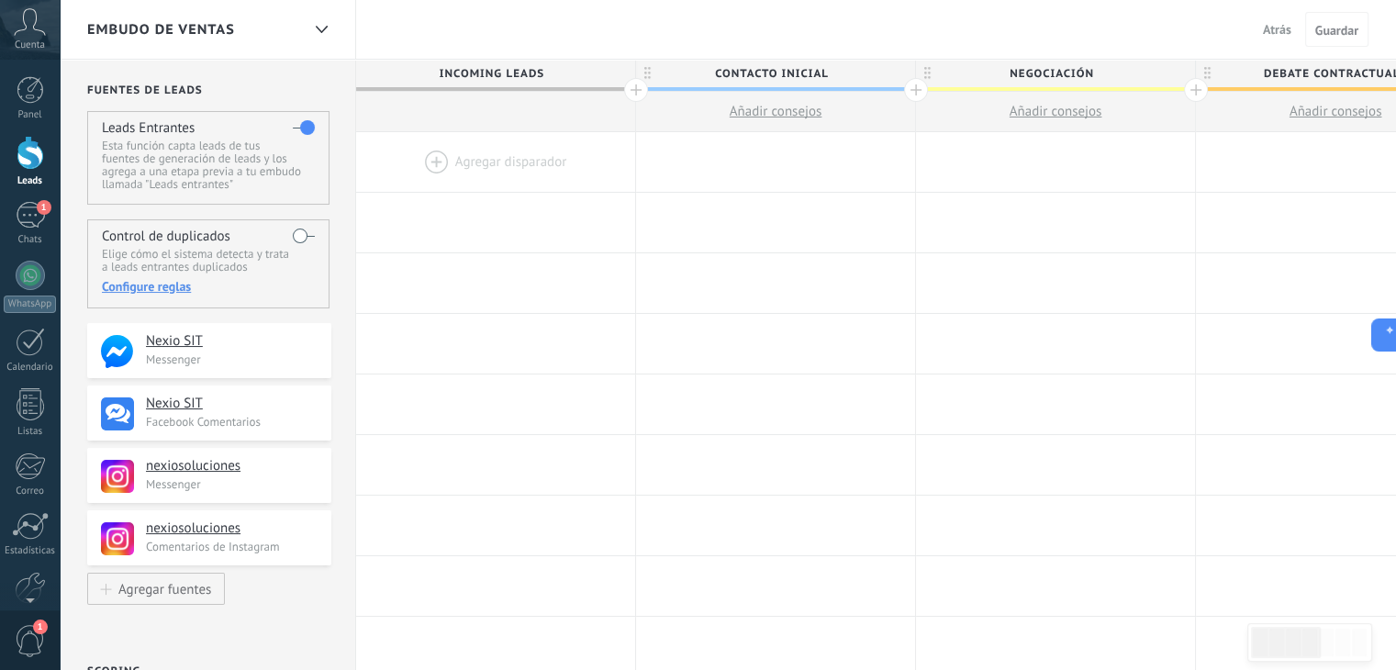
click at [429, 160] on div at bounding box center [495, 162] width 279 height 60
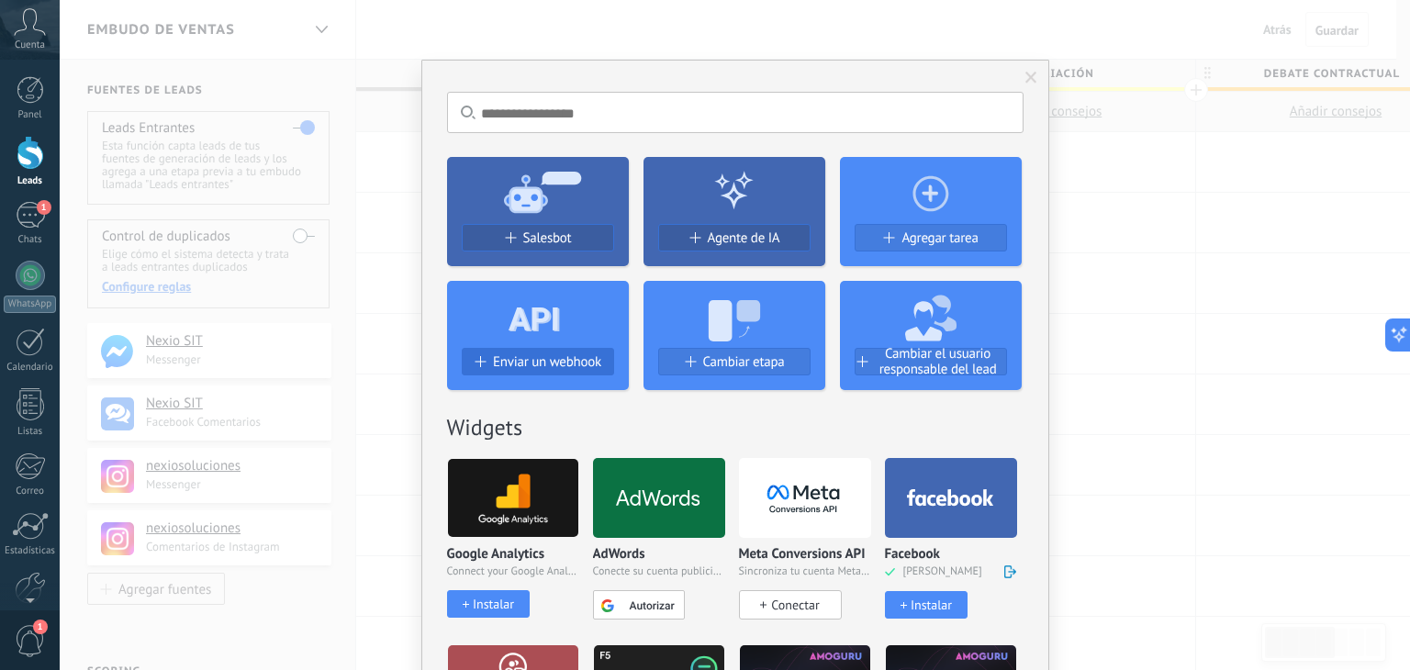
click at [524, 362] on span "Enviar un webhook" at bounding box center [547, 362] width 108 height 16
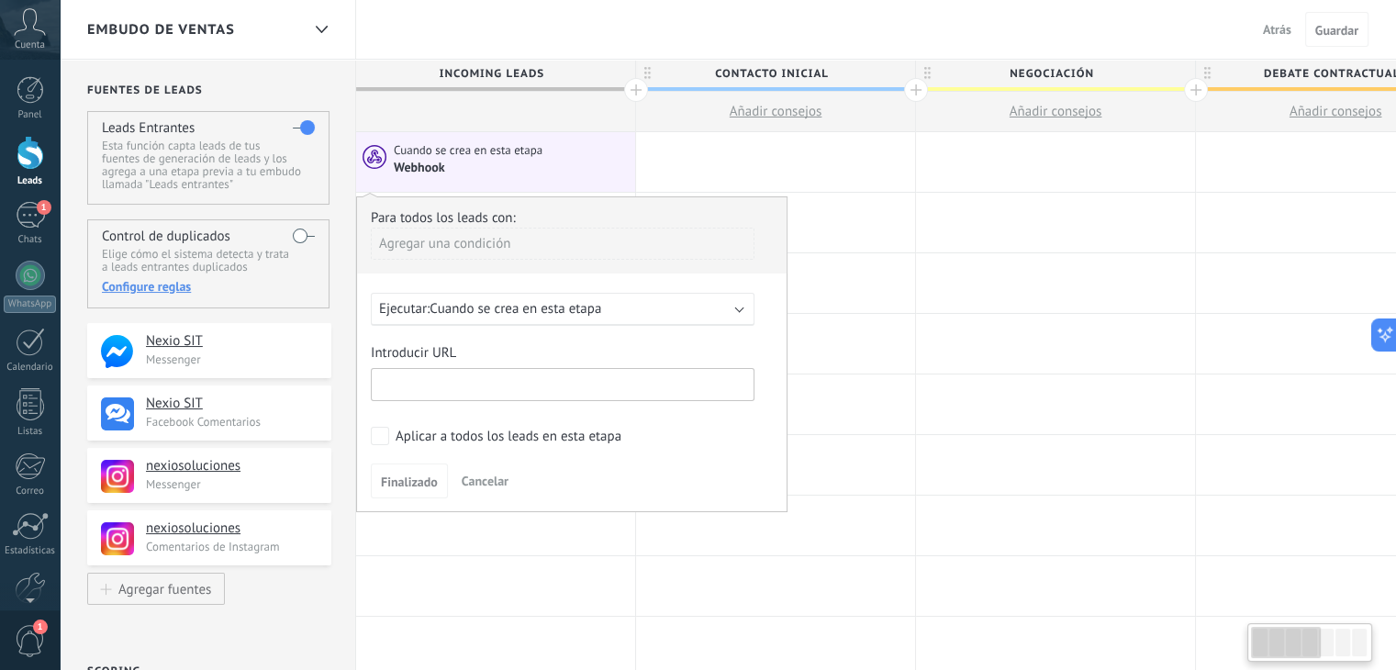
click at [465, 388] on input "text" at bounding box center [563, 384] width 384 height 33
paste input "**********"
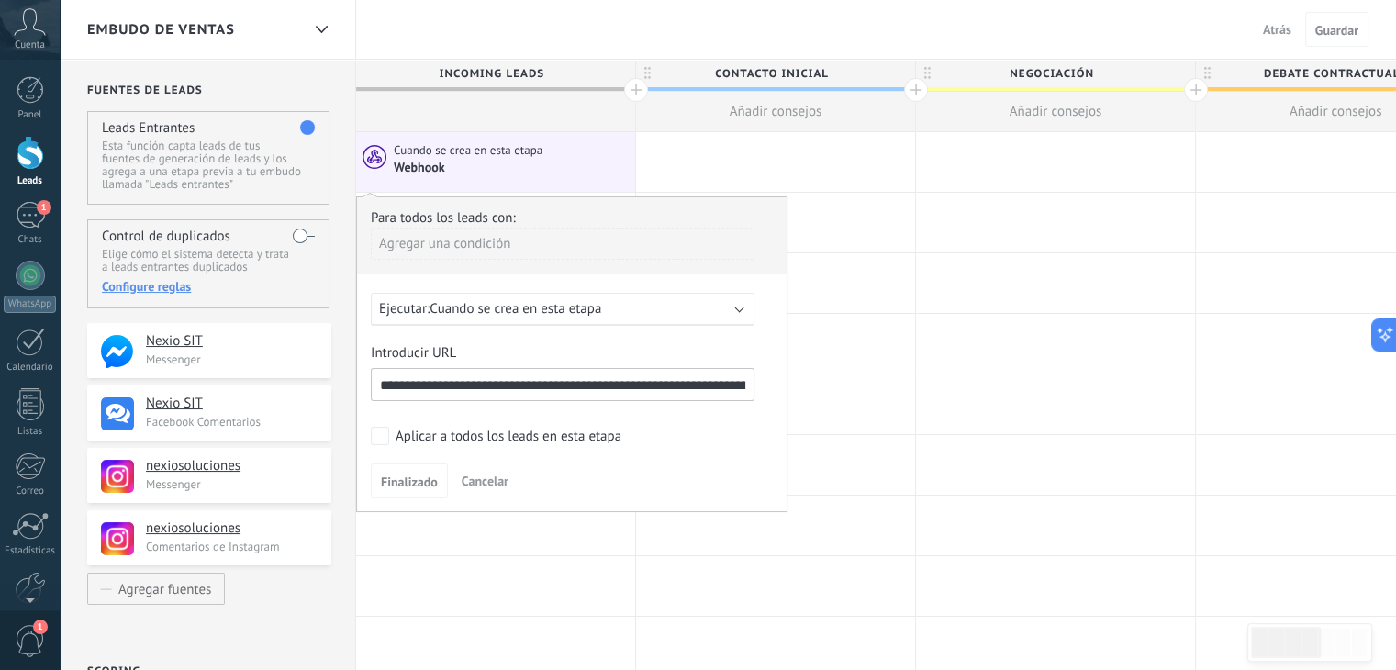
scroll to position [0, 134]
type input "**********"
click at [583, 316] on span "Cuando se crea en esta etapa" at bounding box center [515, 308] width 172 height 17
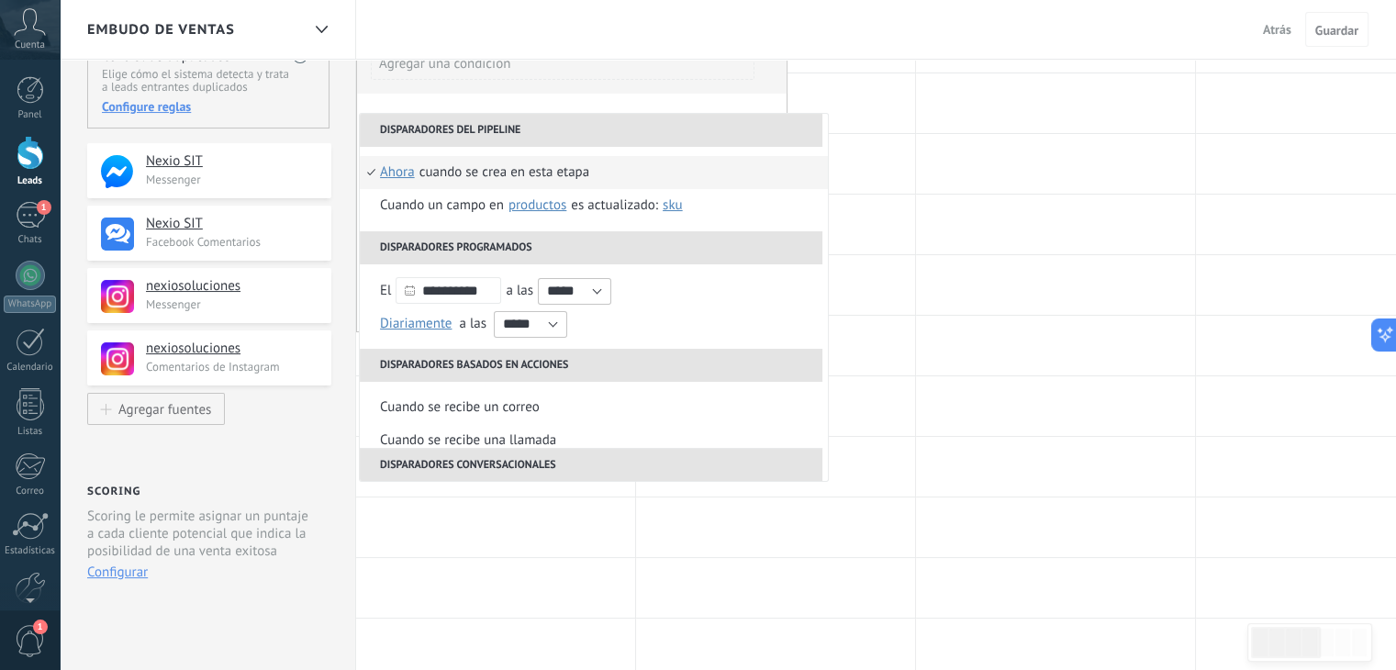
click at [541, 162] on div "Cuando se crea en esta etapa" at bounding box center [504, 172] width 170 height 33
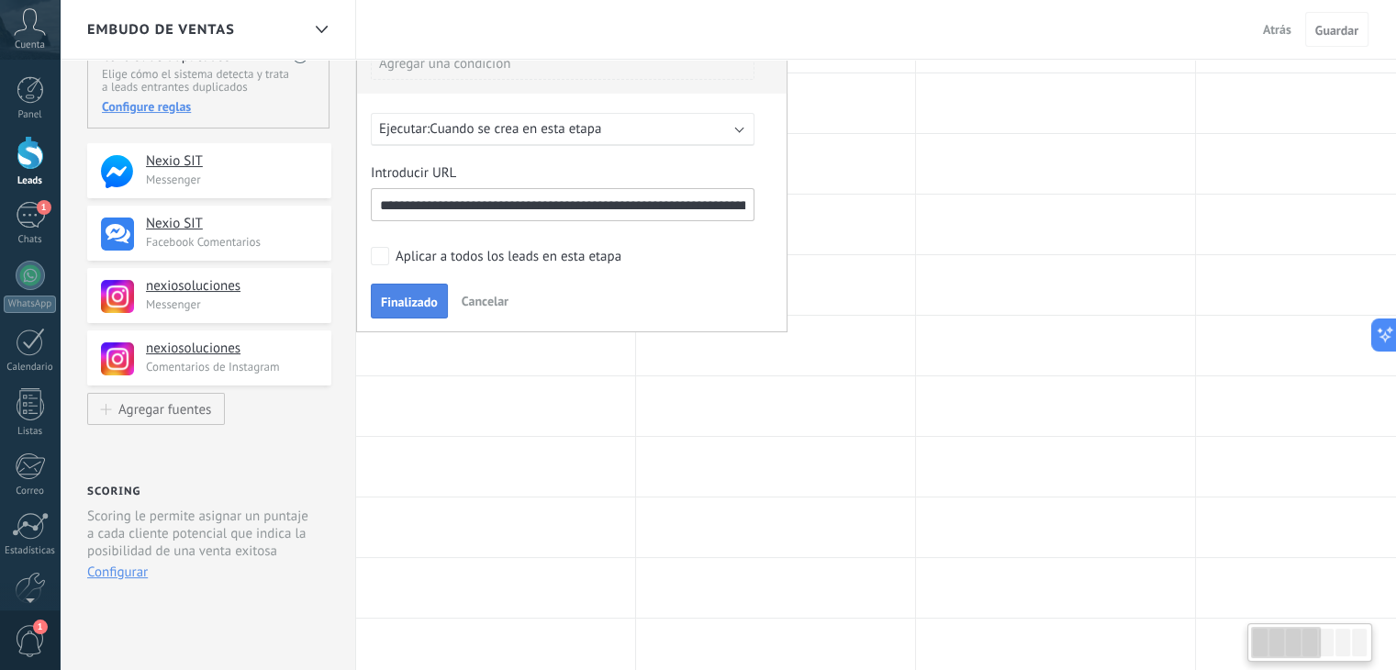
click at [406, 288] on button "Finalizado" at bounding box center [409, 301] width 77 height 35
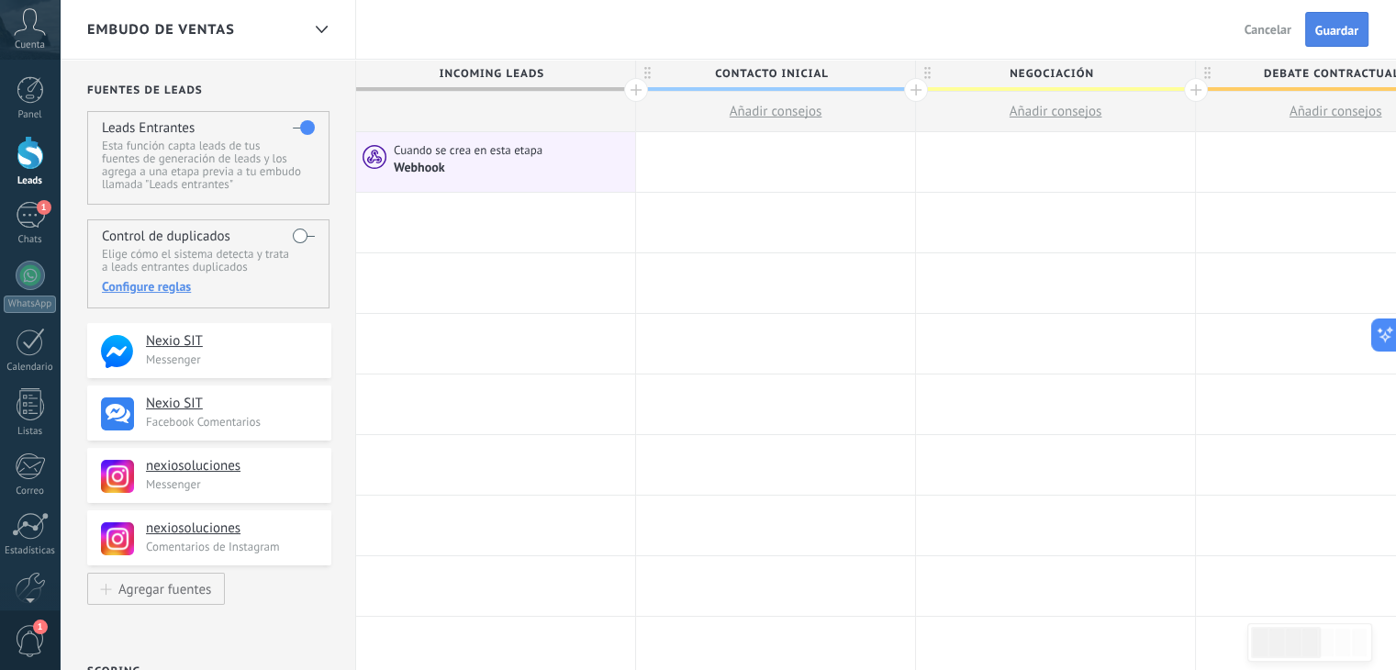
click at [1335, 30] on span "Guardar" at bounding box center [1336, 30] width 43 height 13
click at [1277, 32] on span "Salir" at bounding box center [1278, 29] width 25 height 17
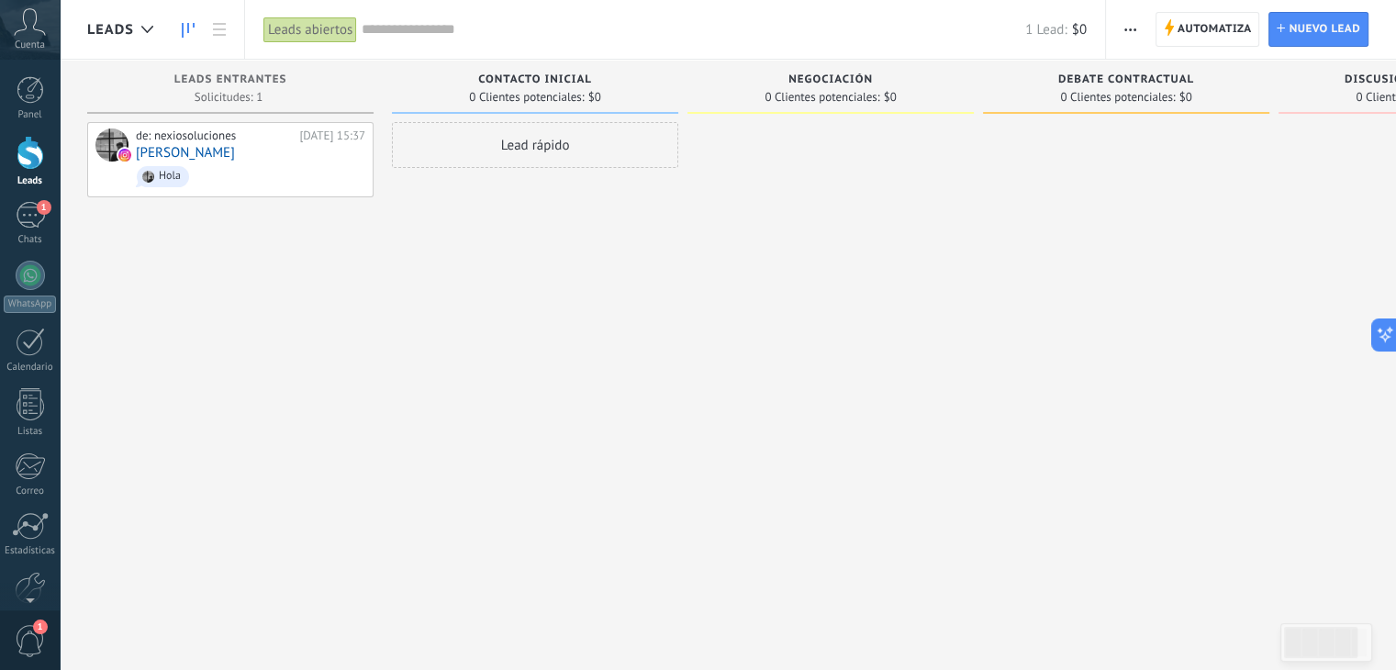
click at [520, 140] on div "Lead rápido" at bounding box center [535, 145] width 286 height 46
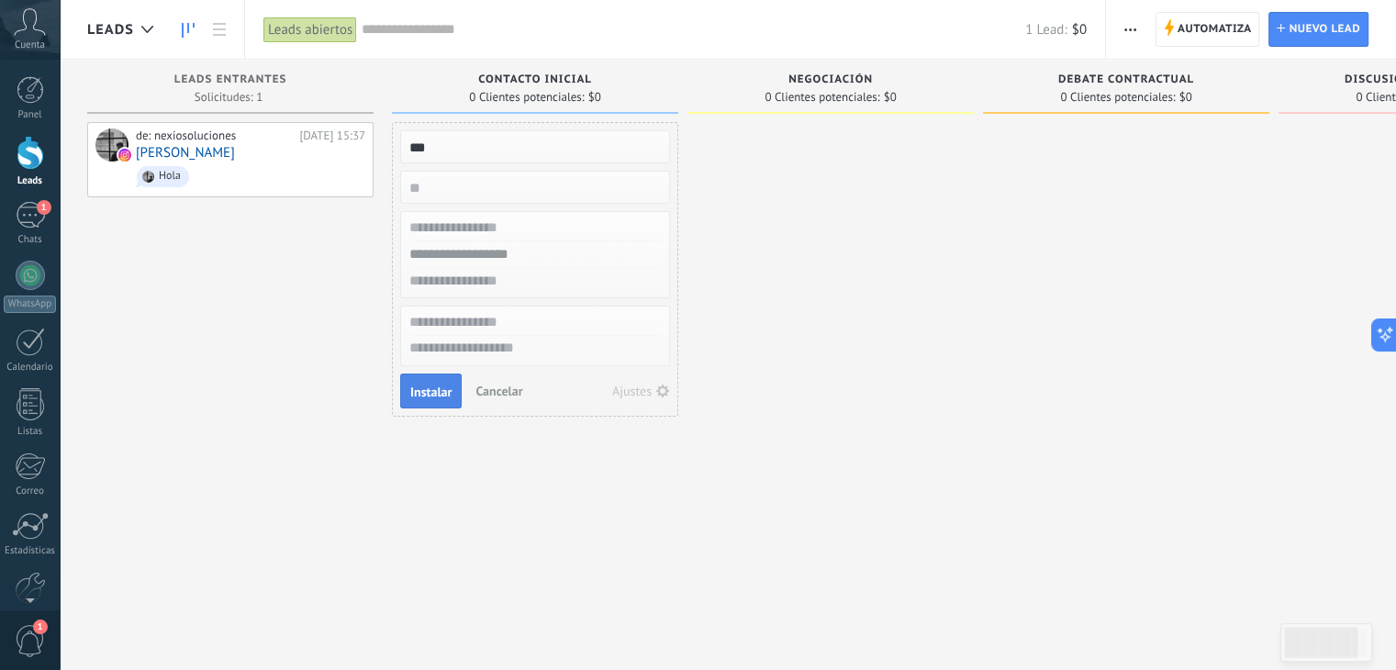
type input "***"
click at [422, 397] on span "Instalar" at bounding box center [430, 391] width 41 height 13
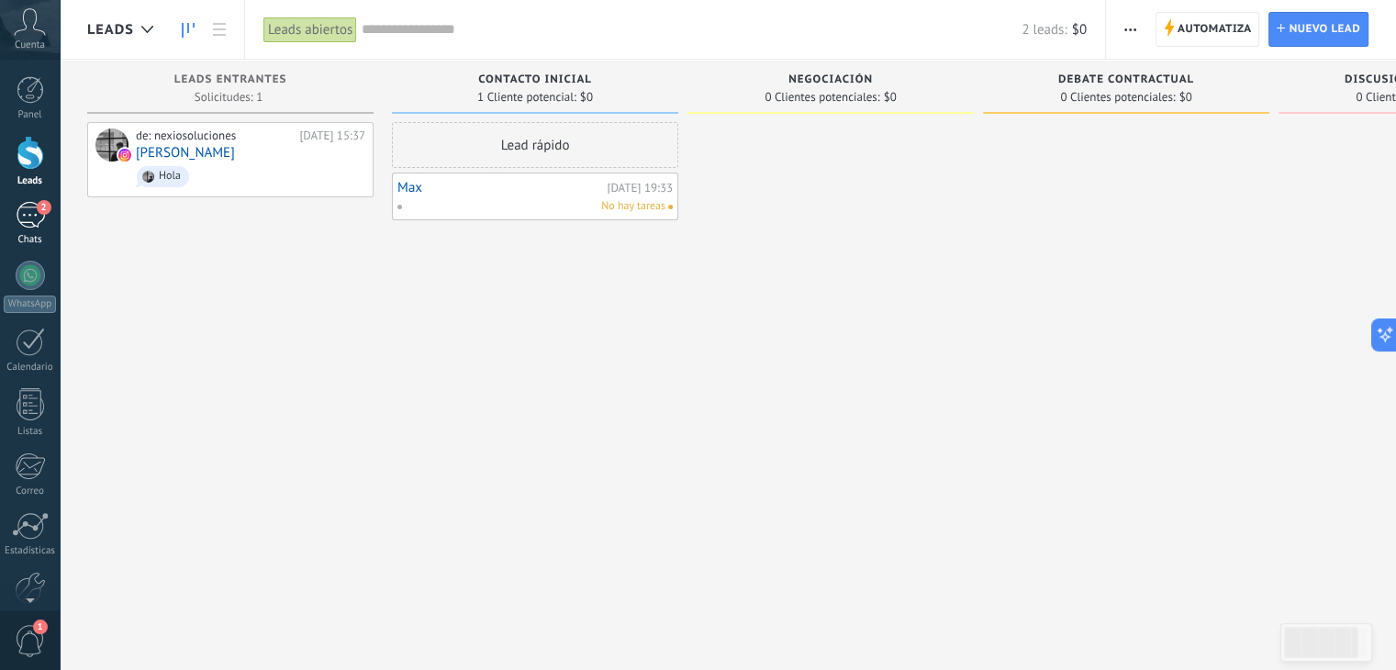
click at [37, 220] on div "2" at bounding box center [30, 215] width 29 height 27
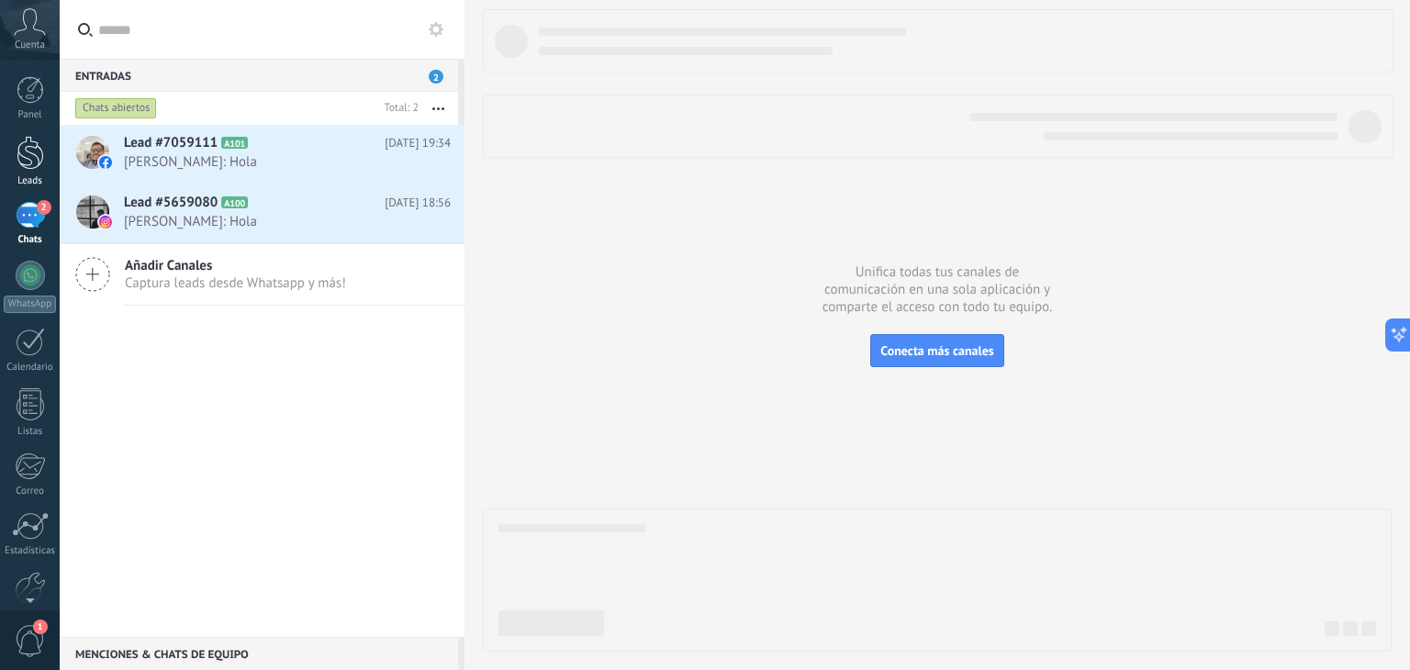
click at [28, 162] on div at bounding box center [31, 153] width 28 height 34
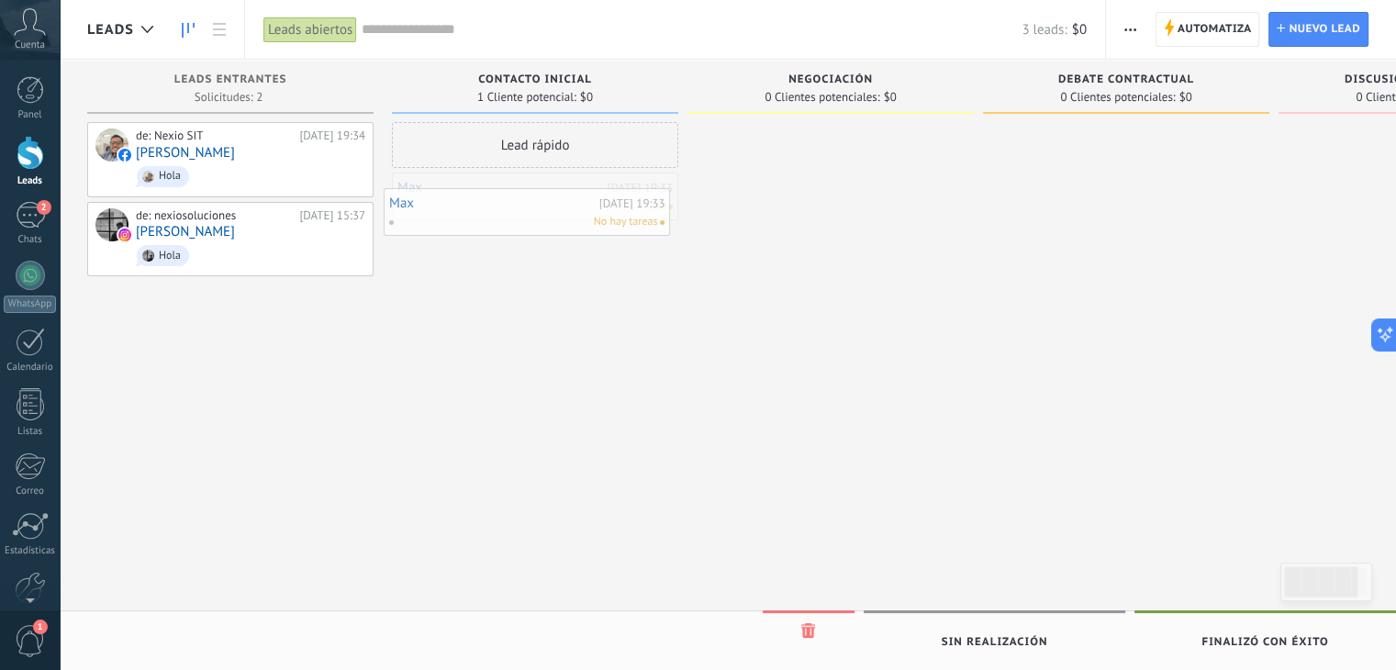
drag, startPoint x: 560, startPoint y: 206, endPoint x: 553, endPoint y: 221, distance: 16.9
drag, startPoint x: 547, startPoint y: 203, endPoint x: 517, endPoint y: 200, distance: 30.4
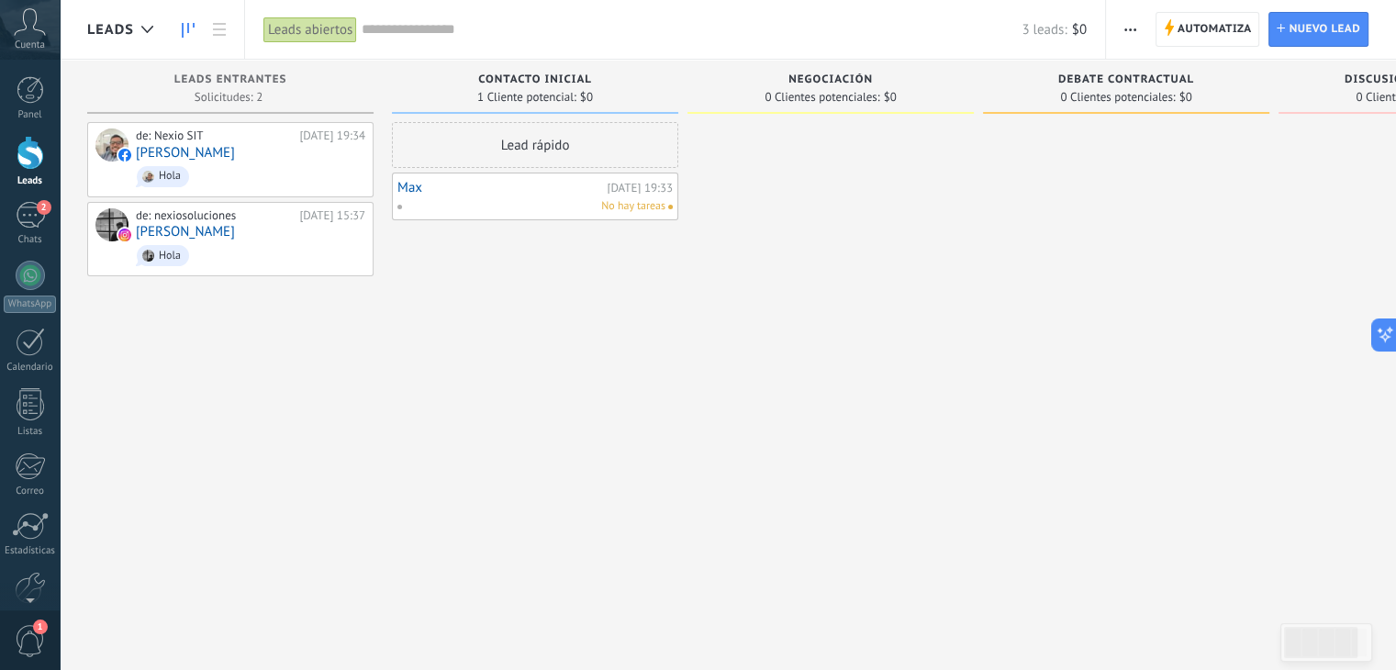
click at [537, 208] on div "No hay tareas" at bounding box center [530, 206] width 269 height 17
click at [406, 185] on link "Max" at bounding box center [499, 188] width 205 height 16
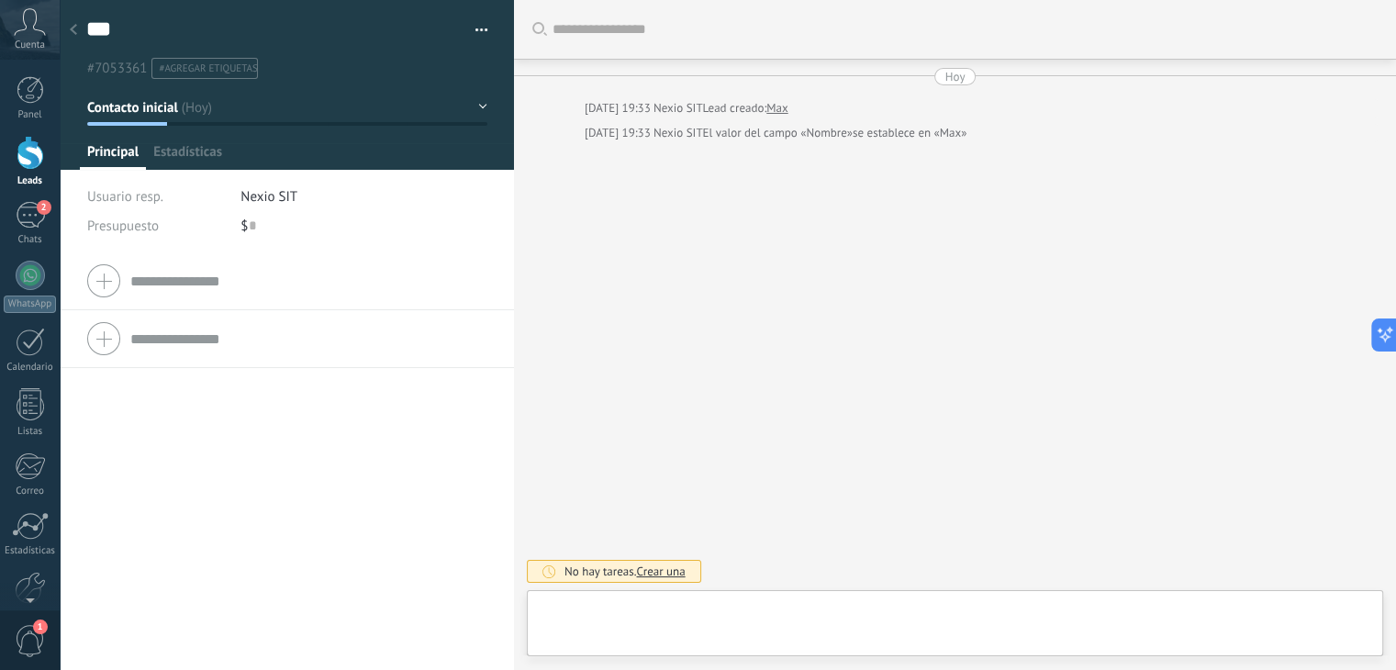
type textarea "***"
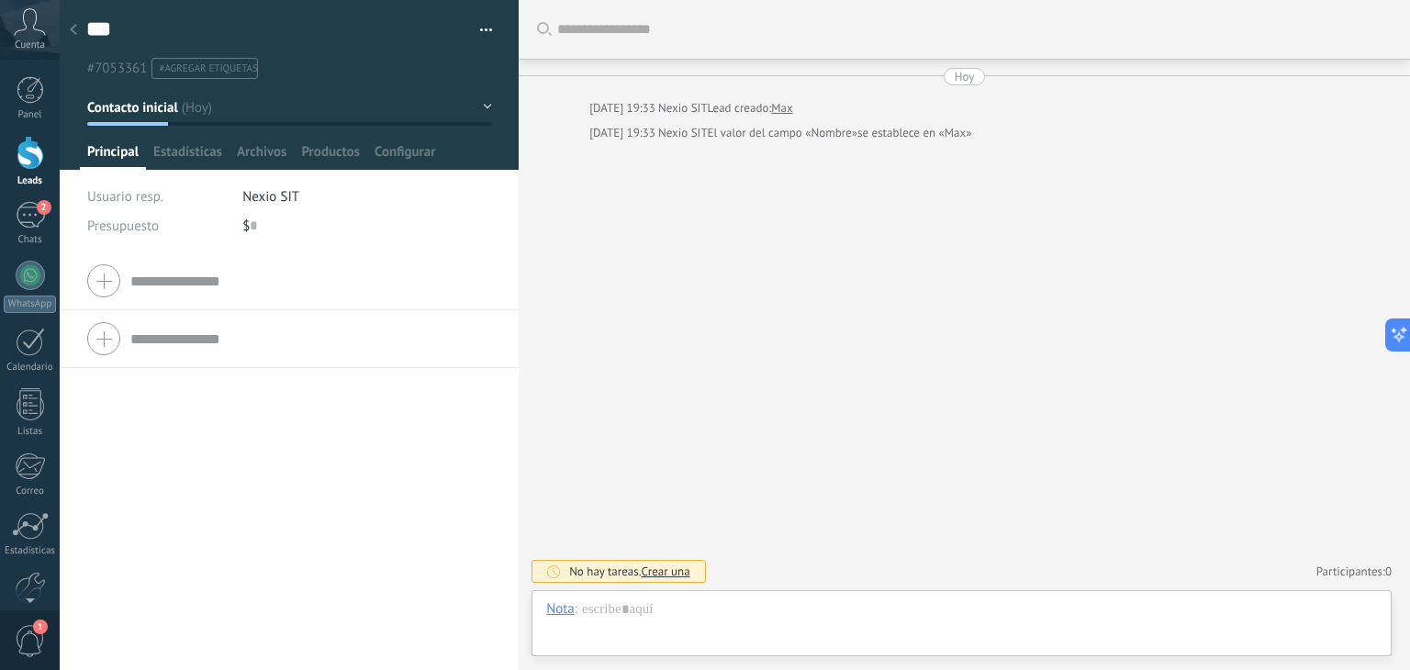
click at [73, 38] on div at bounding box center [74, 31] width 26 height 36
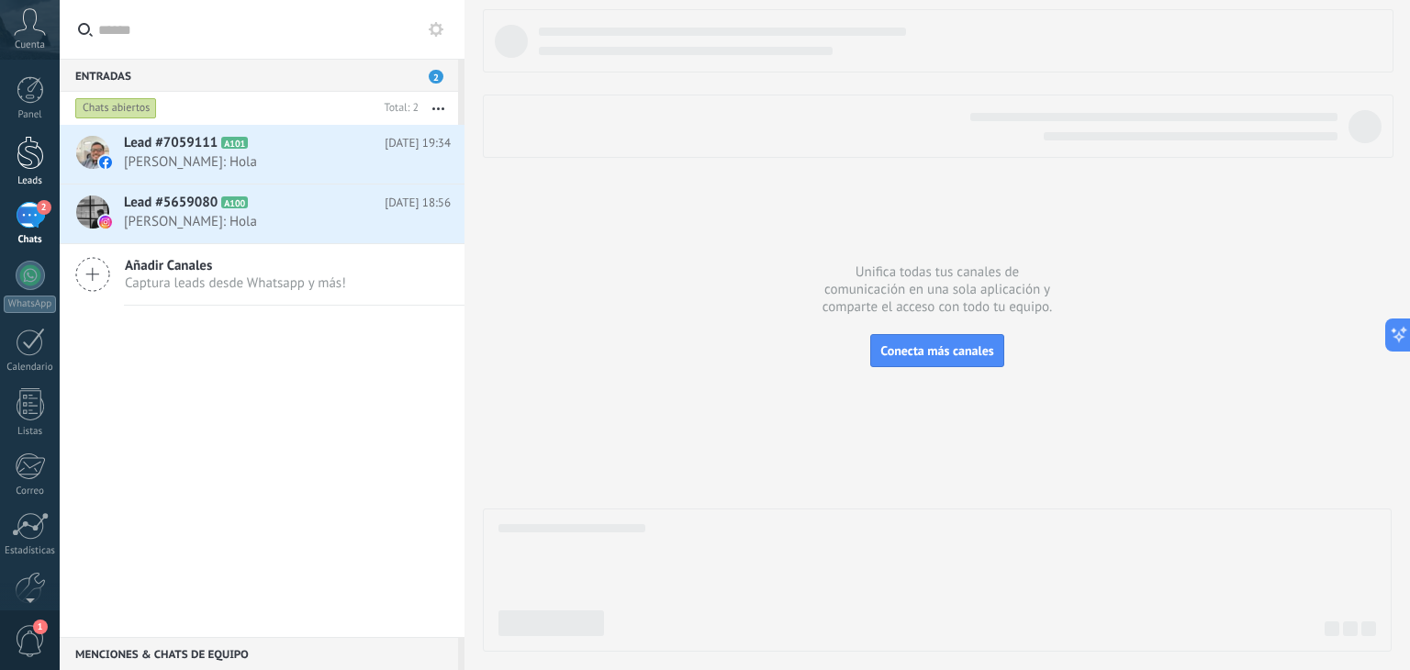
click at [37, 144] on div at bounding box center [31, 153] width 28 height 34
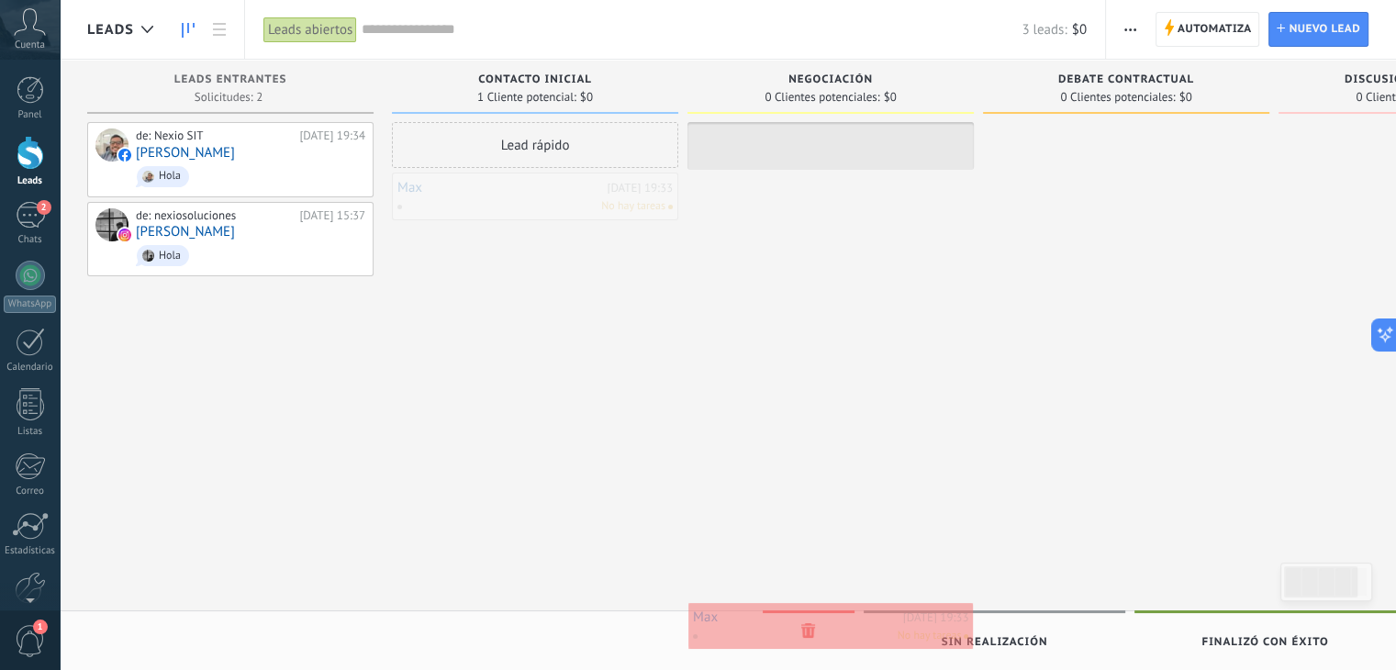
drag, startPoint x: 509, startPoint y: 197, endPoint x: 806, endPoint y: 628, distance: 522.6
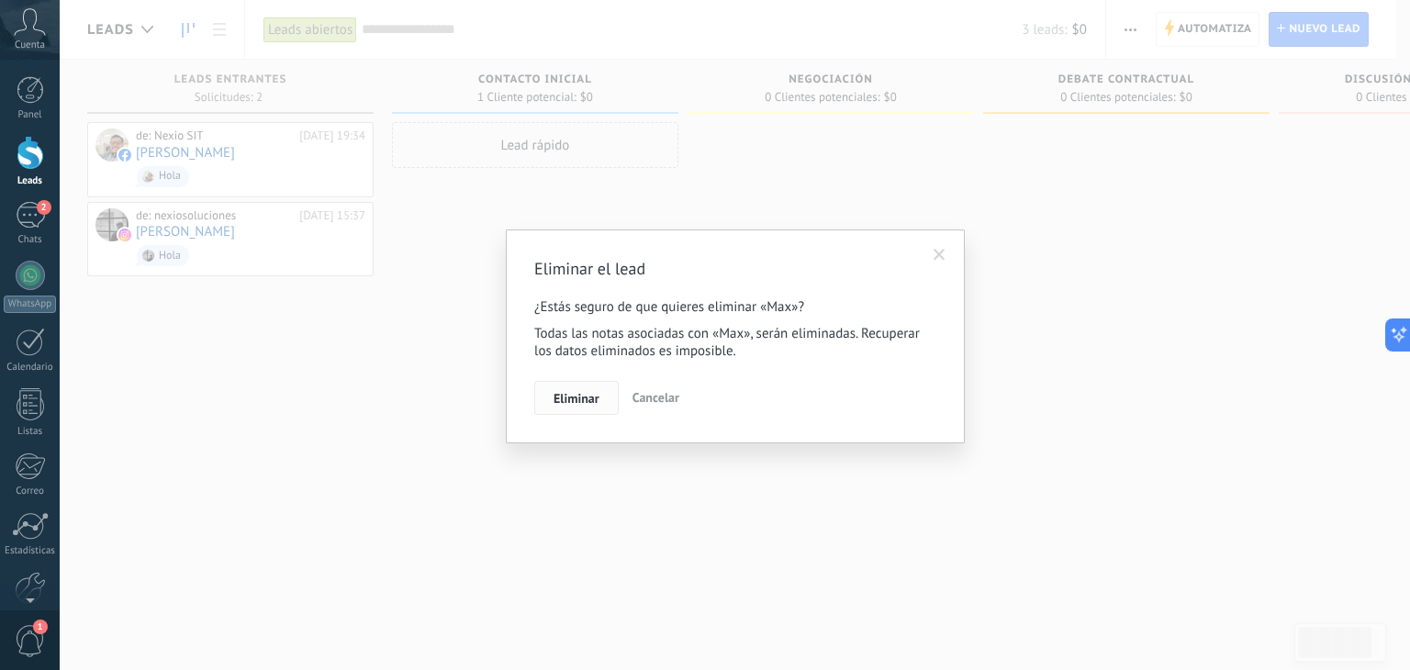
click at [598, 399] on button "Eliminar" at bounding box center [576, 398] width 84 height 35
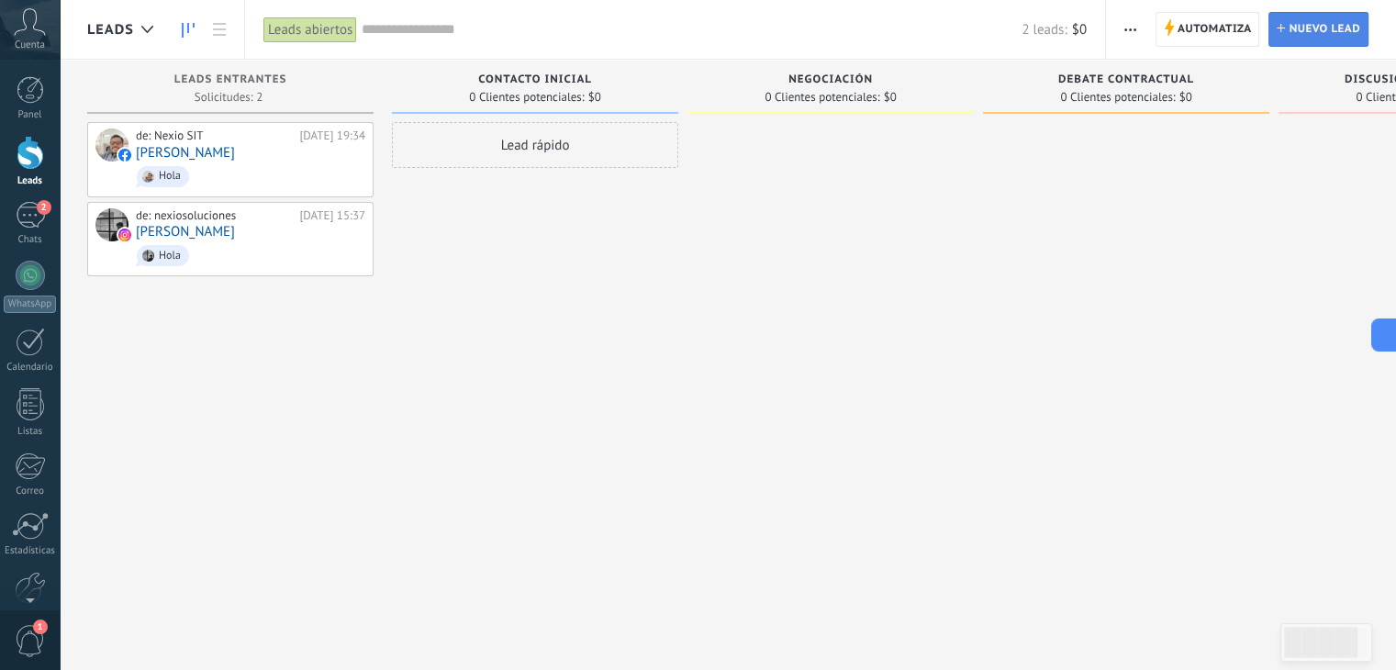
click at [1316, 39] on span "Nuevo lead" at bounding box center [1324, 29] width 72 height 33
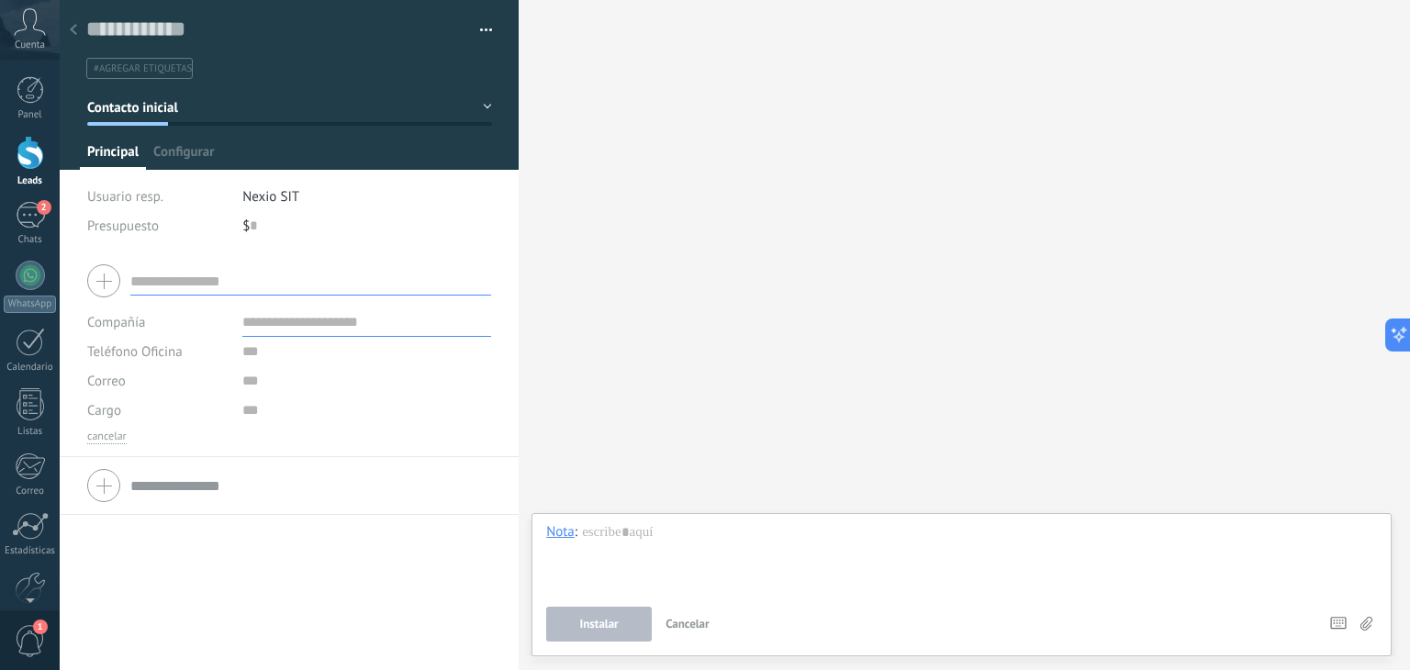
click at [201, 279] on input "text" at bounding box center [310, 280] width 361 height 29
type input "*********"
click at [132, 639] on span "Guardar" at bounding box center [118, 641] width 43 height 13
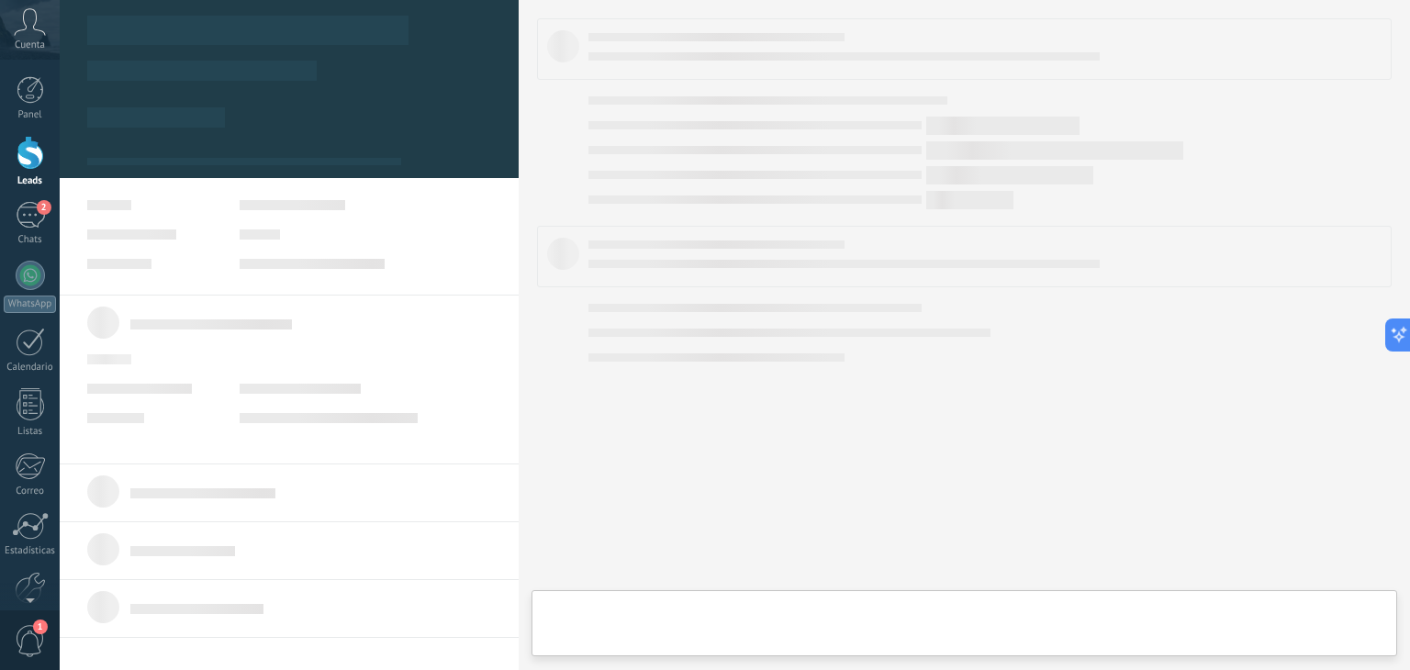
type textarea "**********"
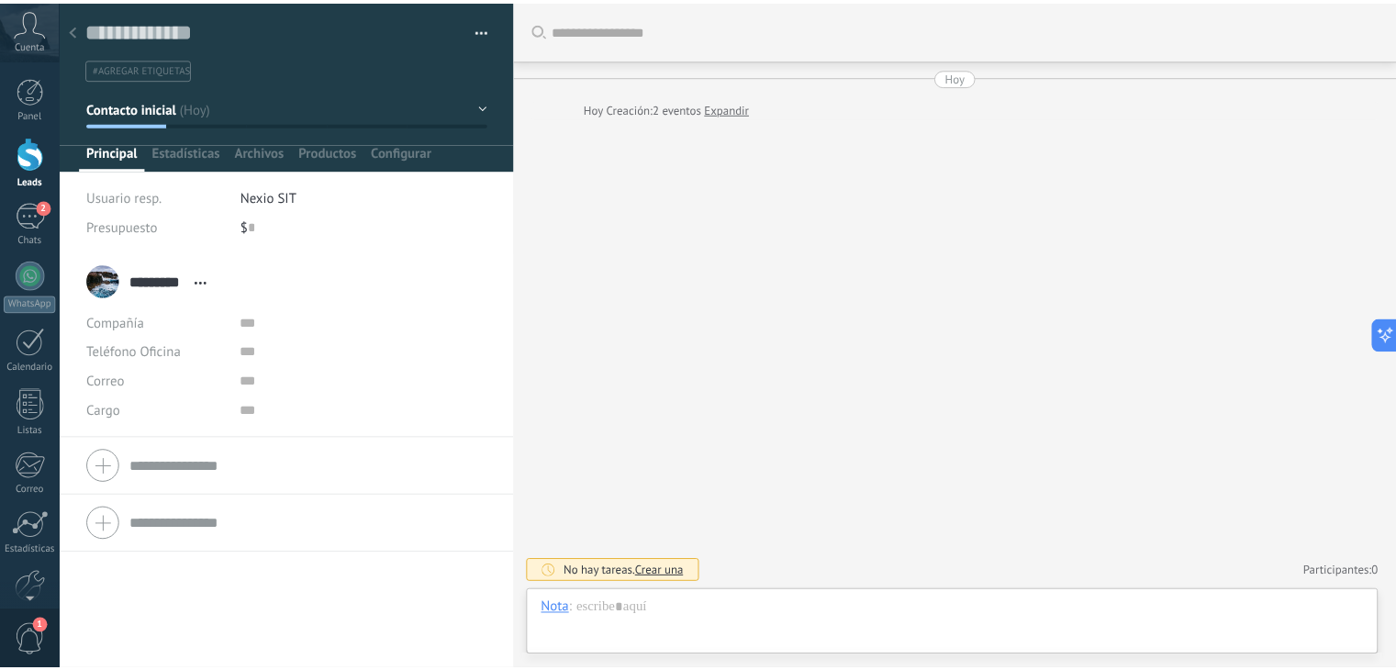
scroll to position [27, 0]
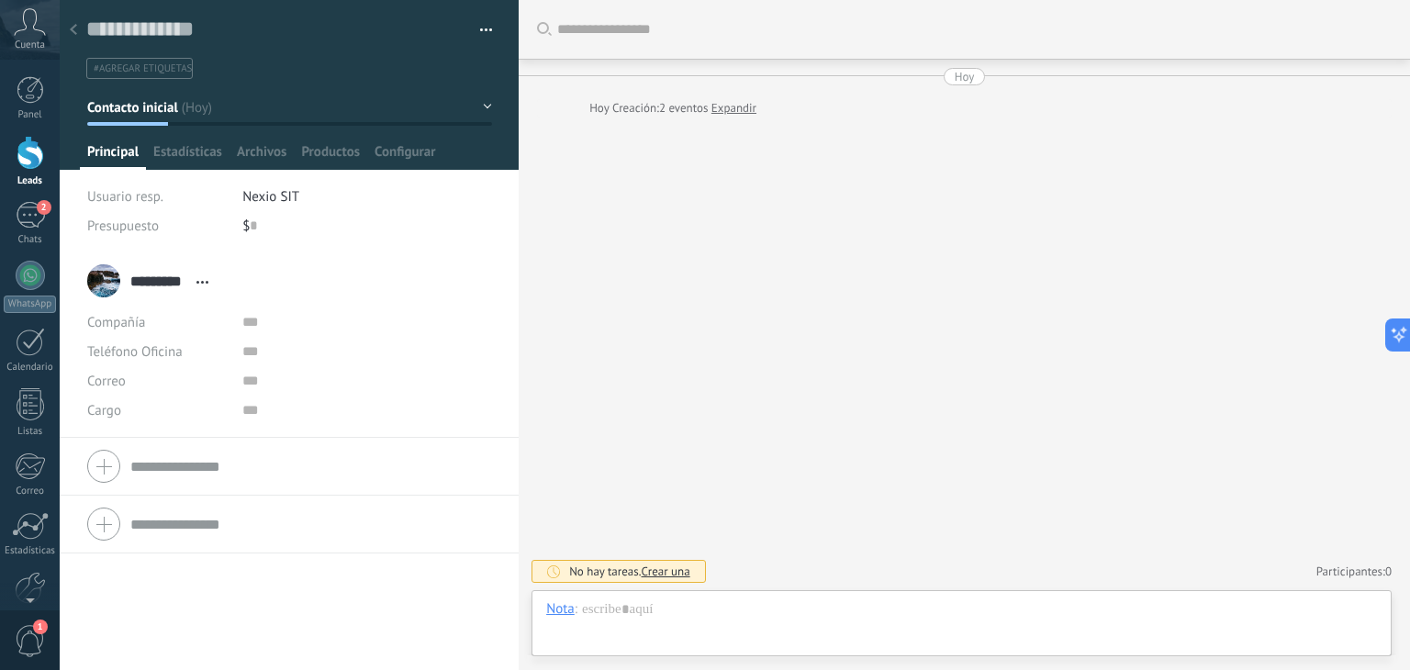
click at [73, 33] on use at bounding box center [73, 29] width 7 height 11
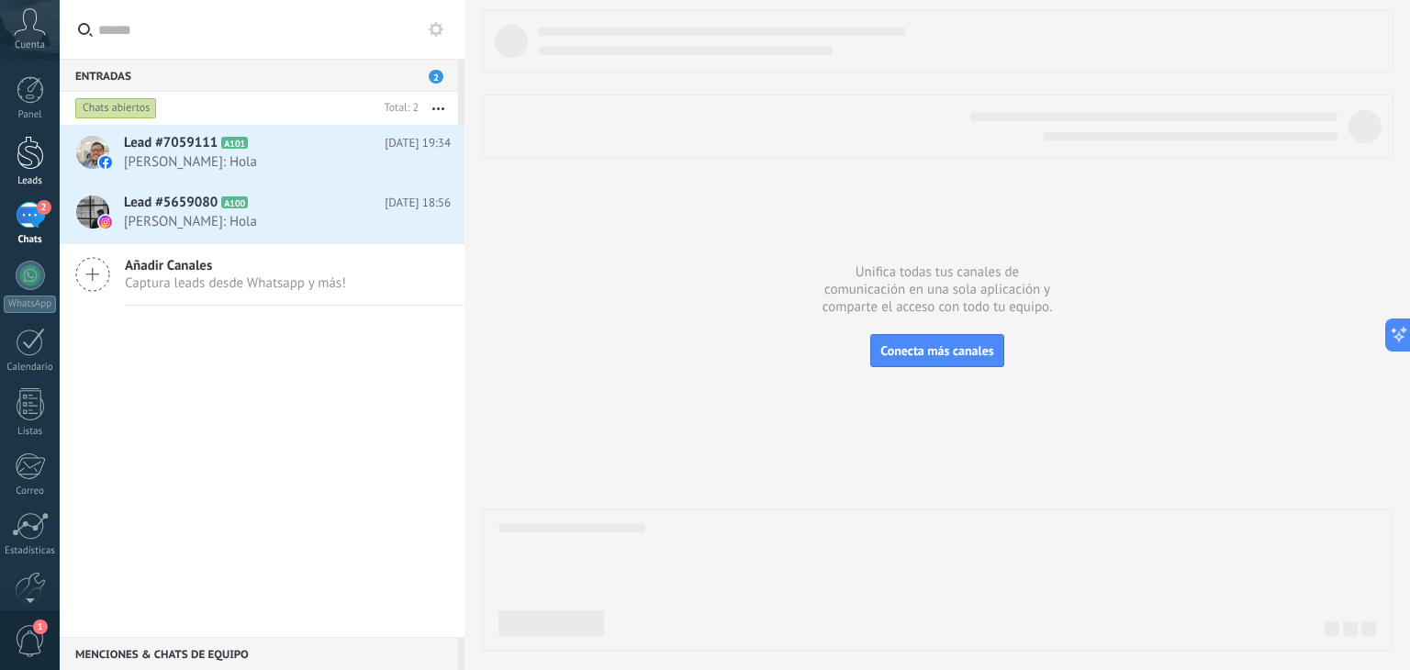
click at [30, 160] on div at bounding box center [31, 153] width 28 height 34
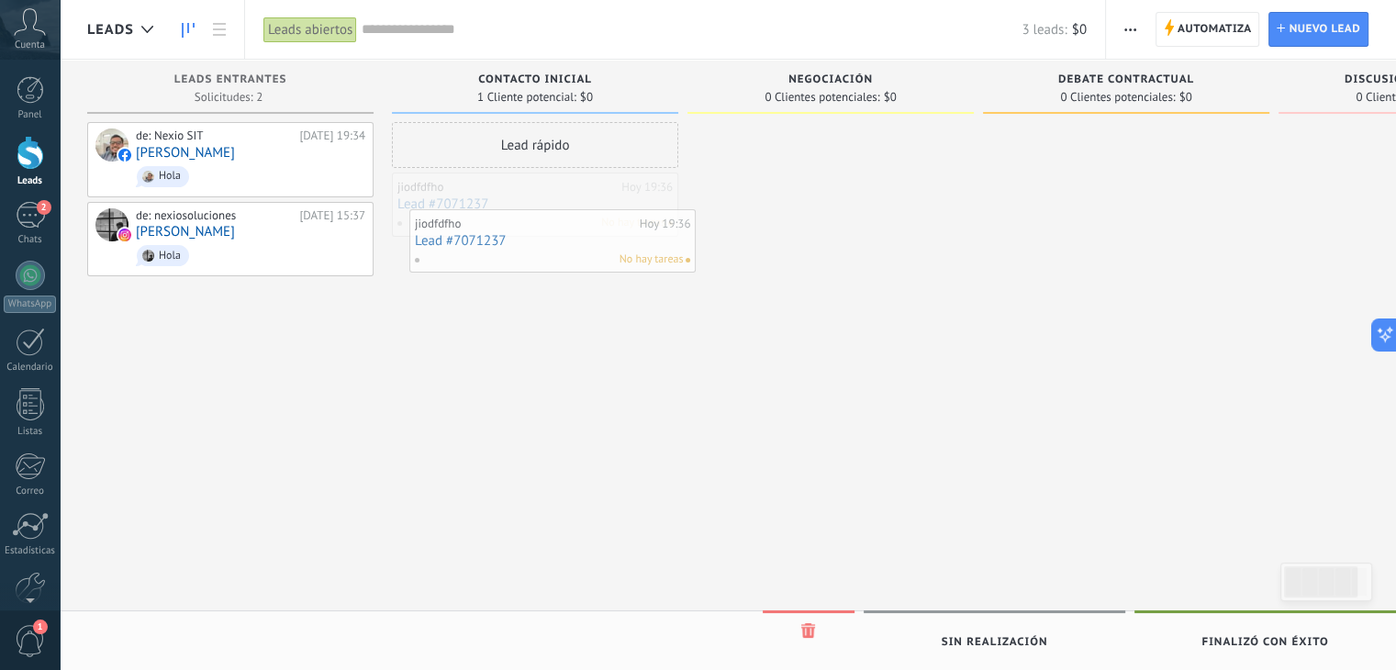
drag, startPoint x: 540, startPoint y: 195, endPoint x: 541, endPoint y: 214, distance: 18.4
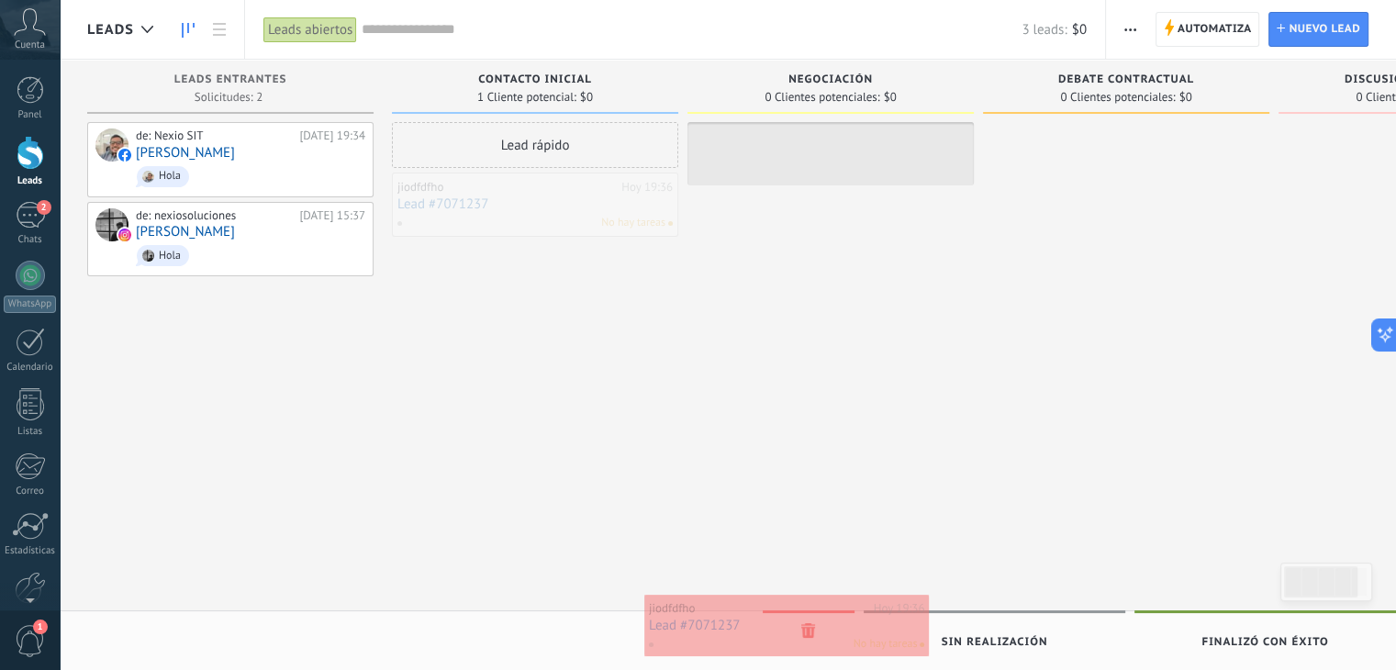
drag, startPoint x: 541, startPoint y: 214, endPoint x: 793, endPoint y: 636, distance: 491.8
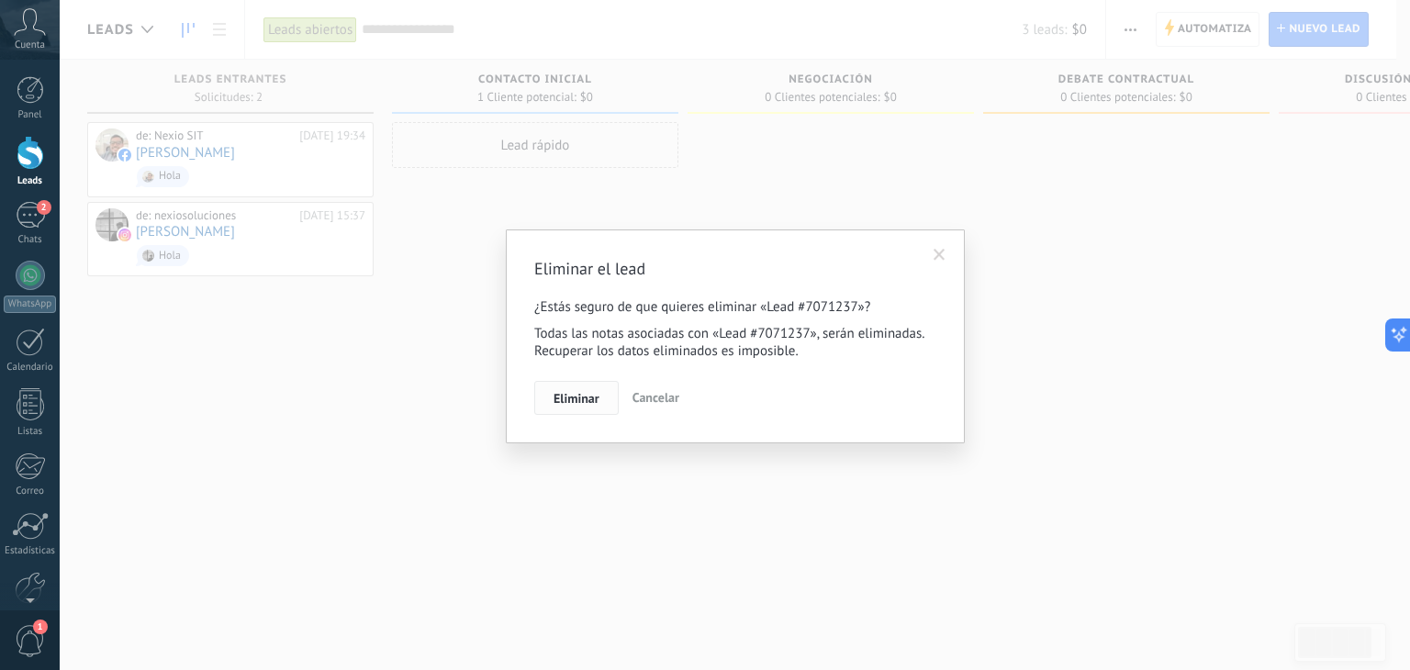
click at [563, 407] on button "Eliminar" at bounding box center [576, 398] width 84 height 35
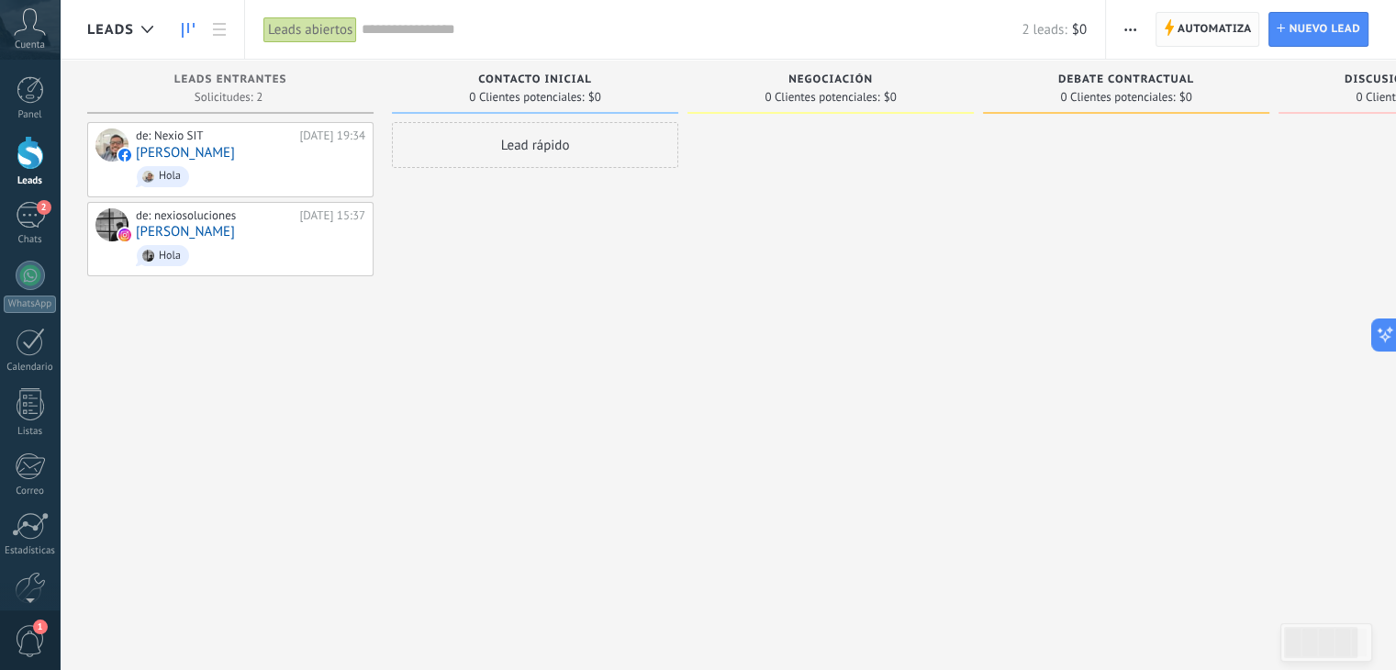
click at [1193, 20] on span "Automatiza" at bounding box center [1214, 29] width 74 height 33
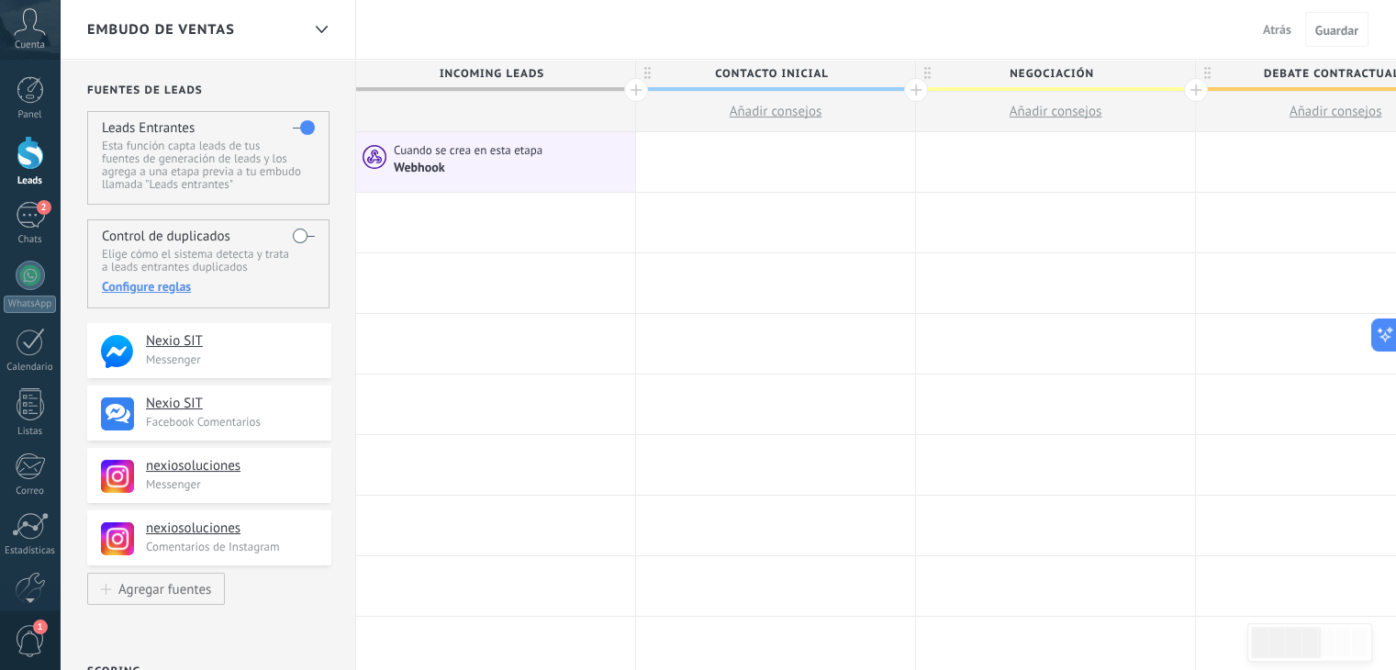
drag, startPoint x: 617, startPoint y: 161, endPoint x: 563, endPoint y: 164, distance: 53.4
click at [564, 164] on div "Cuando se crea en esta etapa Webhook" at bounding box center [495, 162] width 279 height 60
click at [563, 164] on div "Webhook" at bounding box center [512, 167] width 237 height 17
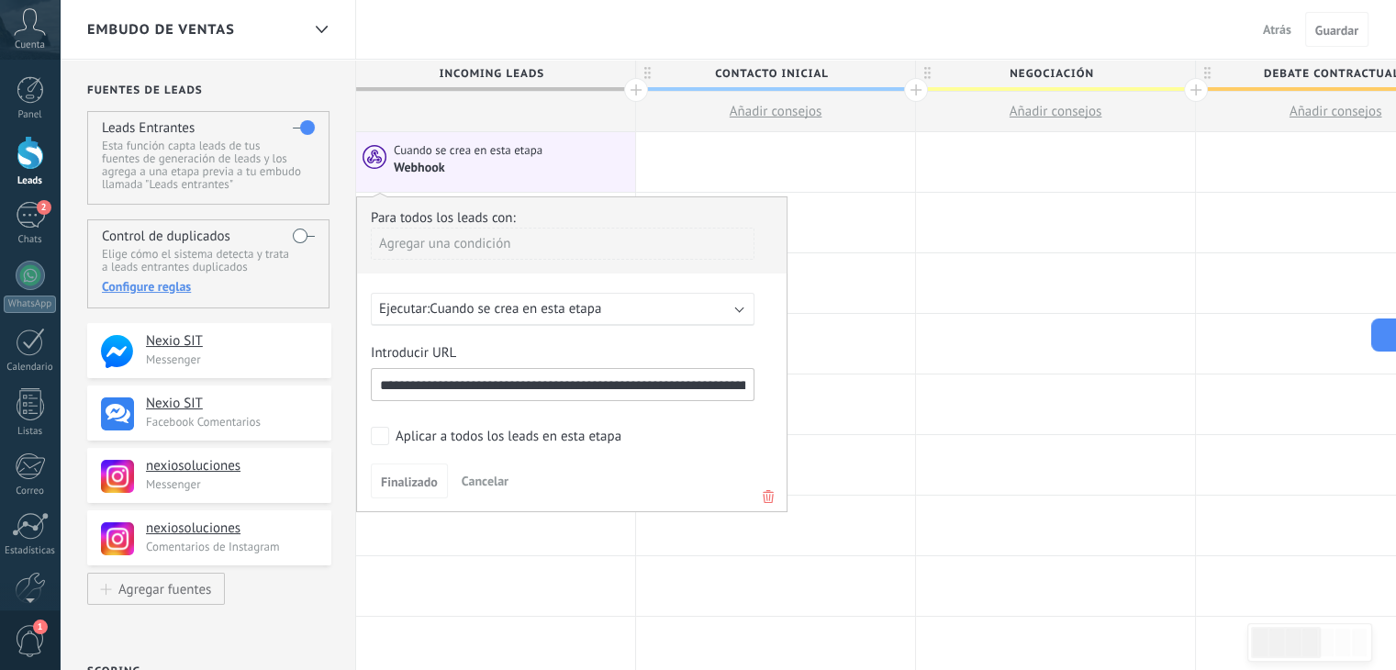
click at [765, 496] on icon at bounding box center [768, 496] width 20 height 22
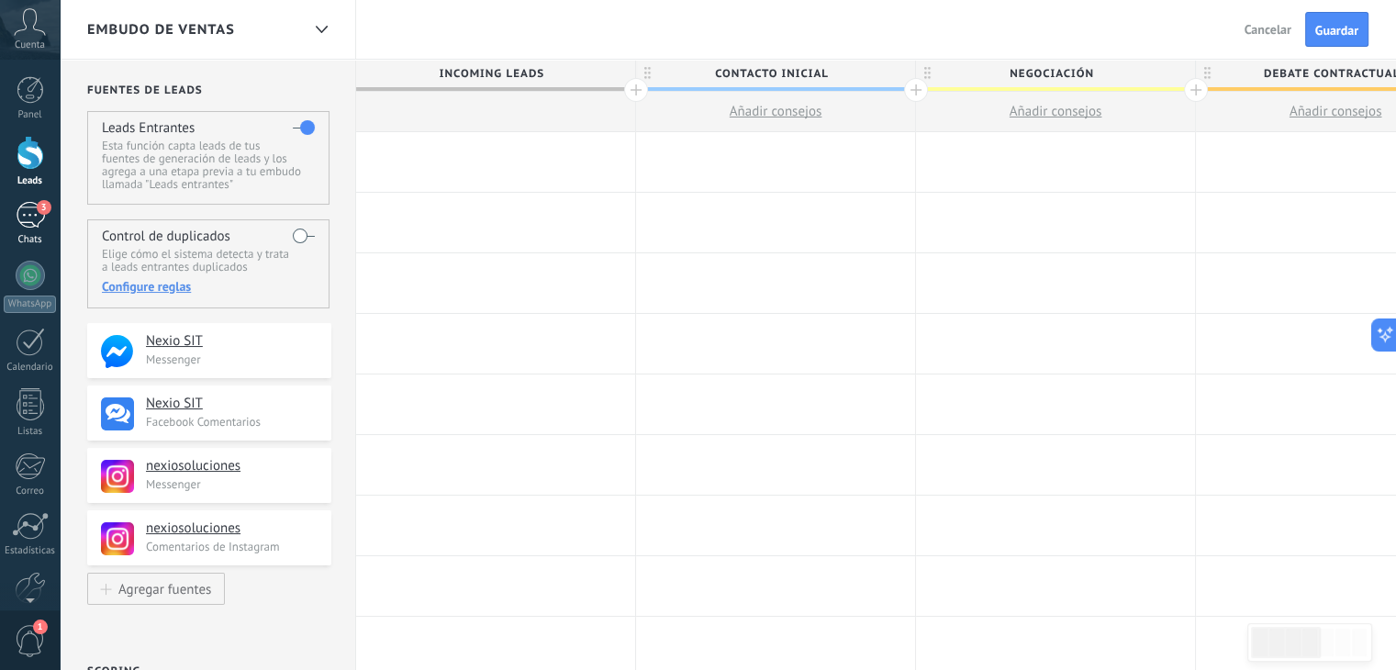
click at [30, 214] on div "3" at bounding box center [30, 215] width 29 height 27
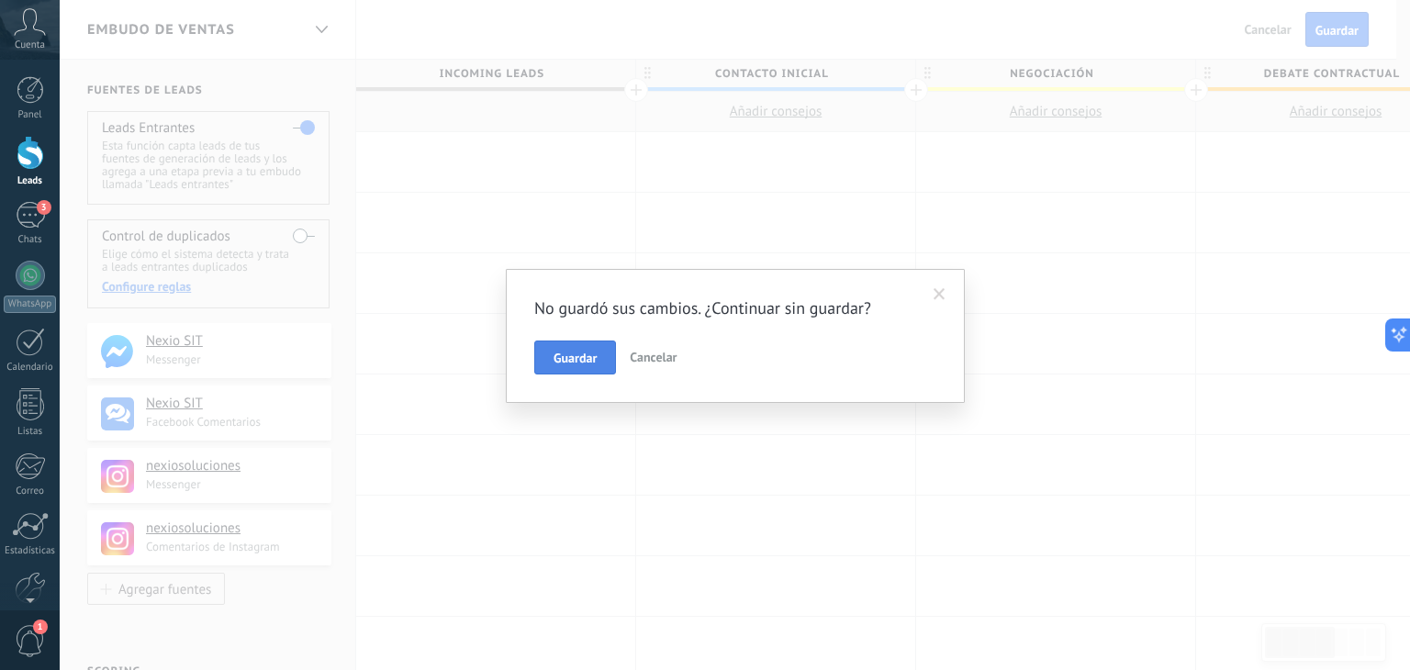
click at [607, 362] on button "Guardar" at bounding box center [575, 357] width 82 height 35
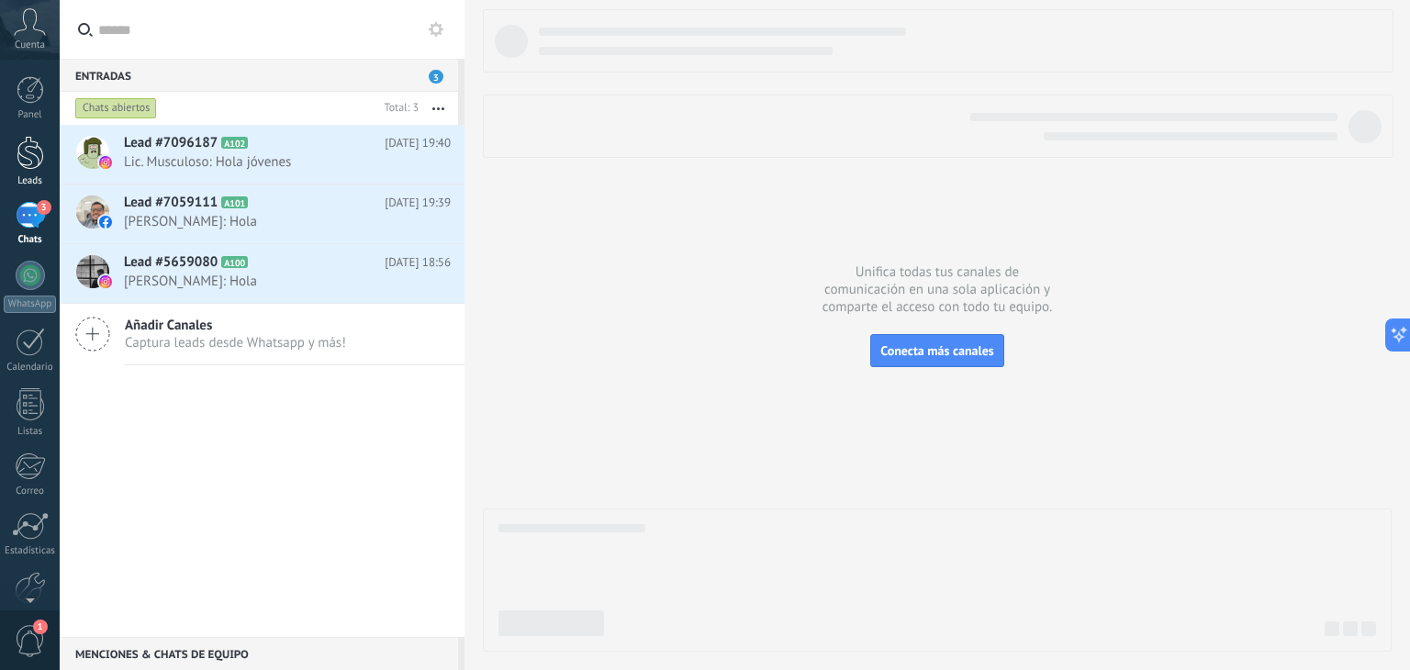
click at [35, 155] on div at bounding box center [31, 153] width 28 height 34
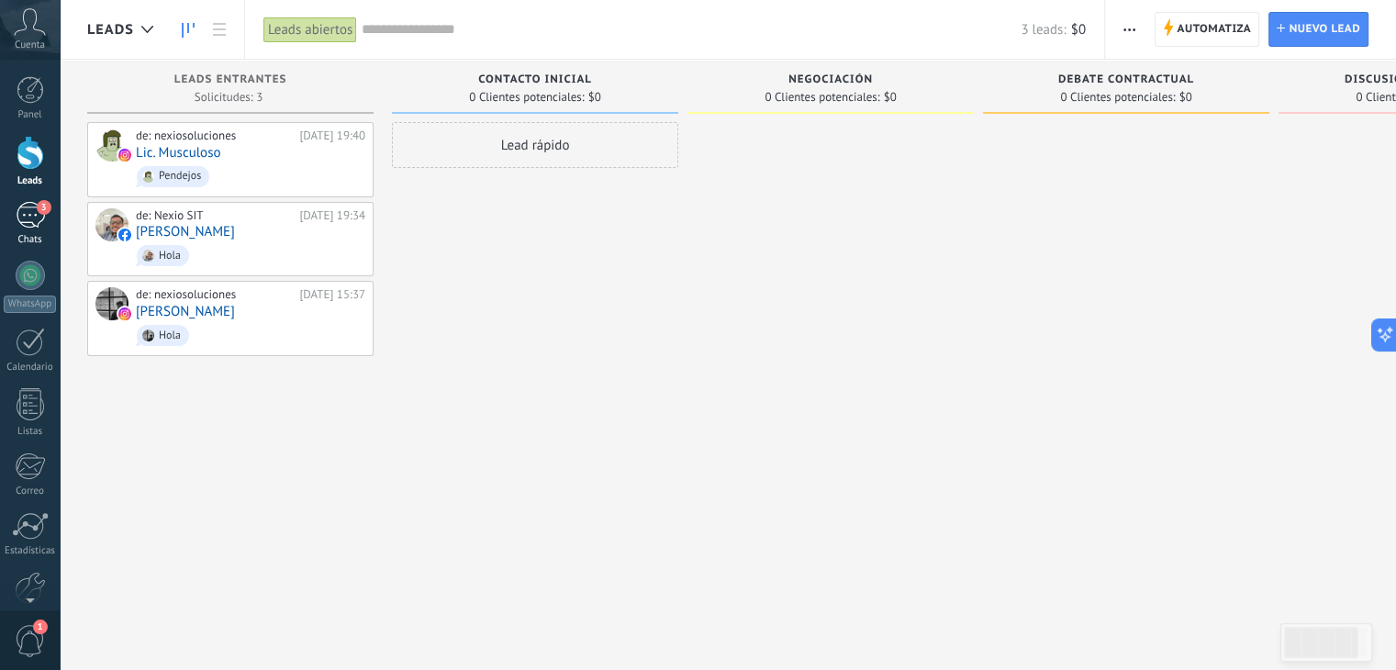
click at [34, 228] on link "3 Chats" at bounding box center [30, 224] width 60 height 44
